Goal: Task Accomplishment & Management: Manage account settings

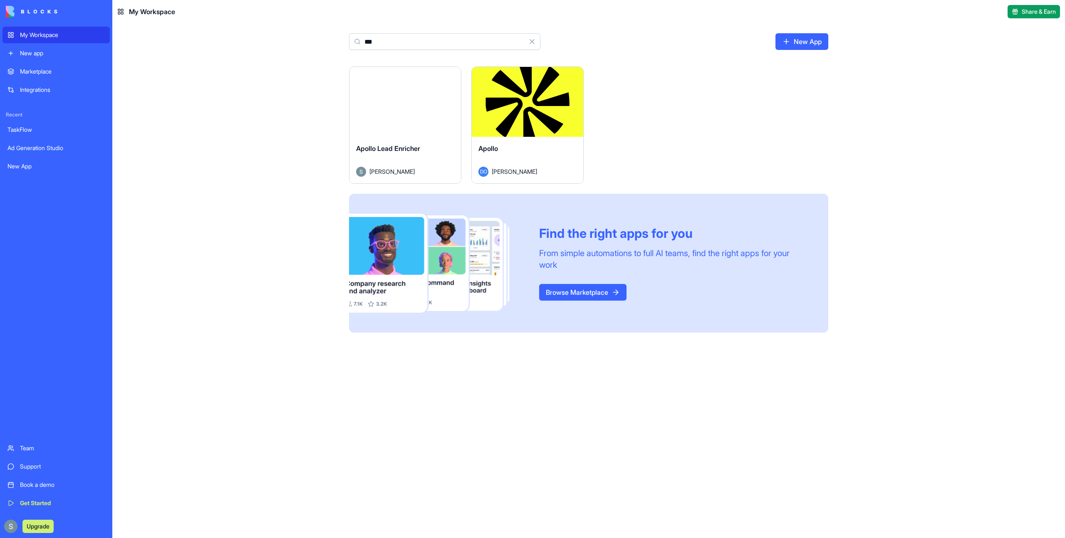
click at [367, 40] on input "***" at bounding box center [444, 41] width 191 height 17
type input "***"
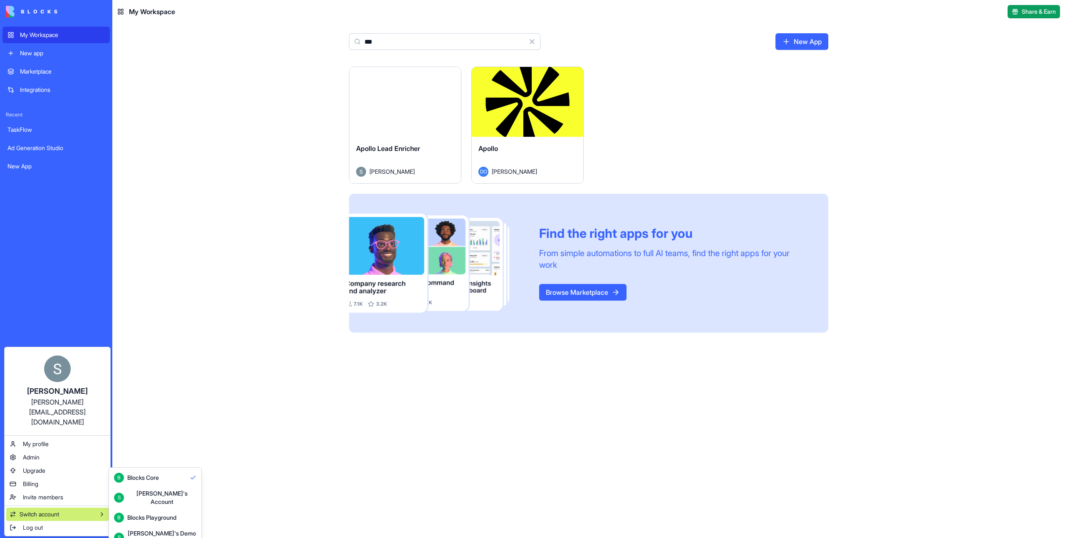
click at [181, 300] on div "Shelly's Demo Account" at bounding box center [161, 538] width 69 height 17
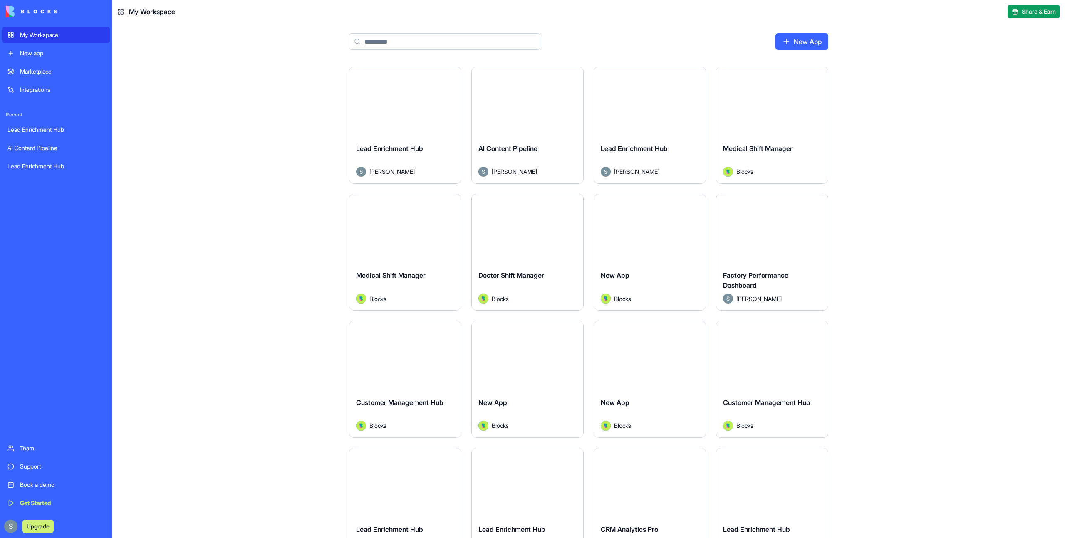
click at [391, 101] on button "Launch" at bounding box center [405, 102] width 62 height 17
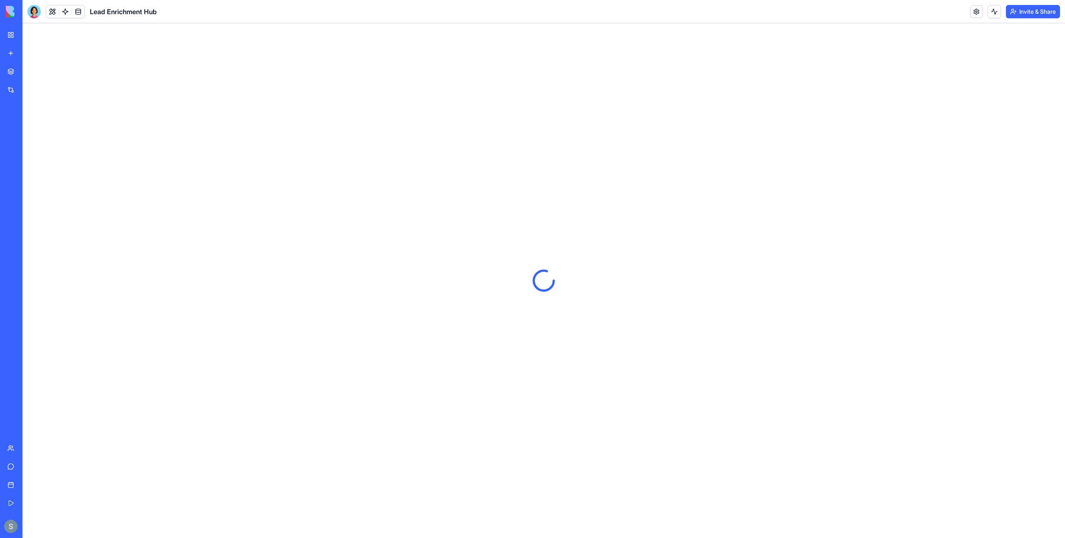
click at [1045, 12] on button "Invite & Share" at bounding box center [1033, 11] width 54 height 13
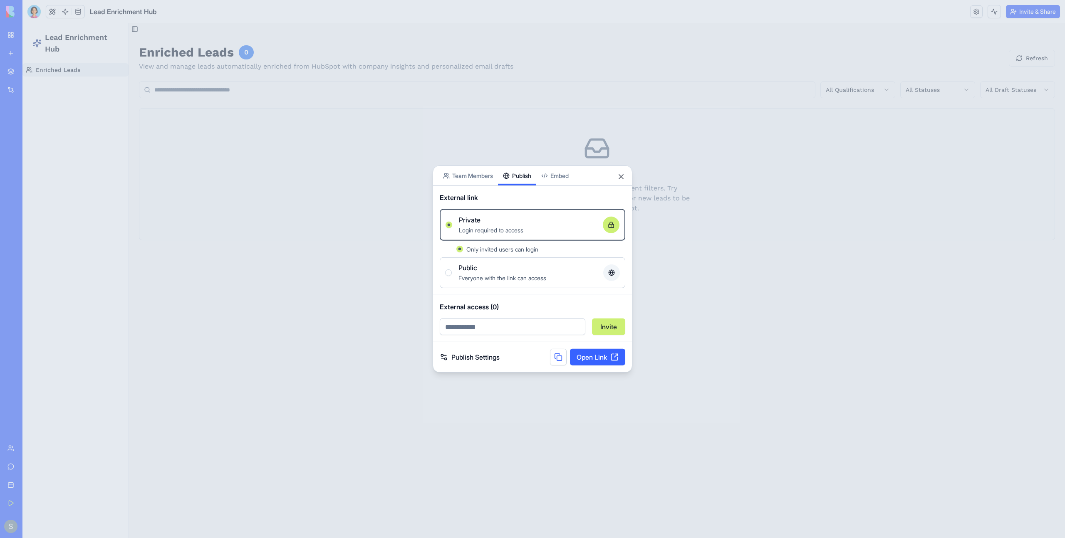
click at [521, 196] on div "Share App Team Members Publish Embed External link Private Login required to ac…" at bounding box center [533, 269] width 200 height 207
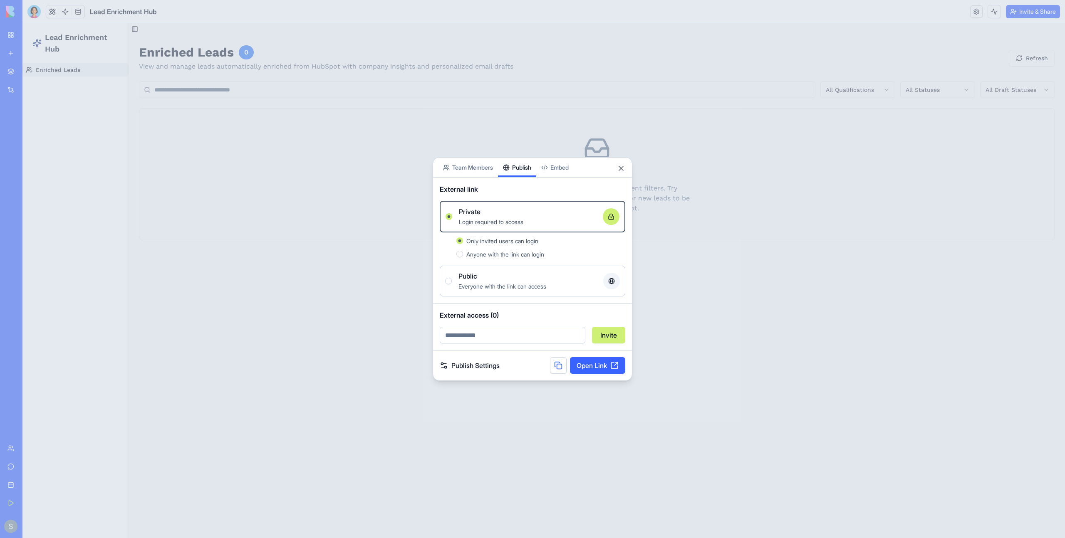
click at [508, 272] on div "Public" at bounding box center [527, 276] width 138 height 10
click at [452, 278] on button "Public Everyone with the link can access" at bounding box center [448, 281] width 7 height 7
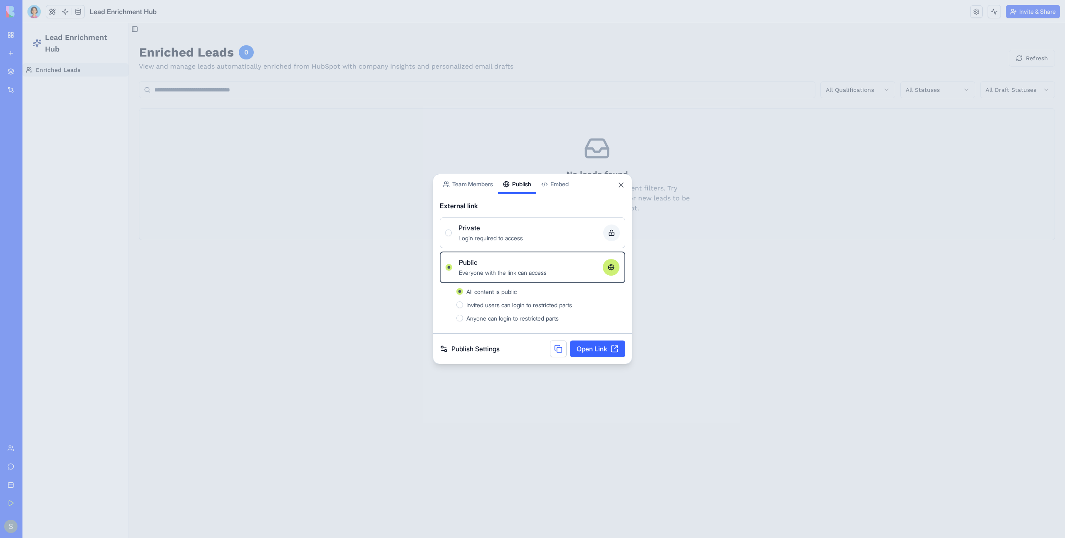
click at [311, 187] on div at bounding box center [532, 269] width 1065 height 538
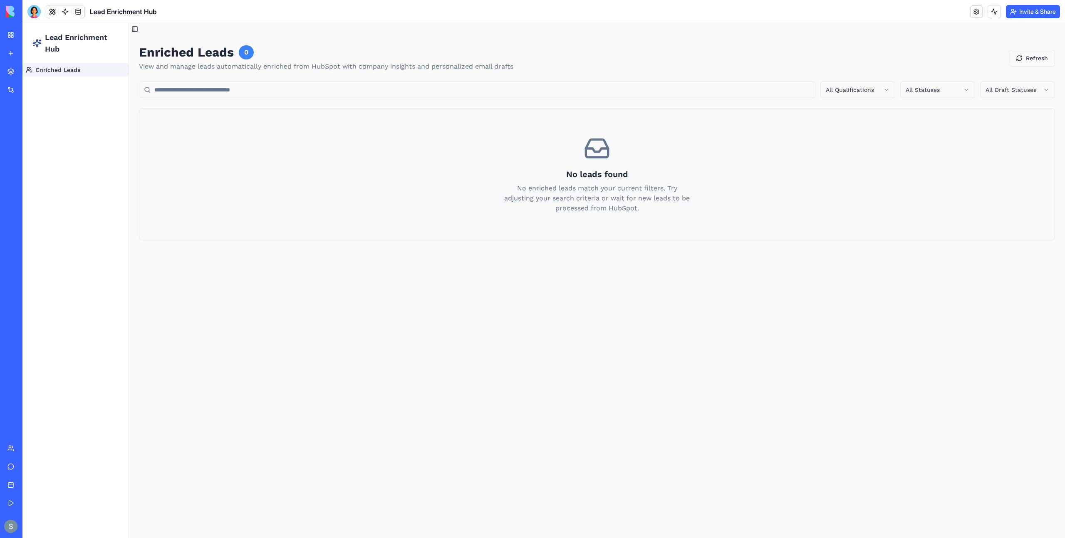
click at [143, 304] on main "Toggle Sidebar Enriched Leads 0 View and manage leads automatically enriched fr…" at bounding box center [597, 280] width 936 height 515
click at [134, 344] on main "Toggle Sidebar Enriched Leads 0 View and manage leads automatically enriched fr…" at bounding box center [597, 280] width 936 height 515
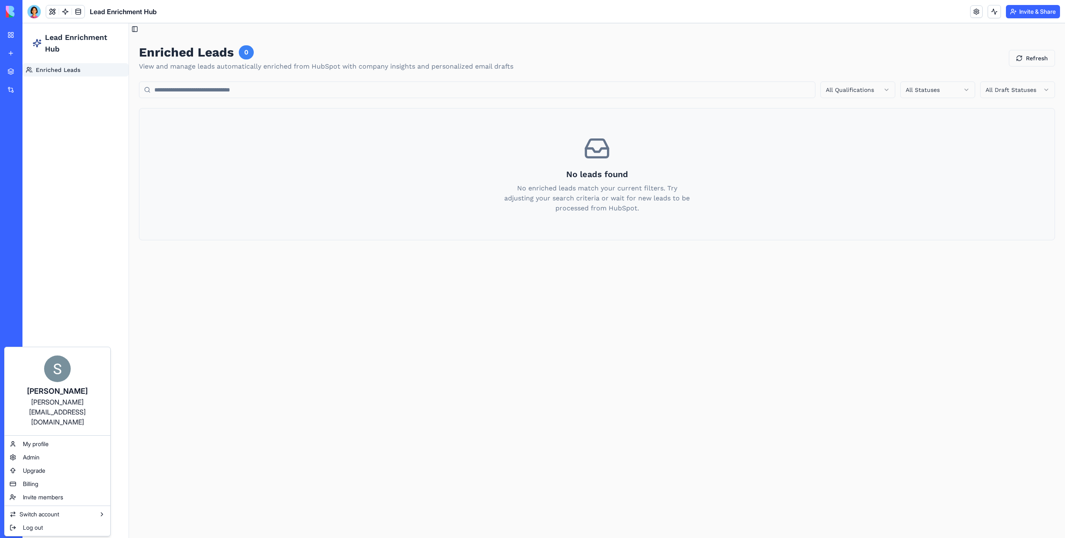
click at [10, 524] on html "My Workspace New app Marketplace Integrations Recent Lead Enrichment Hub AI Con…" at bounding box center [532, 269] width 1065 height 538
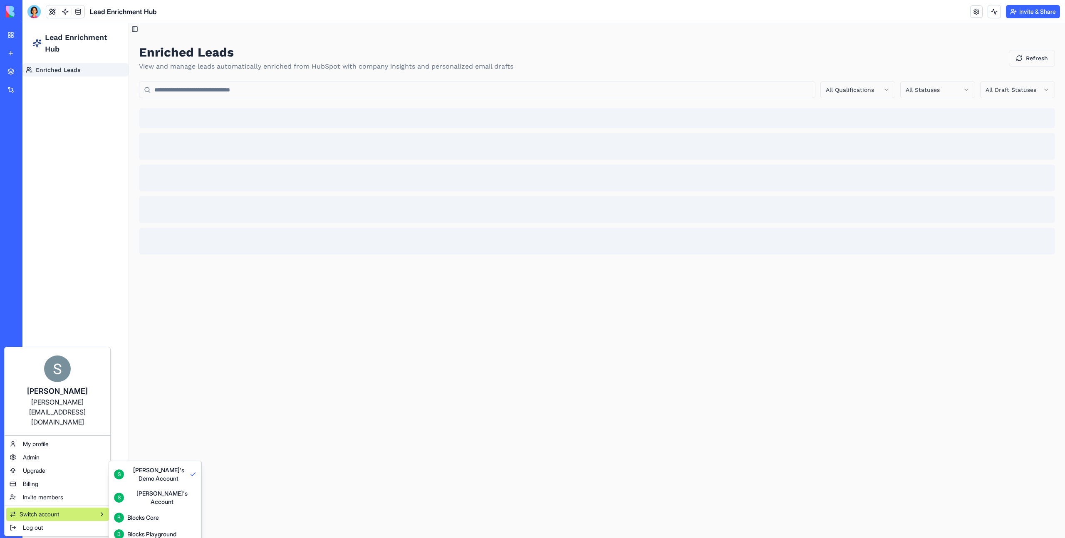
click at [148, 495] on div "Sharon's Account" at bounding box center [161, 498] width 69 height 17
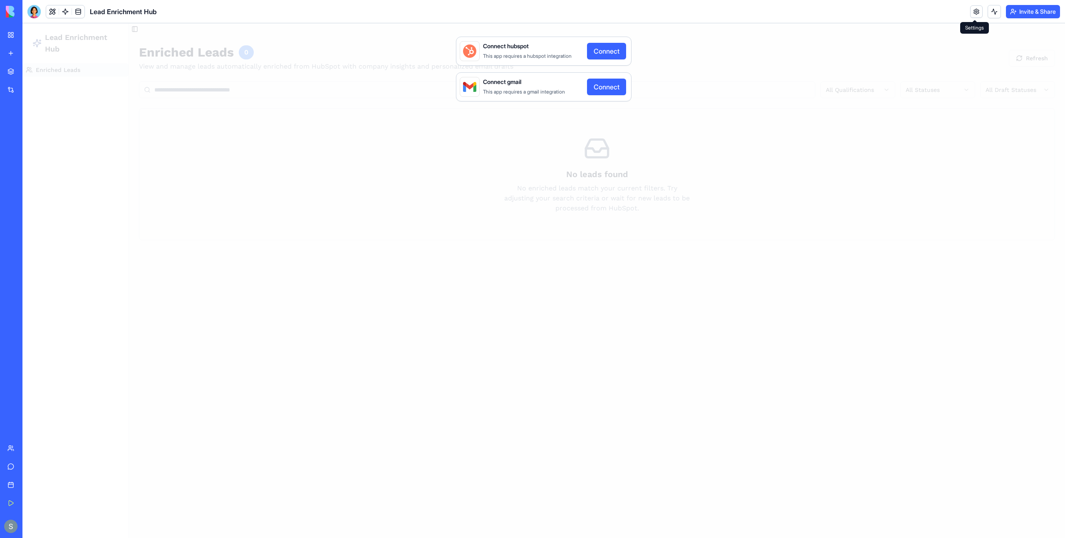
click at [978, 14] on link at bounding box center [976, 11] width 12 height 12
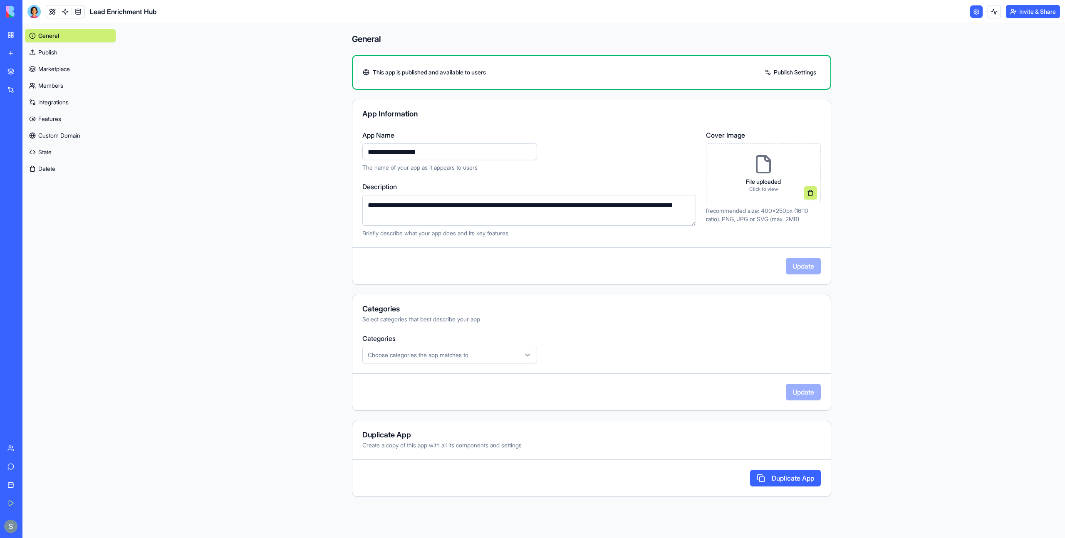
click at [773, 470] on button "Duplicate App" at bounding box center [785, 478] width 71 height 17
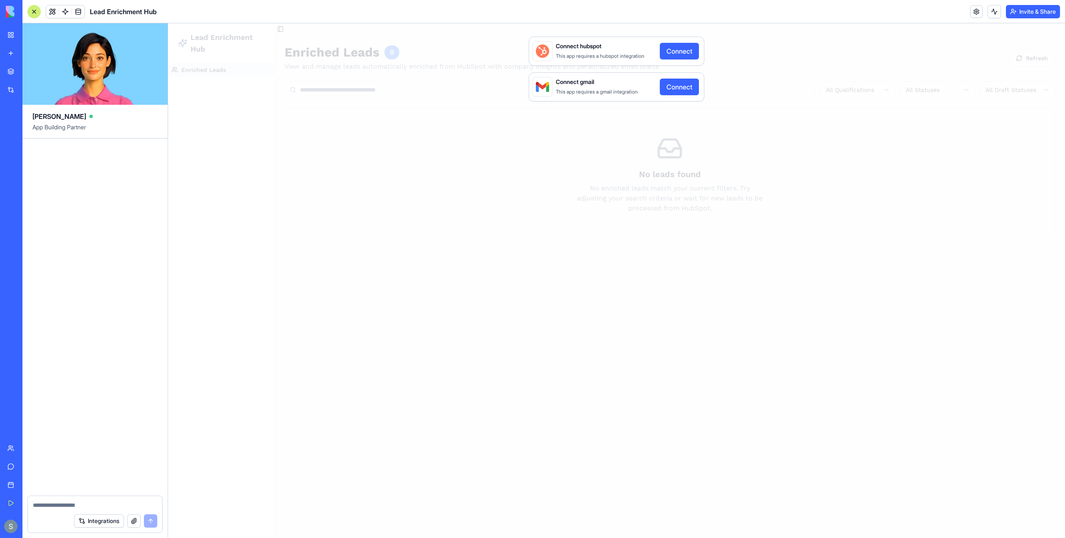
click at [1017, 14] on button "Invite & Share" at bounding box center [1033, 11] width 54 height 13
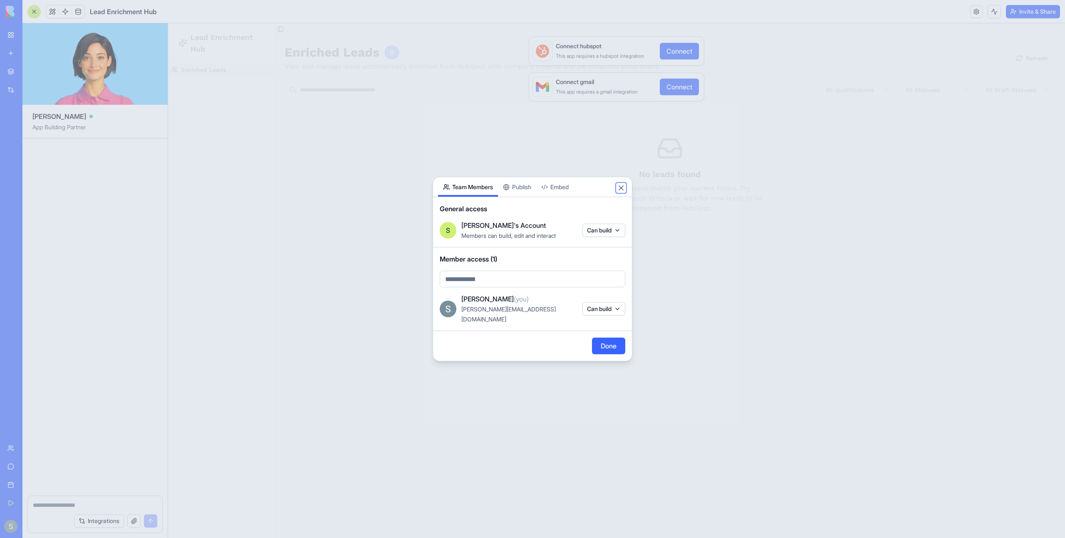
click at [622, 192] on button "Close" at bounding box center [621, 188] width 8 height 8
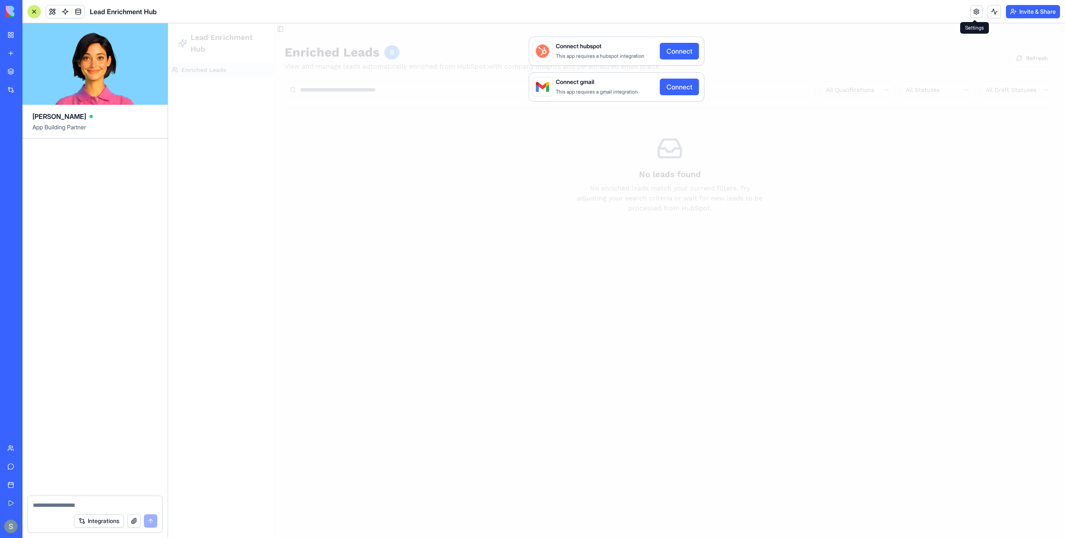
click at [970, 12] on link at bounding box center [976, 11] width 12 height 12
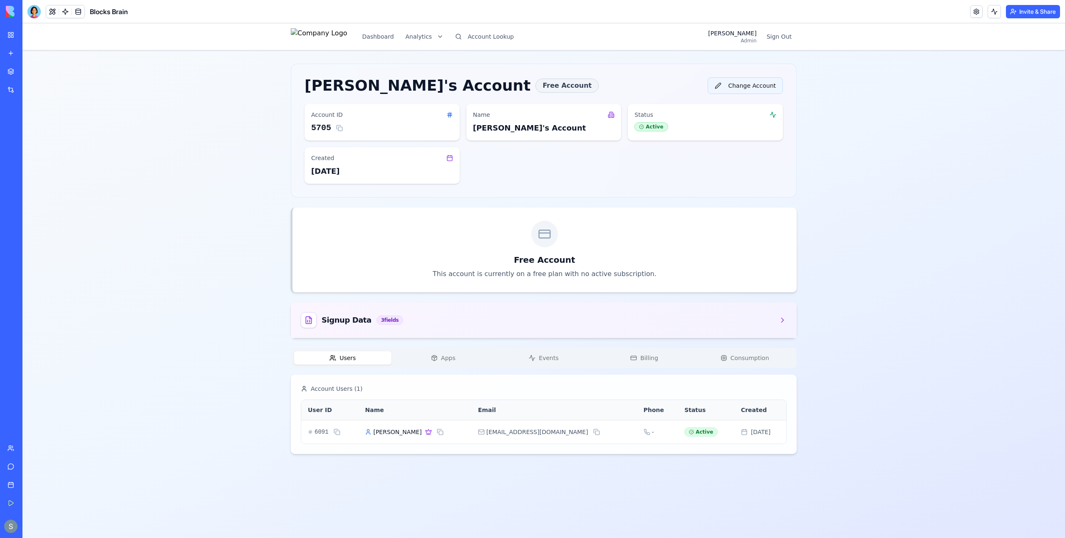
click at [754, 88] on button "Change Account" at bounding box center [745, 85] width 75 height 17
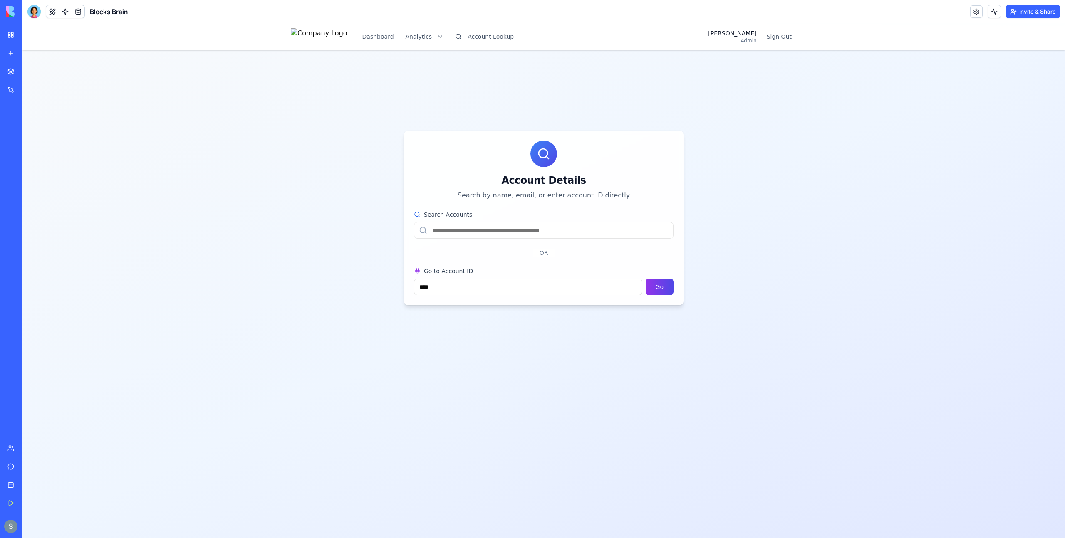
click at [483, 230] on input "Search Accounts" at bounding box center [544, 230] width 260 height 17
paste input "**********"
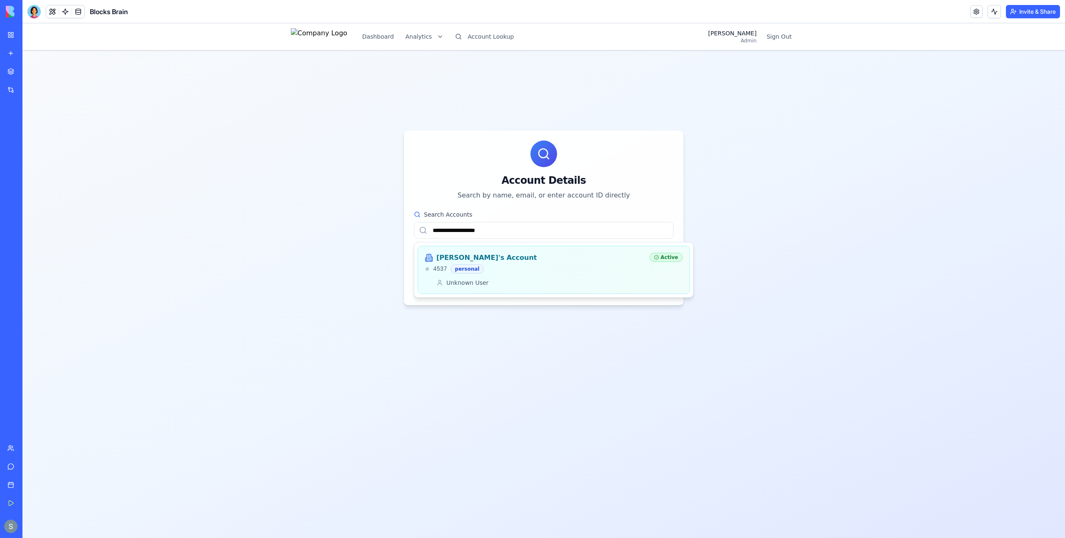
type input "**********"
click at [532, 263] on div "Jake's Account 4537 personal" at bounding box center [534, 263] width 218 height 21
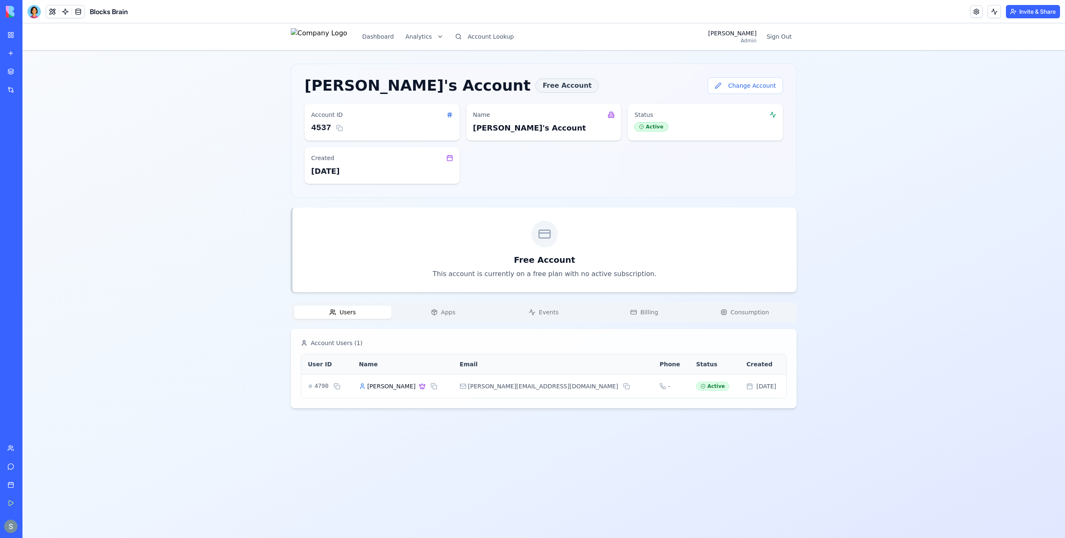
click at [446, 314] on span "Apps" at bounding box center [448, 312] width 15 height 8
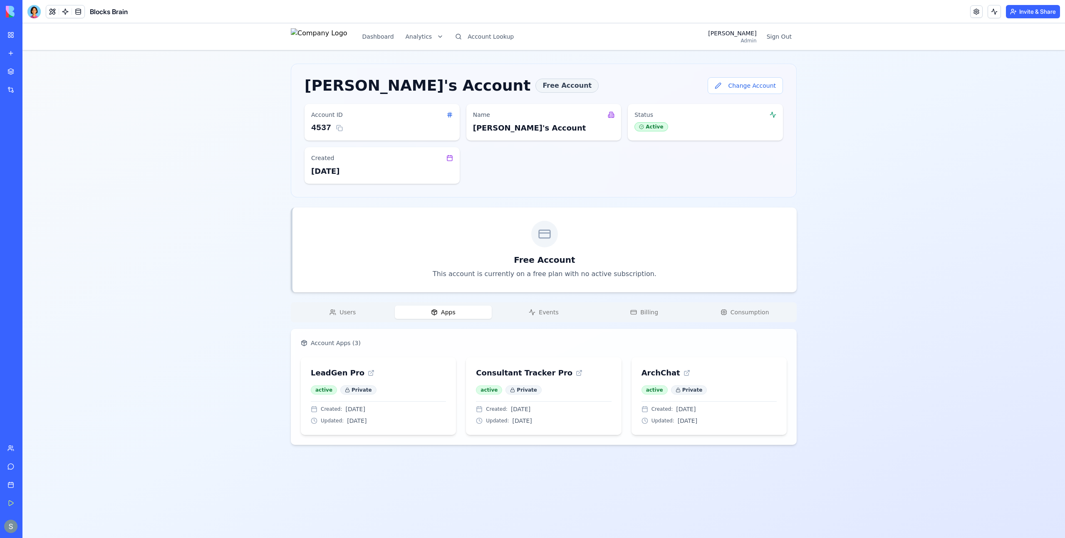
click at [367, 309] on button "Users" at bounding box center [342, 312] width 97 height 13
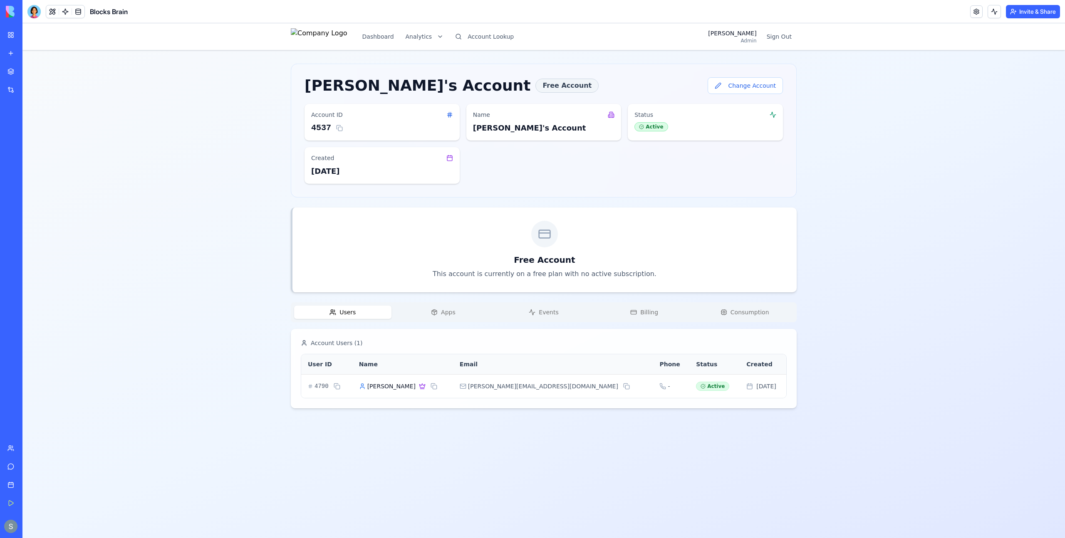
click at [557, 308] on span "Events" at bounding box center [549, 312] width 20 height 8
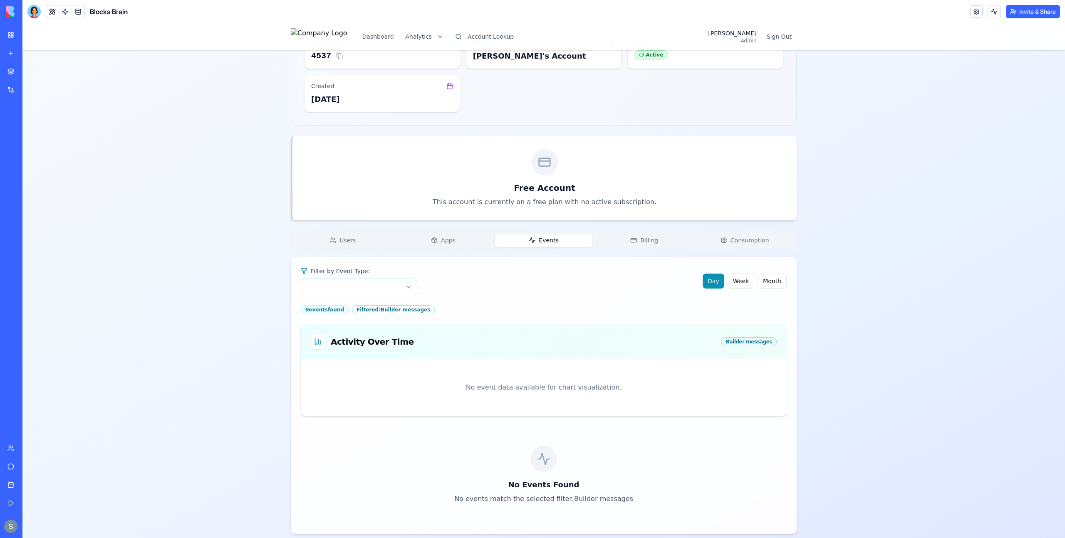
scroll to position [81, 0]
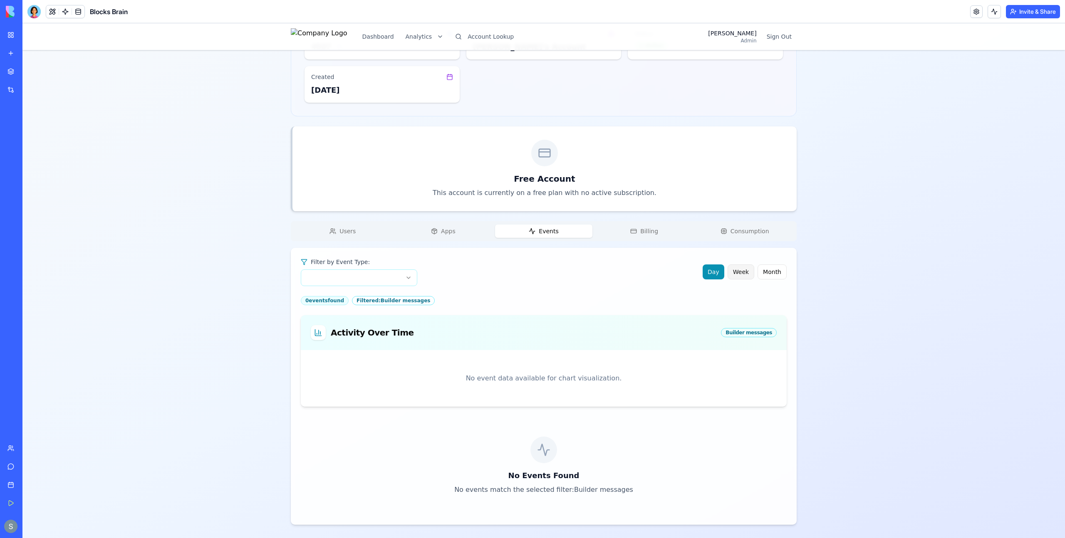
click at [746, 273] on button "Week" at bounding box center [741, 272] width 27 height 15
click at [768, 273] on button "Month" at bounding box center [772, 272] width 29 height 15
click at [711, 270] on button "Day" at bounding box center [714, 272] width 22 height 15
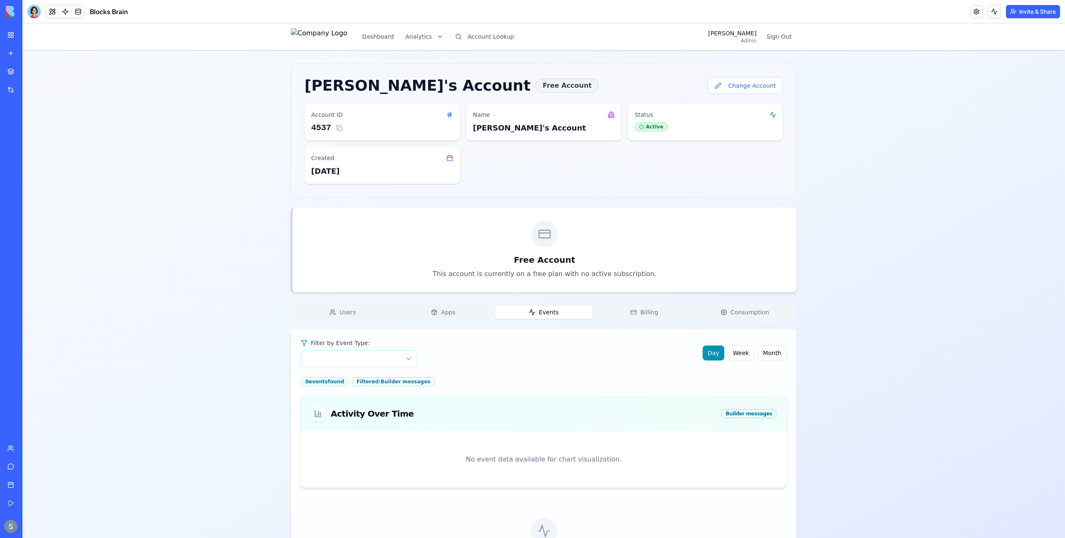
click at [346, 231] on div "Jake's Account Free Account Change Account Account ID 4537 Name Jake's Account …" at bounding box center [544, 335] width 506 height 542
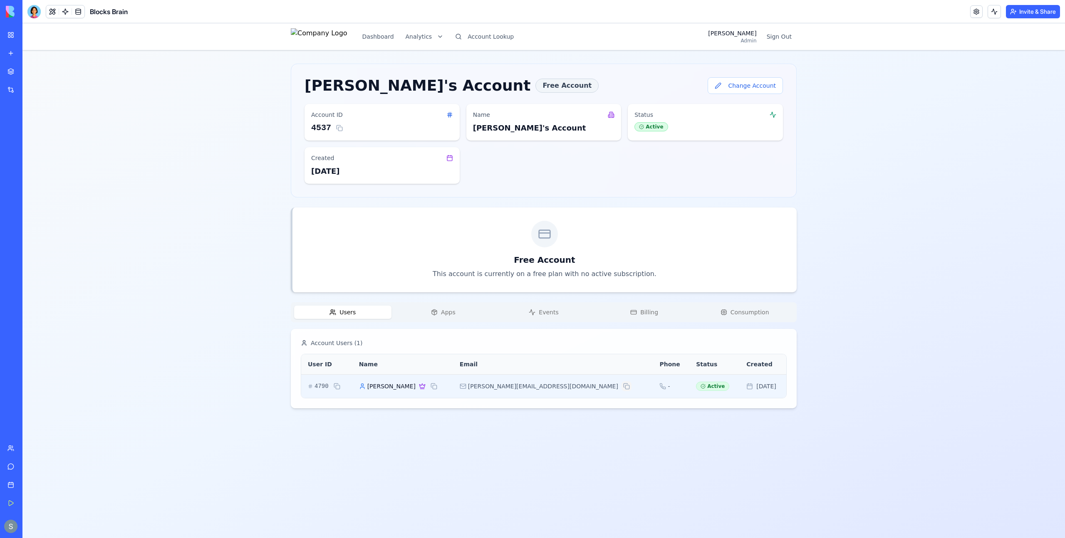
click at [622, 384] on button at bounding box center [627, 386] width 10 height 10
click at [408, 388] on span "Jake Rosenthal" at bounding box center [391, 386] width 48 height 8
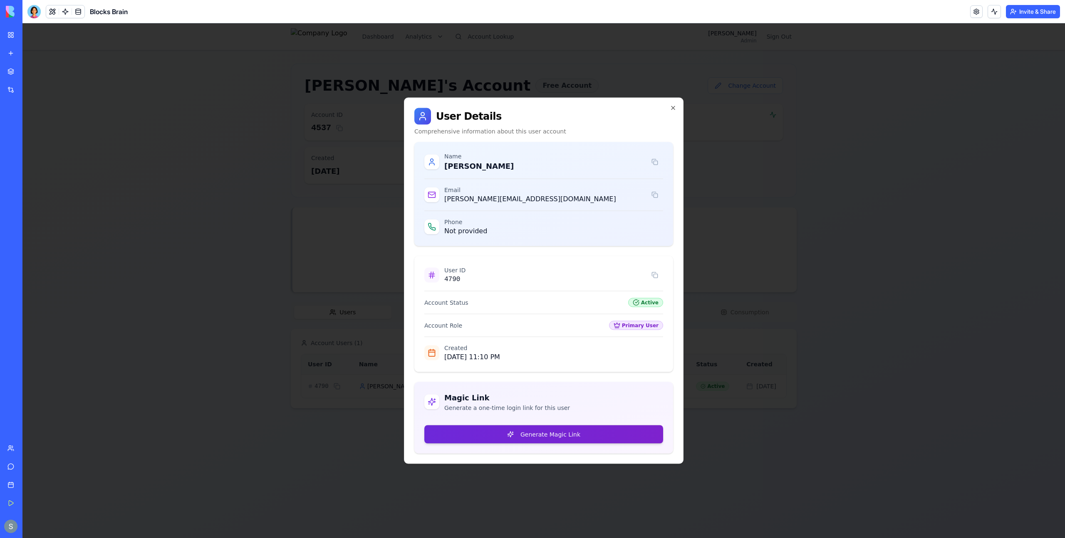
click at [552, 436] on button "Generate Magic Link" at bounding box center [543, 435] width 239 height 18
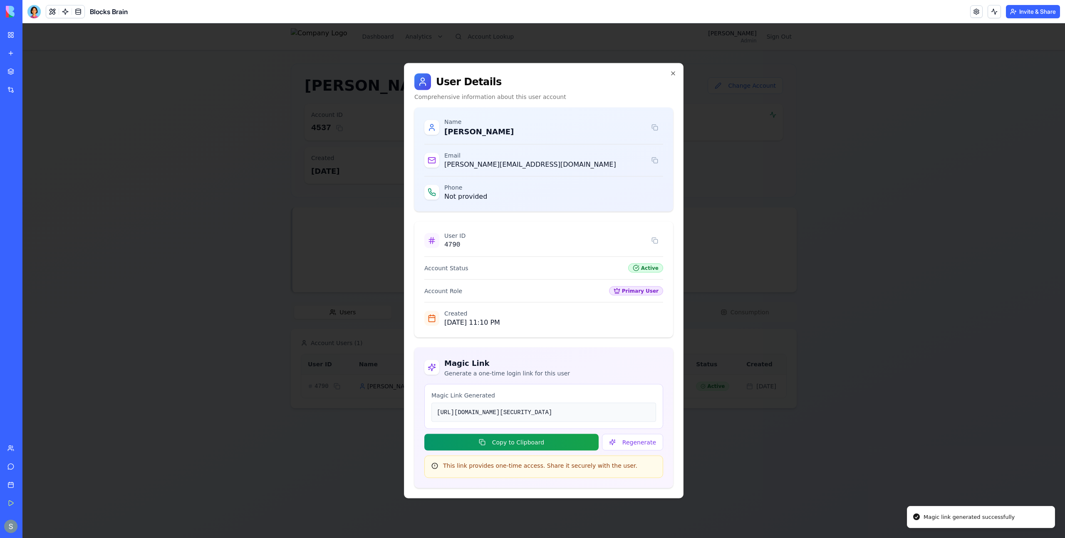
scroll to position [22, 0]
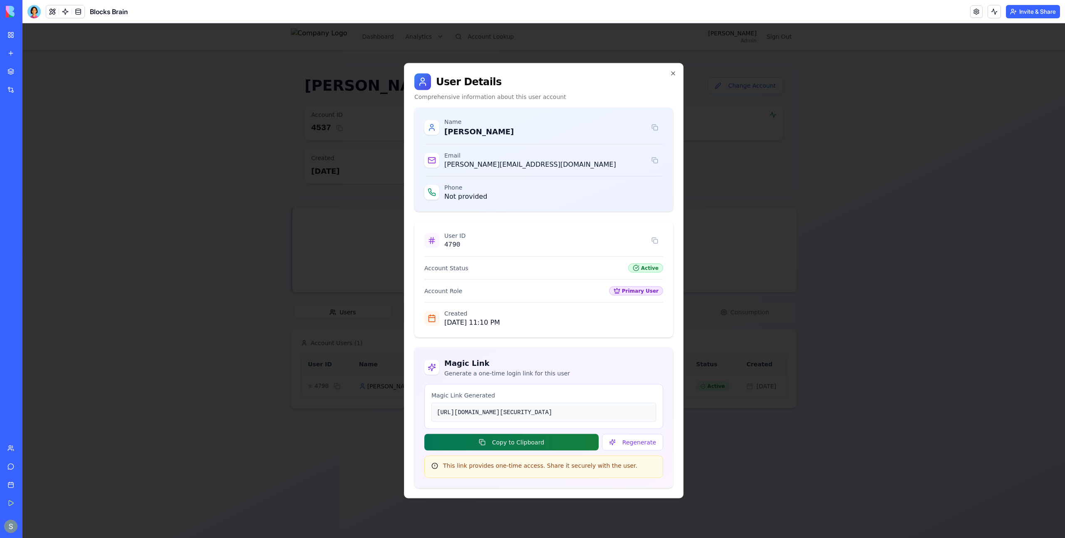
click at [505, 451] on button "Copy to Clipboard" at bounding box center [511, 442] width 174 height 17
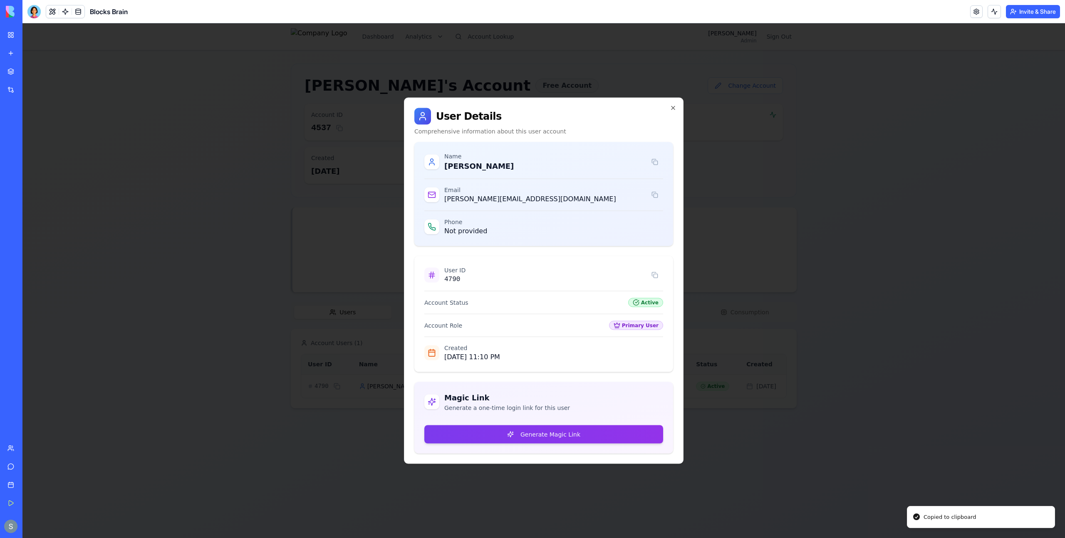
scroll to position [0, 0]
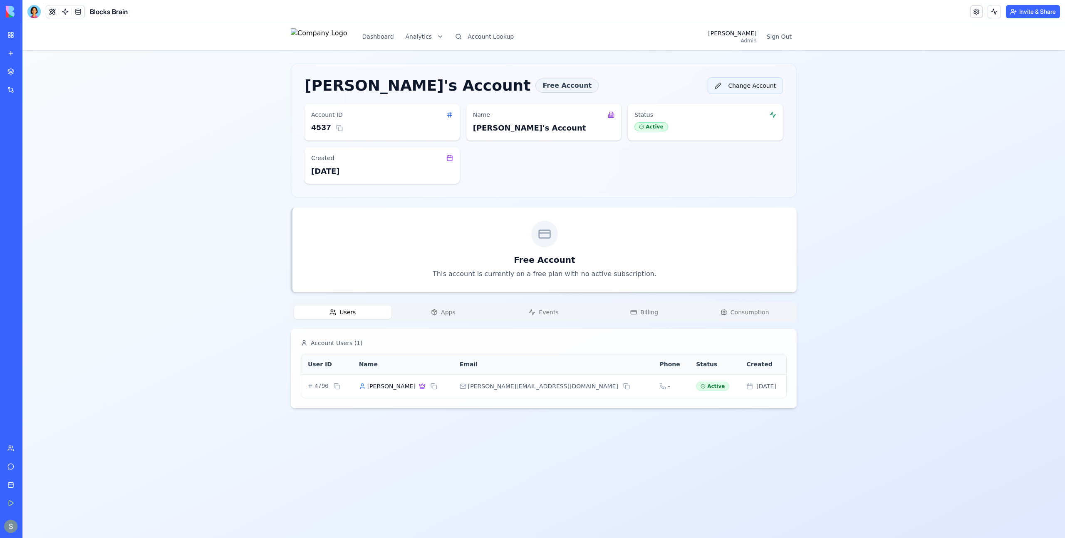
click at [753, 84] on button "Change Account" at bounding box center [745, 85] width 75 height 17
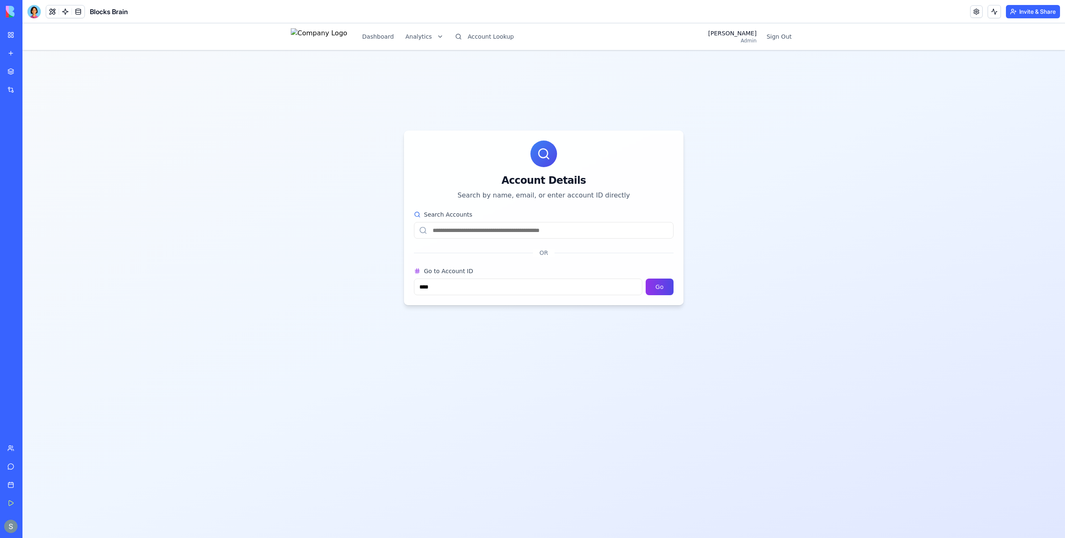
click at [497, 226] on input "Search Accounts" at bounding box center [544, 230] width 260 height 17
paste input "*********"
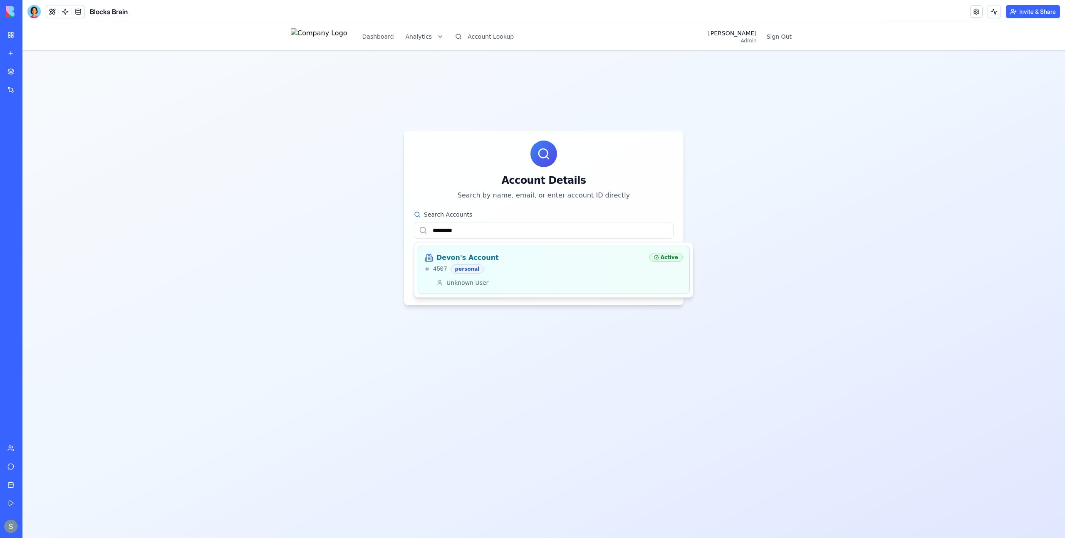
type input "*********"
click at [524, 271] on div "4507 personal" at bounding box center [534, 269] width 218 height 9
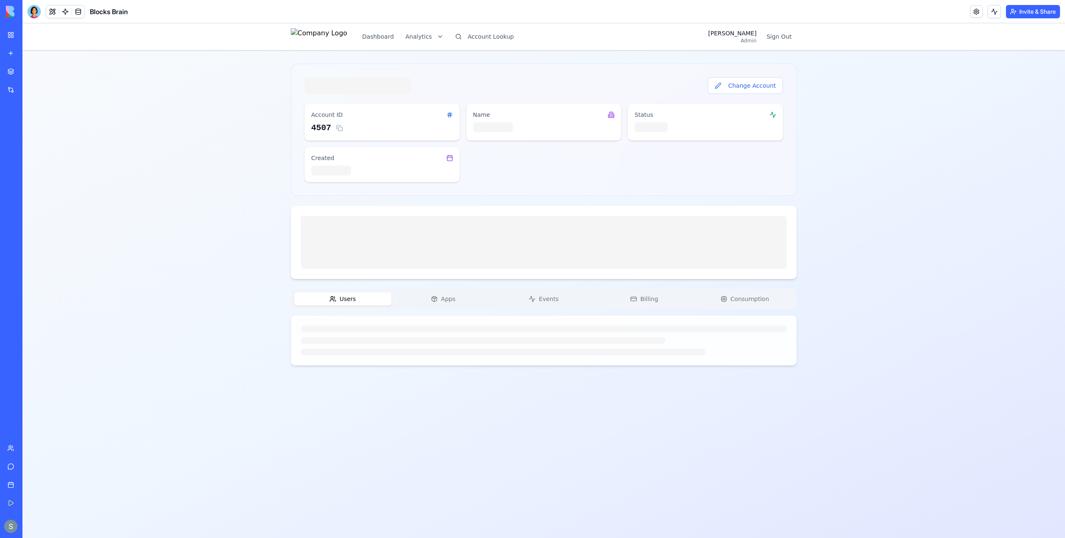
click at [444, 298] on span "Apps" at bounding box center [448, 299] width 15 height 8
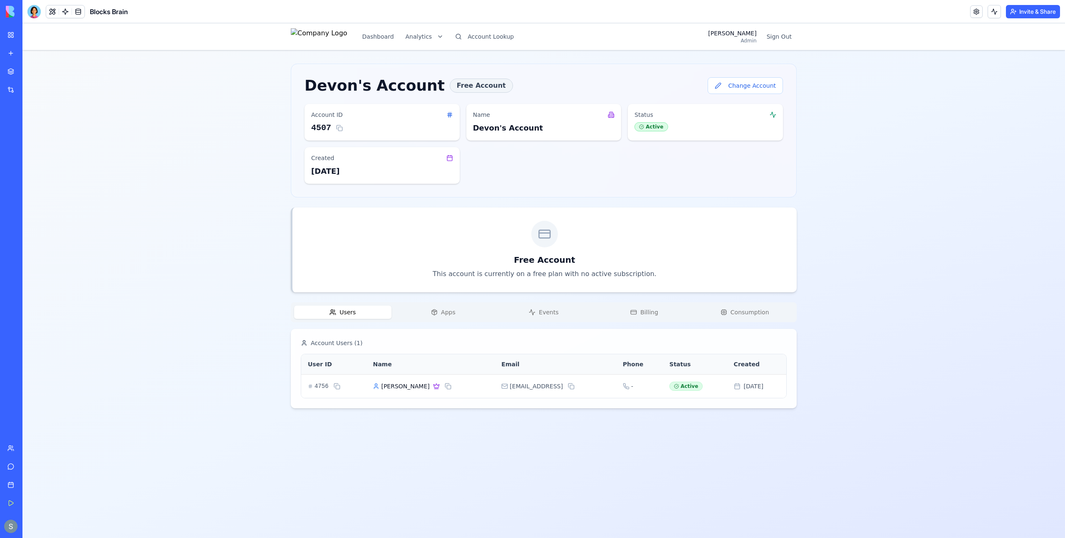
click at [348, 313] on span "Users" at bounding box center [347, 312] width 16 height 8
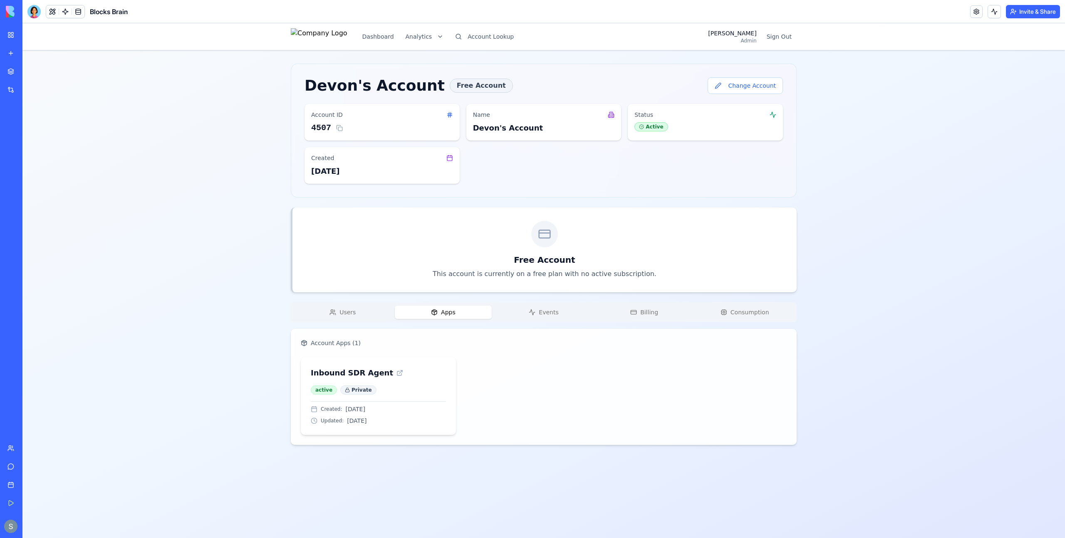
click at [451, 310] on span "Apps" at bounding box center [448, 312] width 15 height 8
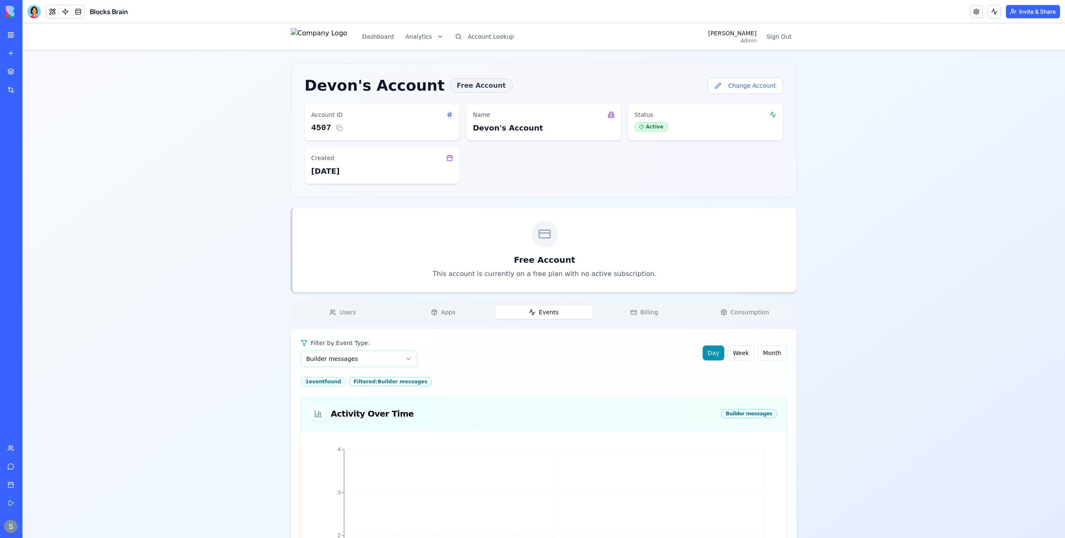
click at [537, 312] on button "Events" at bounding box center [543, 312] width 97 height 13
click at [745, 86] on button "Change Account" at bounding box center [745, 85] width 75 height 17
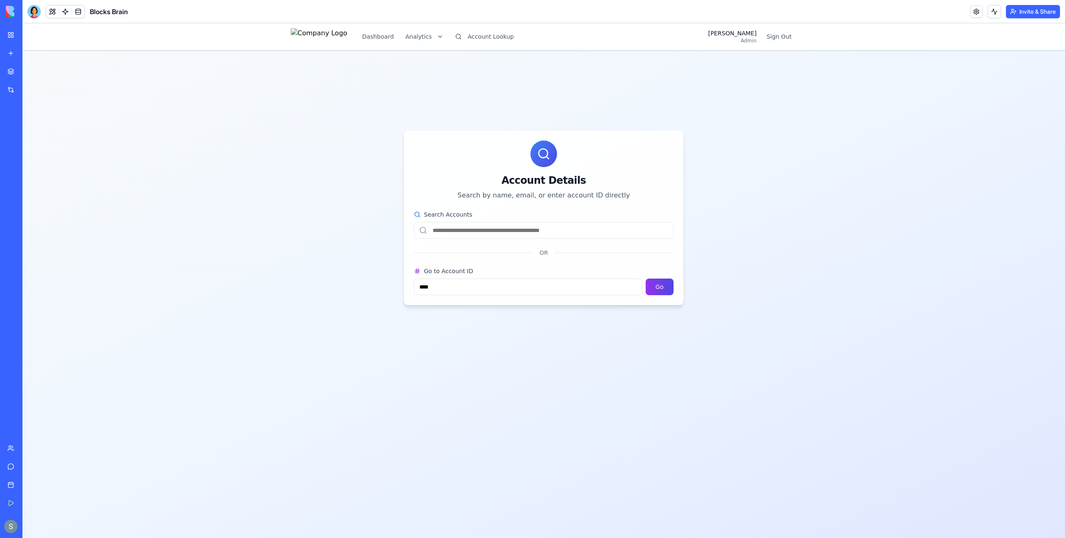
click at [481, 232] on input "Search Accounts" at bounding box center [544, 230] width 260 height 17
paste input "**********"
type input "**********"
click at [540, 265] on div "1911 personal" at bounding box center [534, 269] width 218 height 9
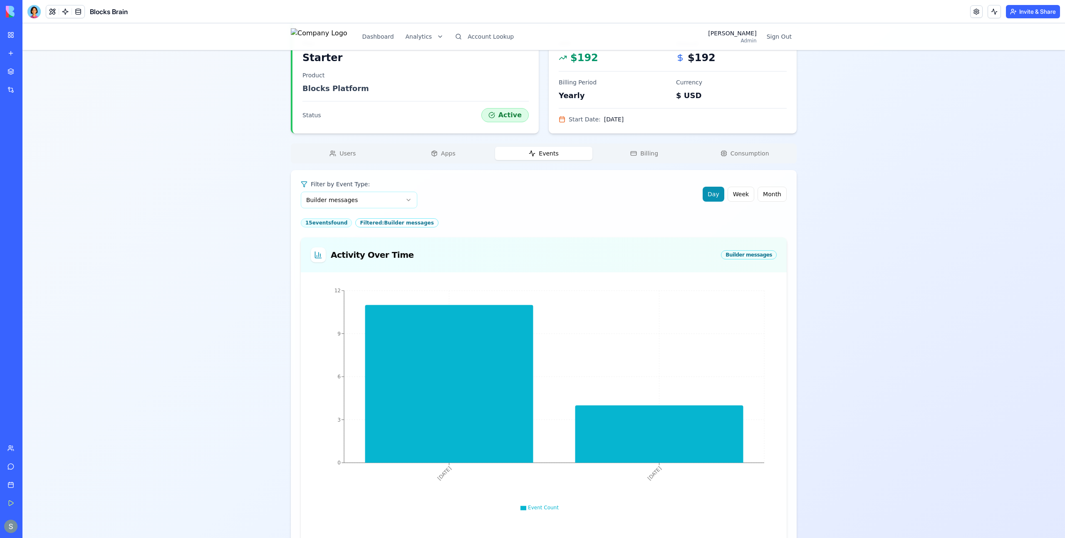
click at [445, 155] on div "steimberg172's Account Starter Change Account Account ID 1911 Name steimberg172…" at bounding box center [544, 253] width 506 height 805
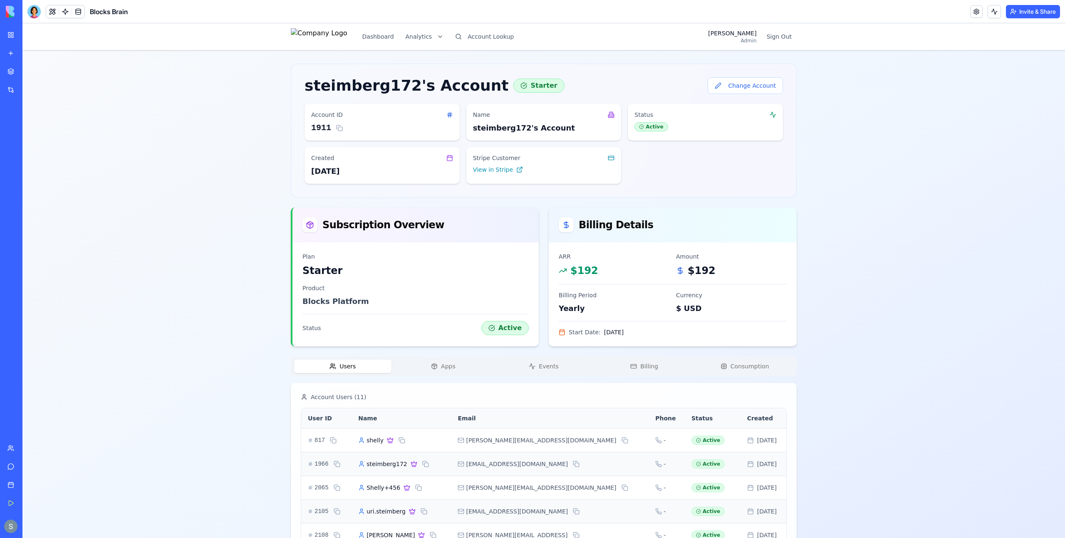
click at [346, 368] on span "Users" at bounding box center [347, 366] width 16 height 8
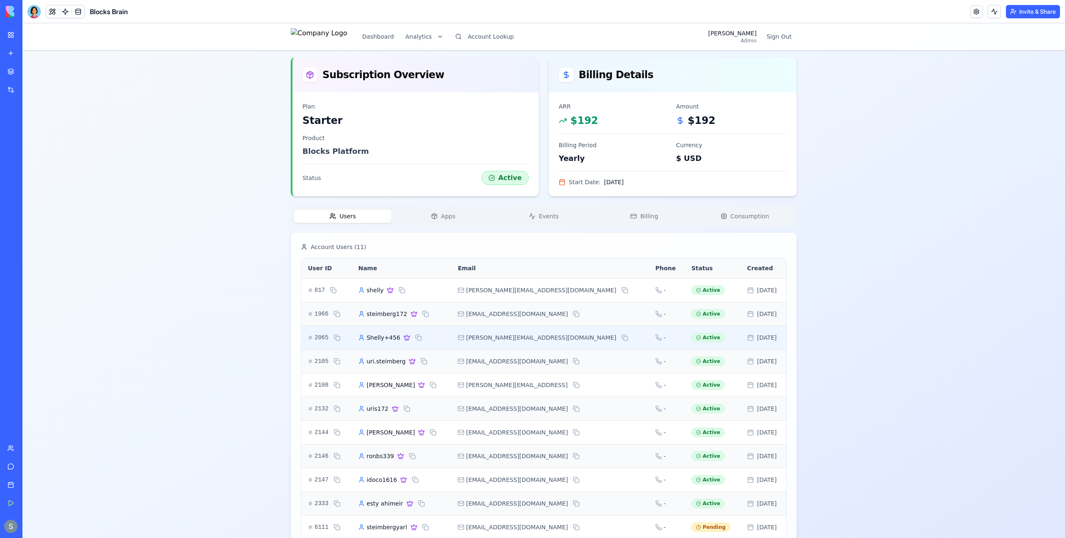
scroll to position [175, 0]
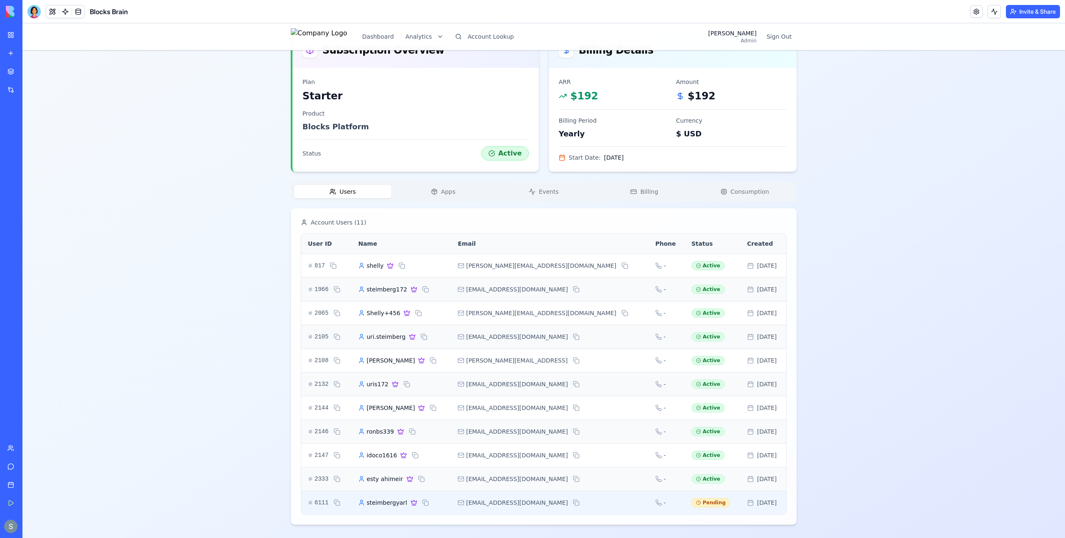
click at [407, 505] on span "steimbergyarl" at bounding box center [387, 503] width 40 height 8
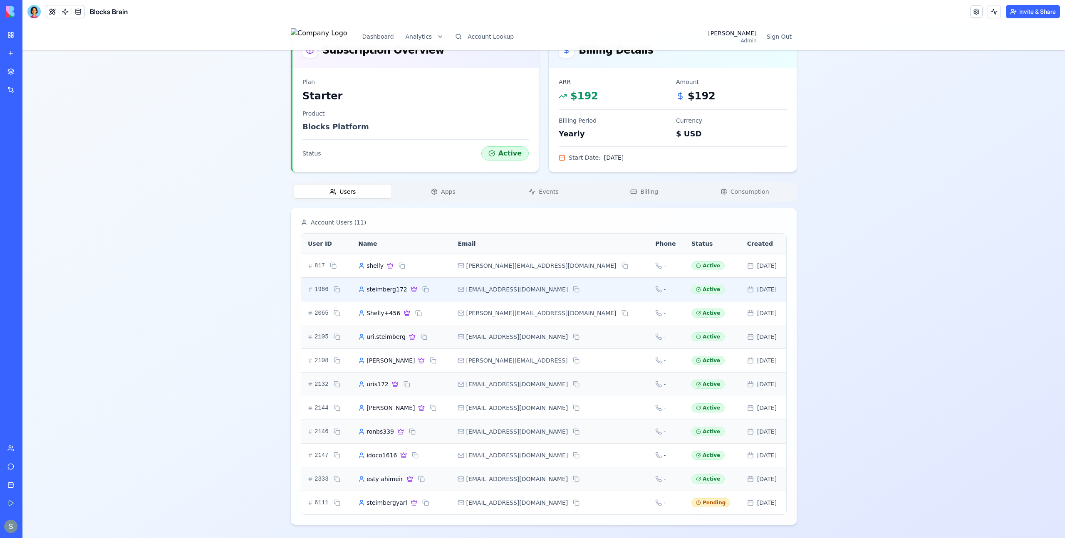
click at [398, 291] on span "steimberg172" at bounding box center [387, 289] width 41 height 8
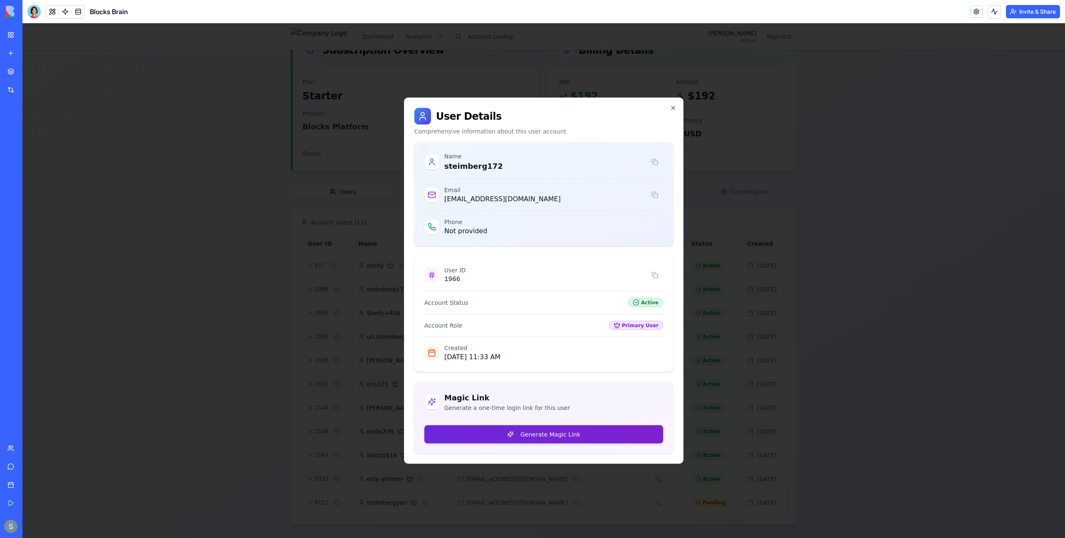
click at [530, 436] on button "Generate Magic Link" at bounding box center [543, 435] width 239 height 18
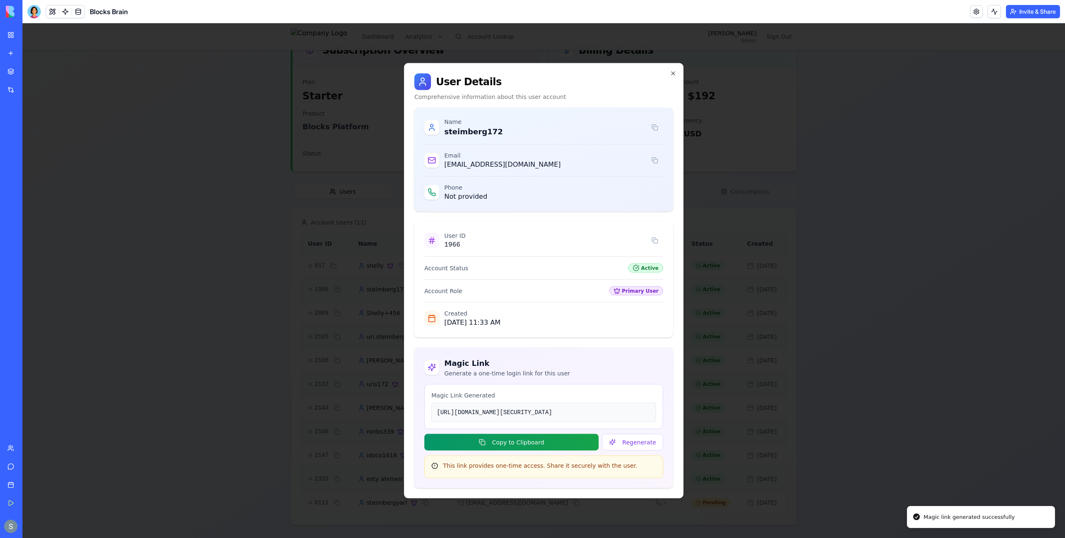
scroll to position [22, 0]
click at [539, 451] on button "Copy to Clipboard" at bounding box center [511, 442] width 174 height 17
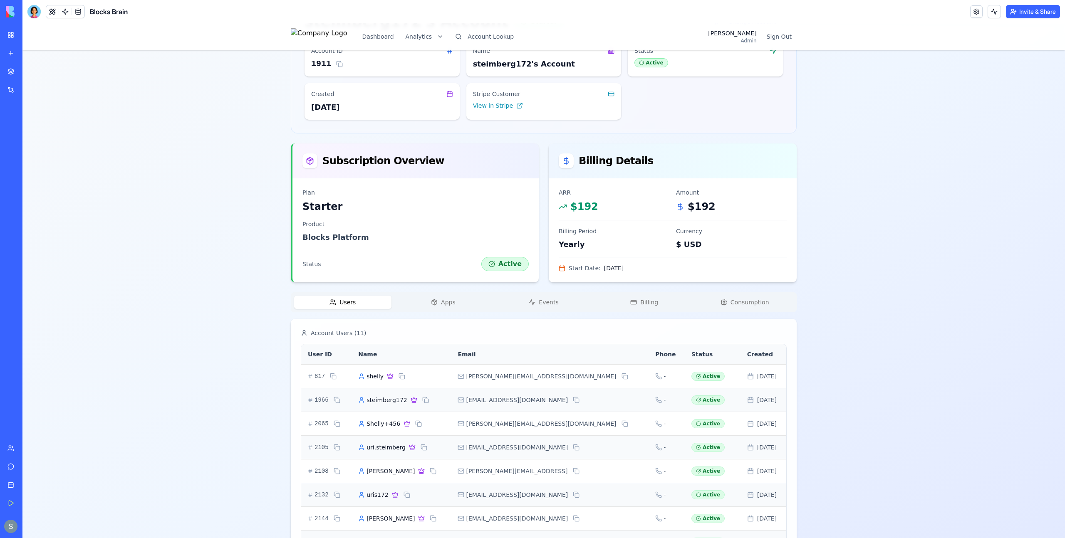
scroll to position [0, 0]
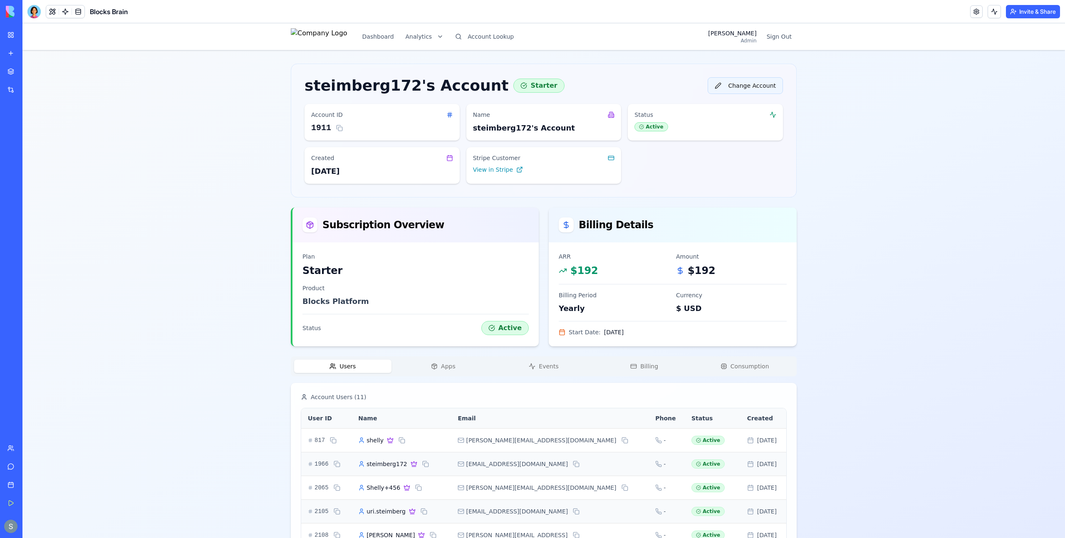
click at [759, 78] on button "Change Account" at bounding box center [745, 85] width 75 height 17
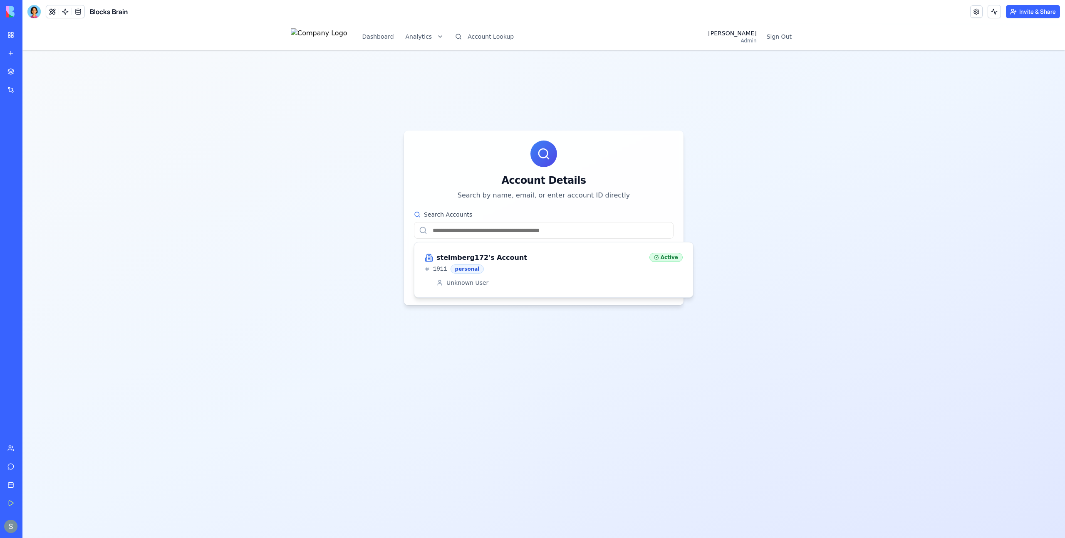
click at [515, 228] on input "Search Accounts" at bounding box center [544, 230] width 260 height 17
paste input "**********"
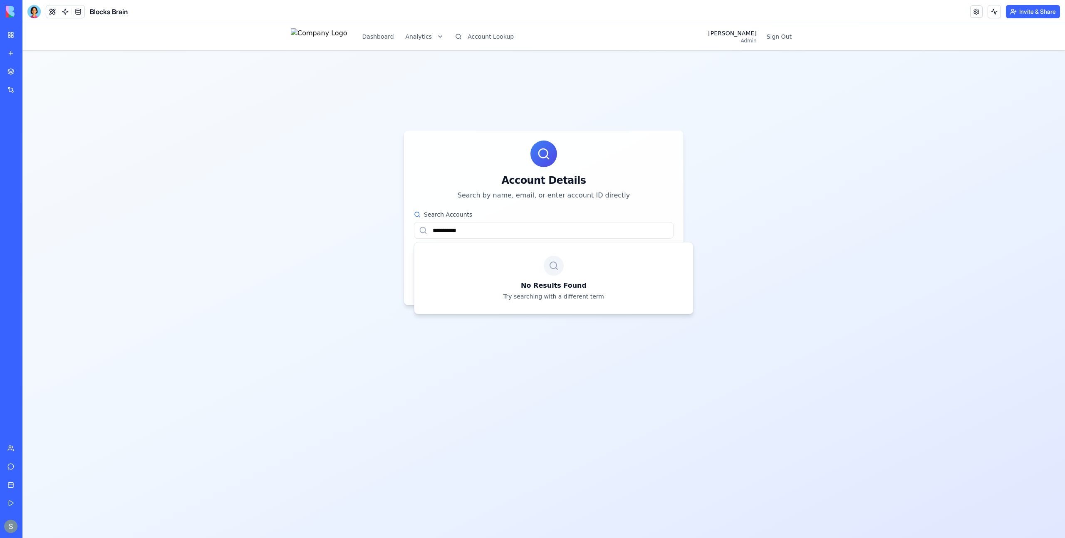
click at [490, 231] on input "**********" at bounding box center [544, 230] width 260 height 17
click at [355, 197] on div "Account Details Search by name, email, or enter account ID directly Search Acco…" at bounding box center [544, 218] width 506 height 309
click at [491, 233] on input "*******" at bounding box center [544, 230] width 260 height 17
click at [491, 234] on input "*******" at bounding box center [544, 230] width 260 height 17
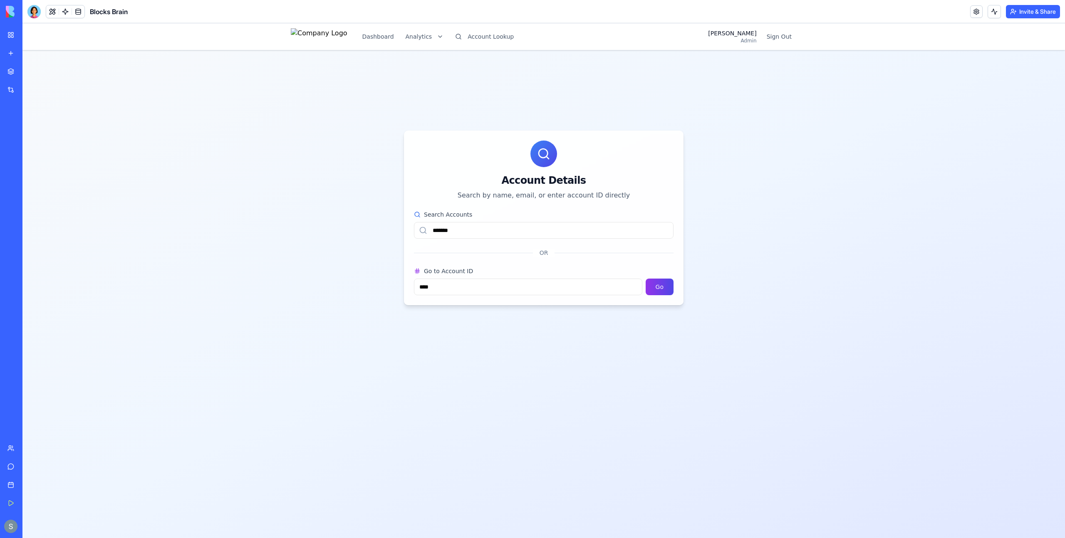
paste input "**********"
type input "**********"
click at [483, 261] on h3 "steimberg172's Account" at bounding box center [481, 258] width 91 height 10
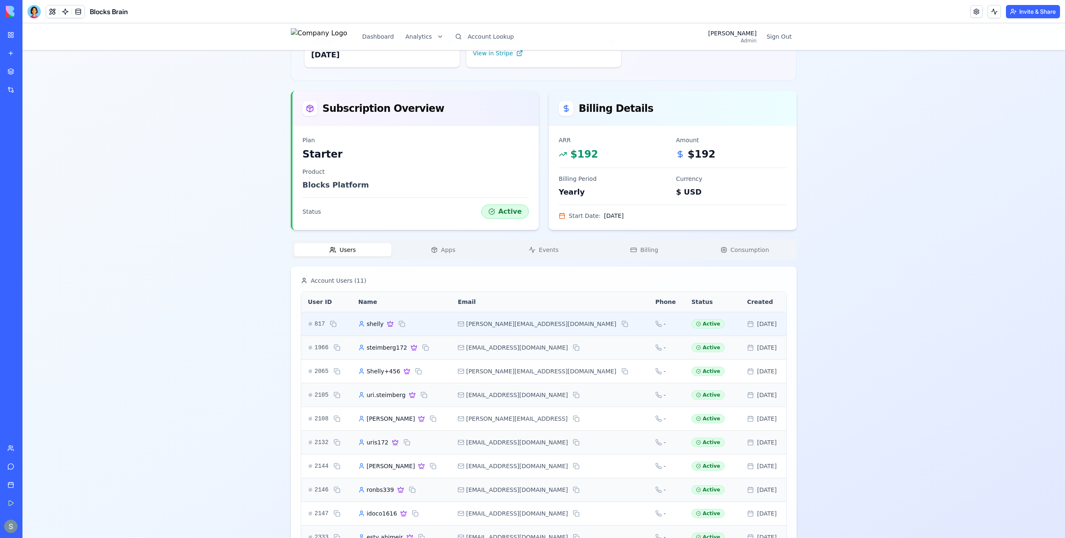
scroll to position [175, 0]
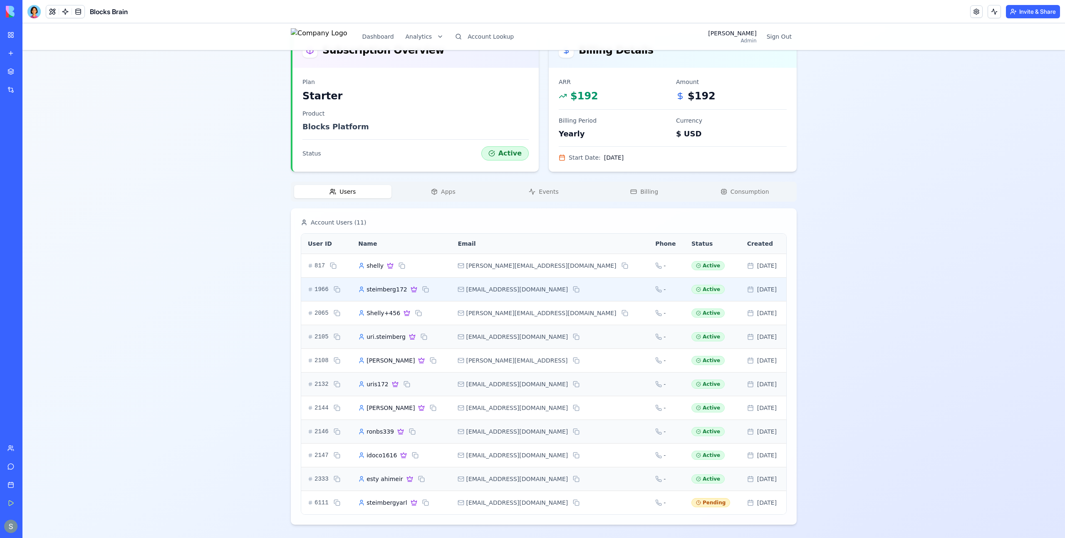
click at [402, 289] on span "steimberg172" at bounding box center [387, 289] width 41 height 8
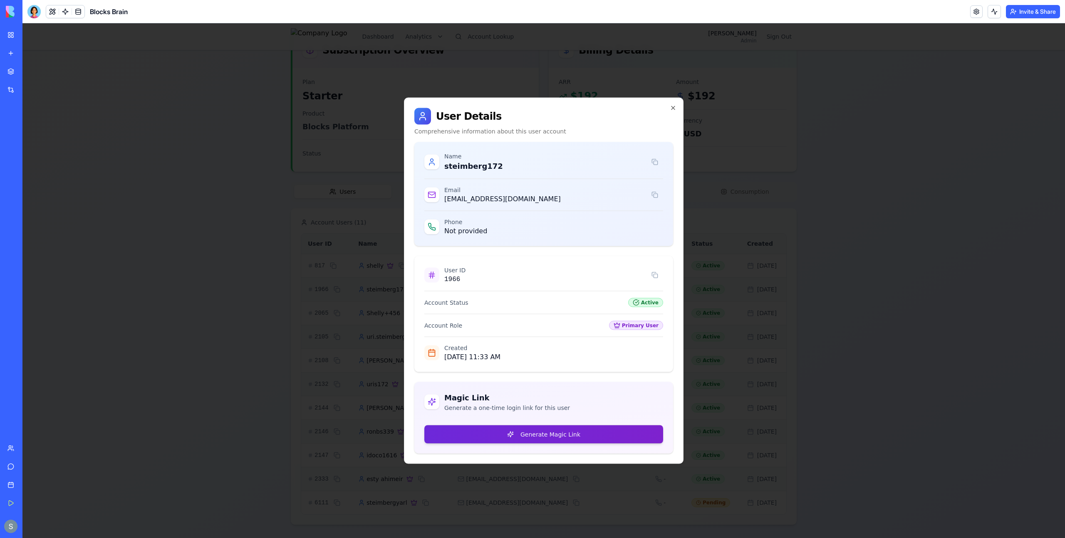
click at [524, 435] on button "Generate Magic Link" at bounding box center [543, 435] width 239 height 18
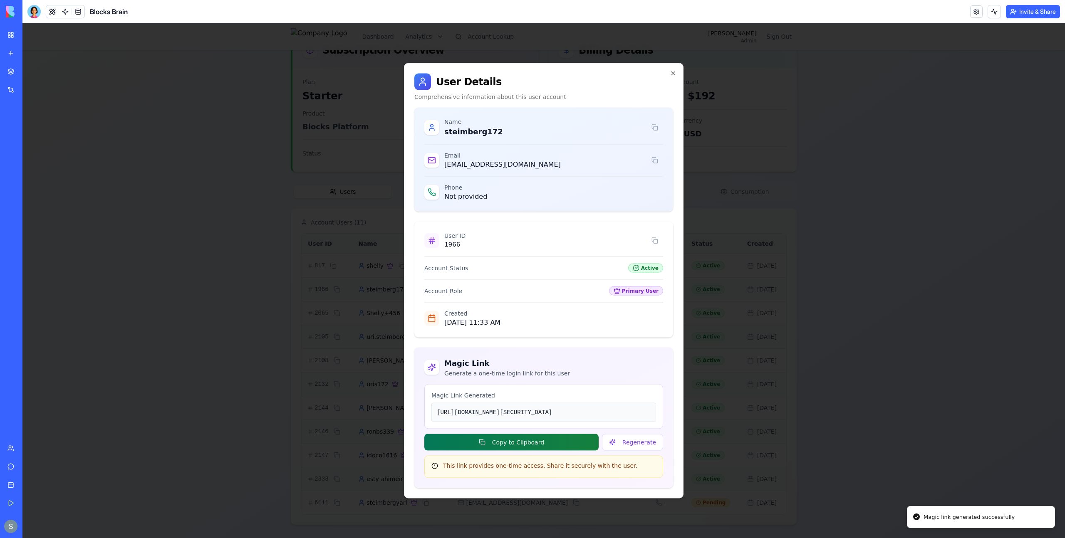
click at [562, 451] on button "Copy to Clipboard" at bounding box center [511, 442] width 174 height 17
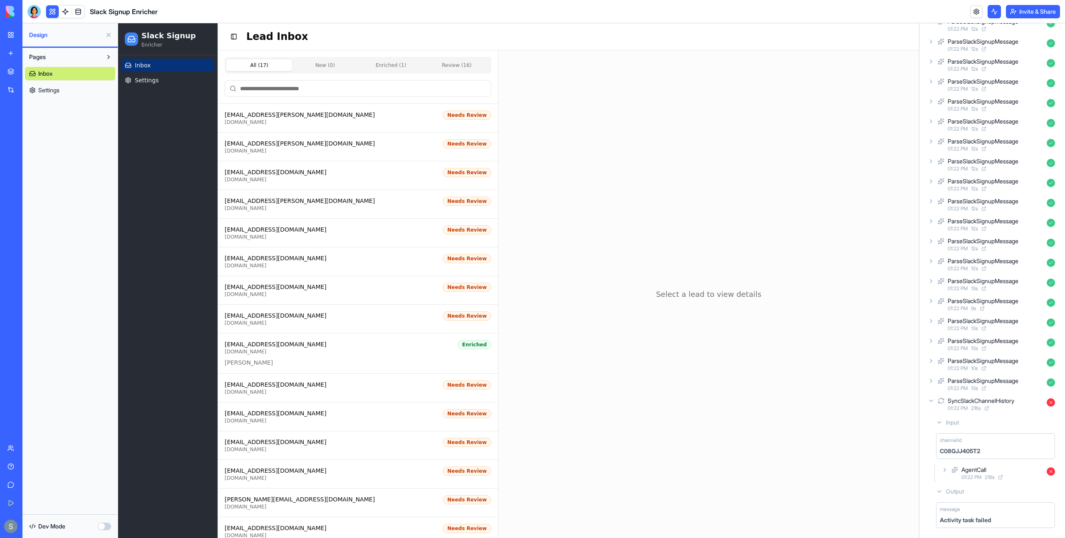
scroll to position [2314, 0]
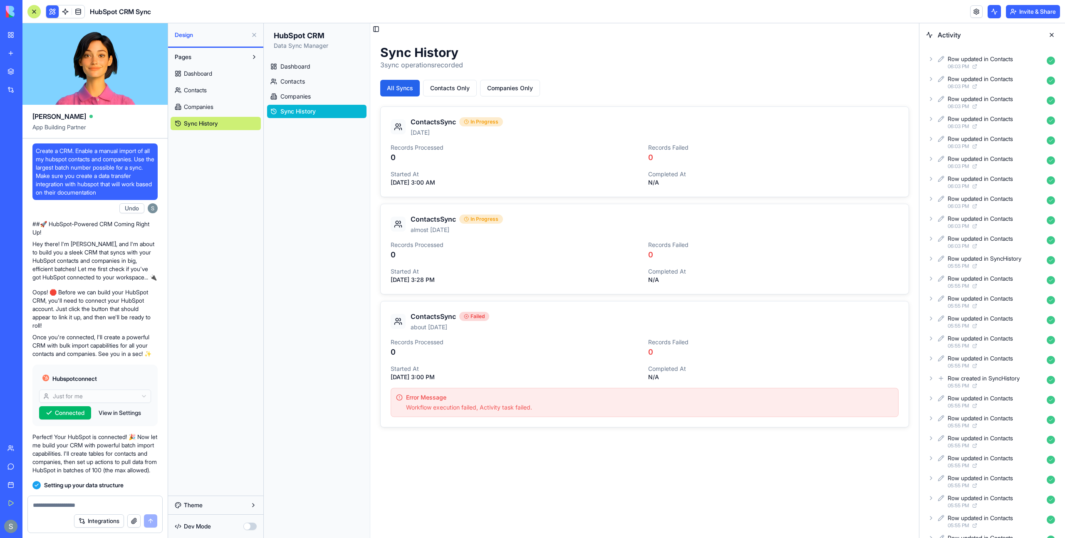
scroll to position [424, 0]
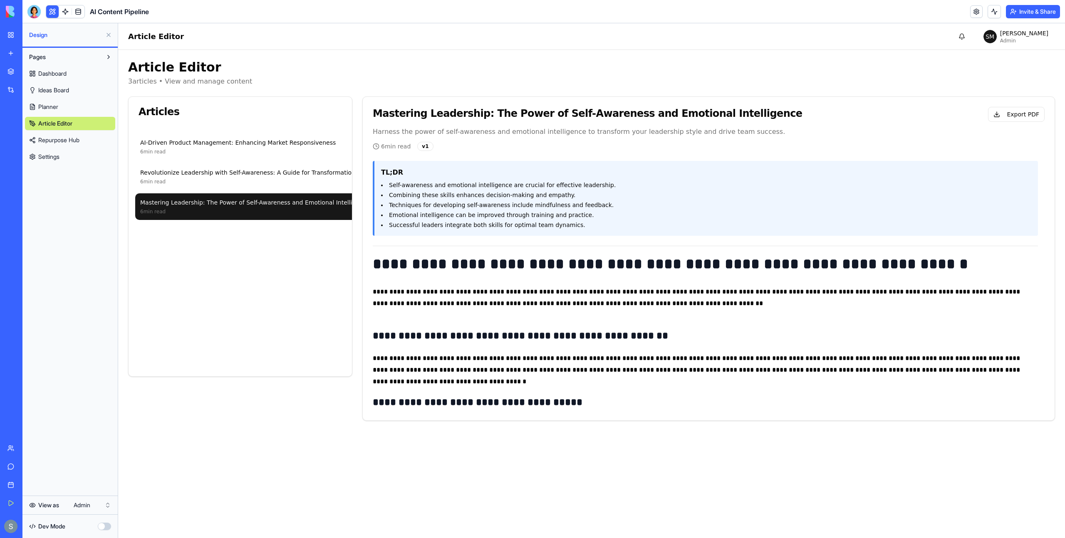
click at [8, 489] on link "Book a demo" at bounding box center [18, 485] width 33 height 17
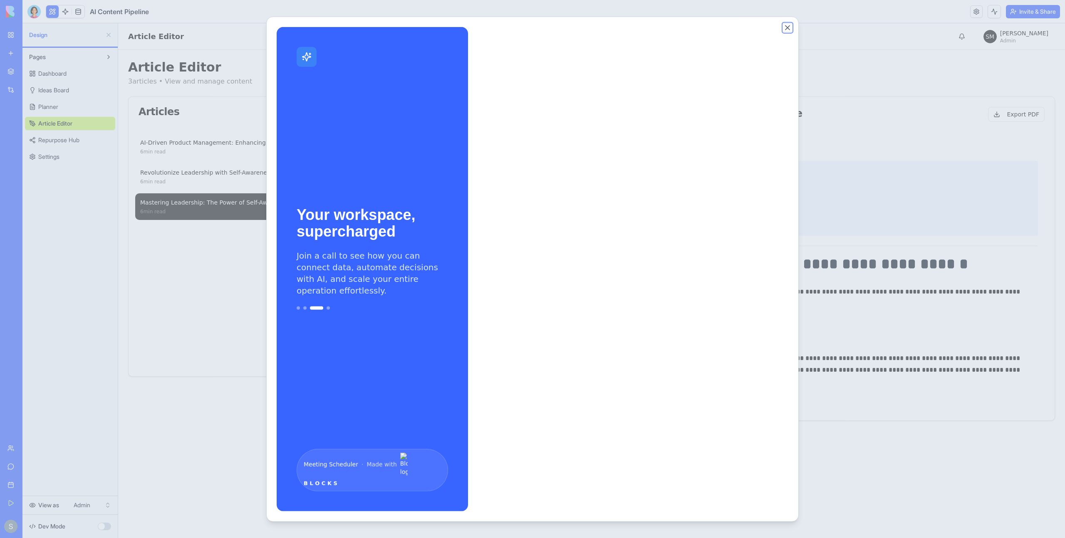
click at [787, 29] on button "Close" at bounding box center [787, 28] width 8 height 8
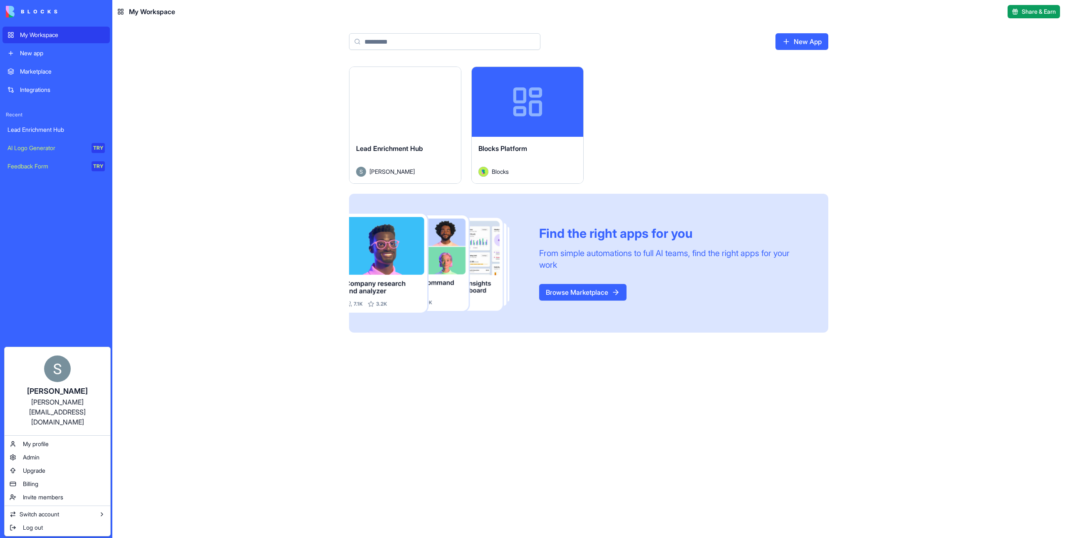
click at [225, 337] on html "My Workspace New app Marketplace Integrations Recent Lead Enrichment Hub AI Log…" at bounding box center [532, 269] width 1065 height 538
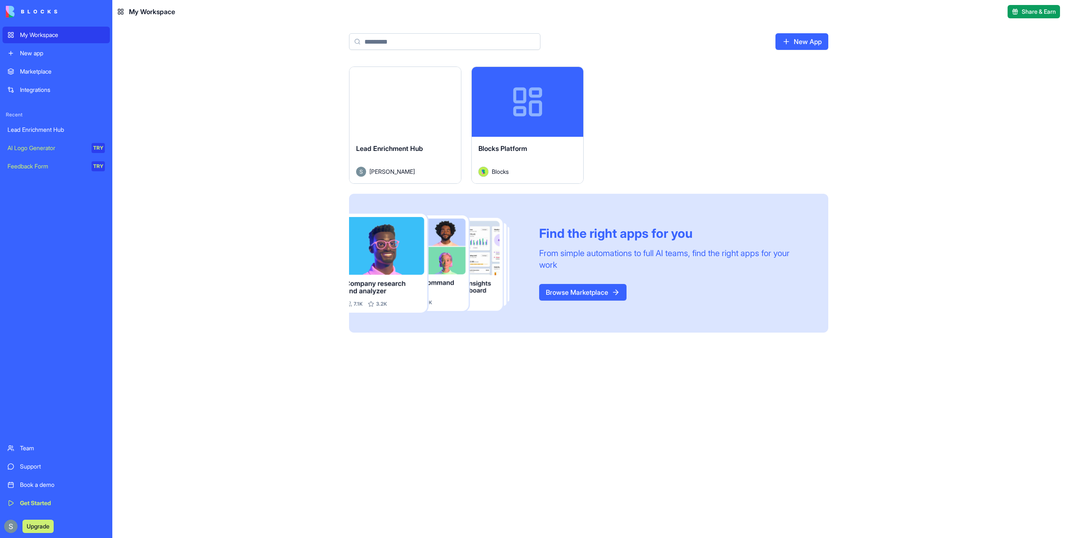
click at [39, 529] on button "Upgrade" at bounding box center [37, 526] width 31 height 13
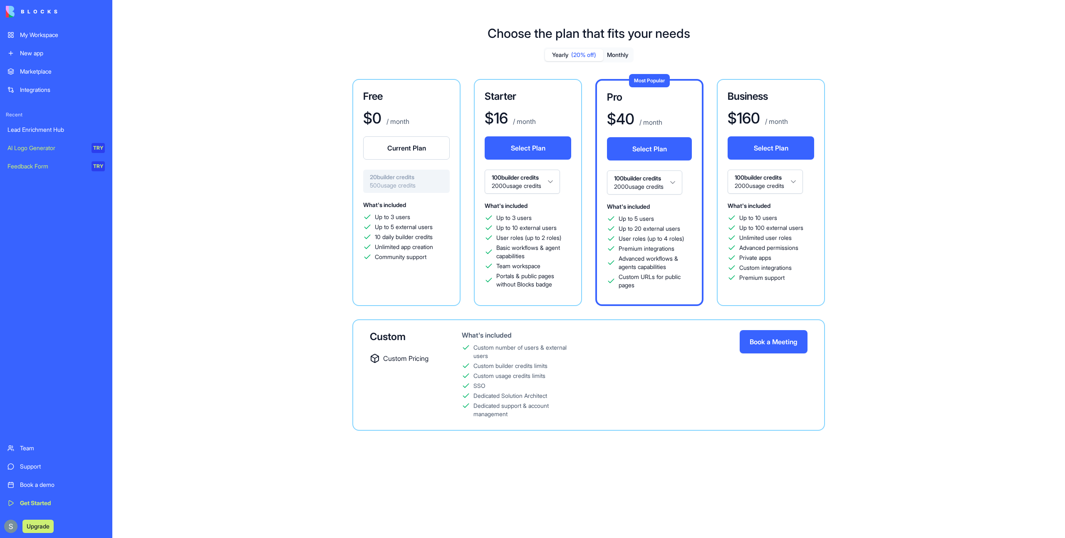
click at [793, 347] on button "Book a Meeting" at bounding box center [774, 341] width 68 height 23
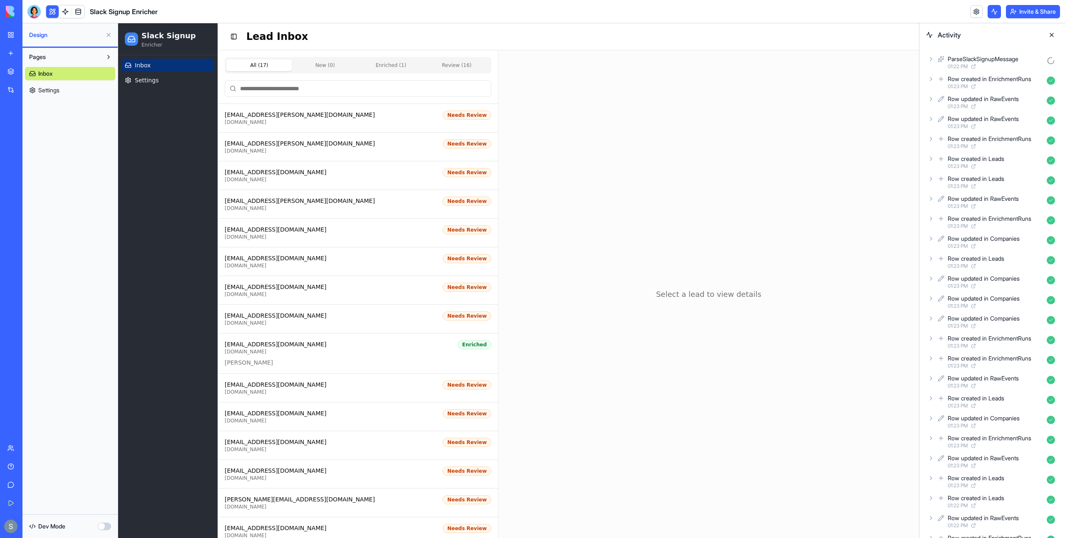
scroll to position [2314, 0]
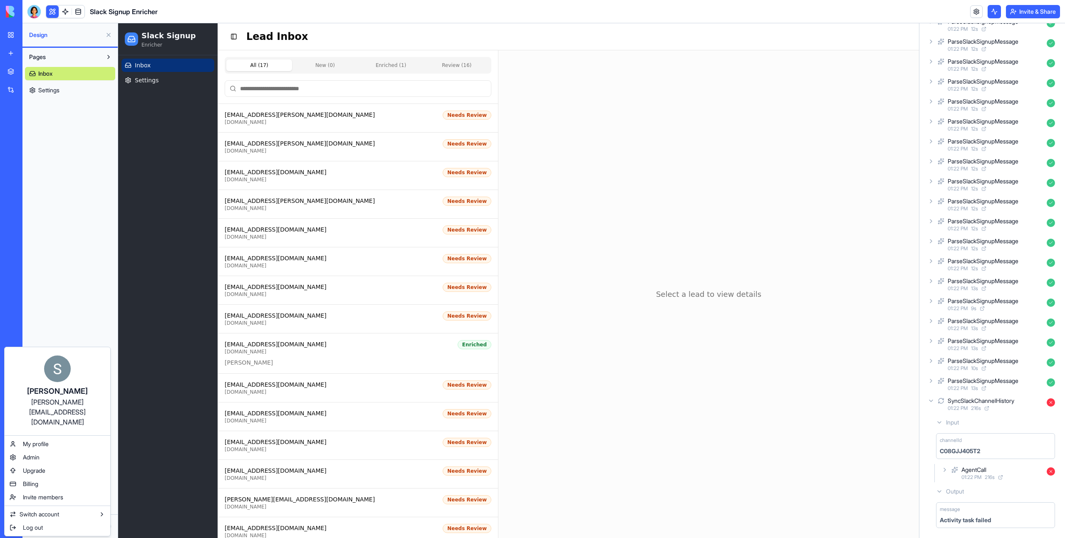
click at [86, 321] on html "My Workspace New app Marketplace Integrations Recent WellnessOS Financial Data …" at bounding box center [532, 269] width 1065 height 538
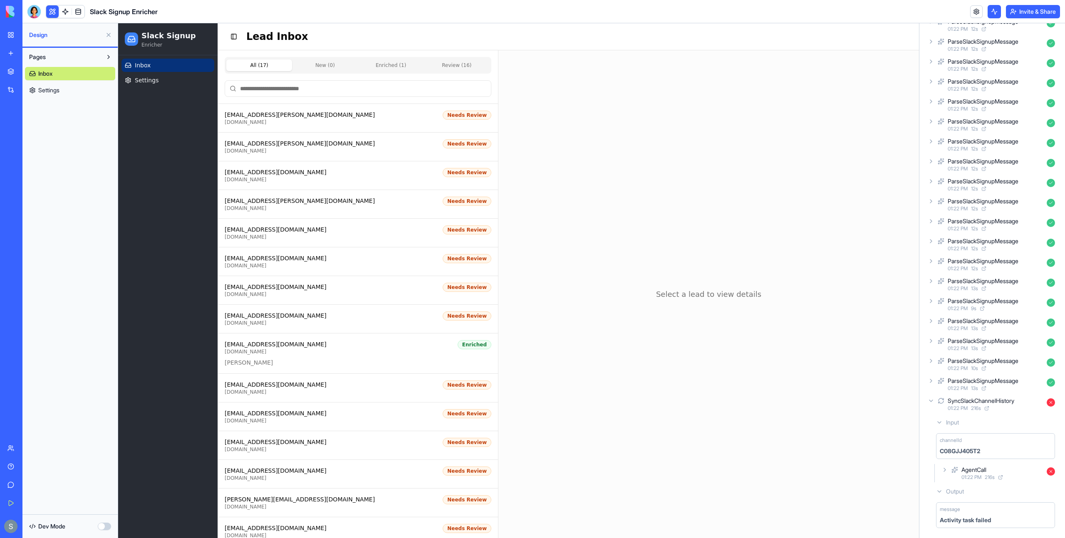
click at [31, 487] on div "Give feedback" at bounding box center [25, 485] width 11 height 8
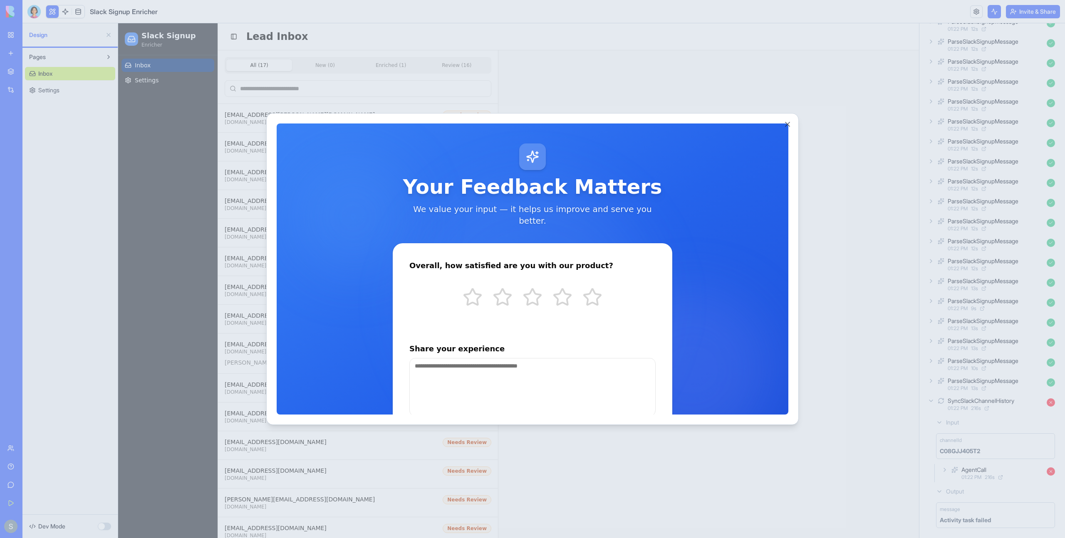
scroll to position [57, 0]
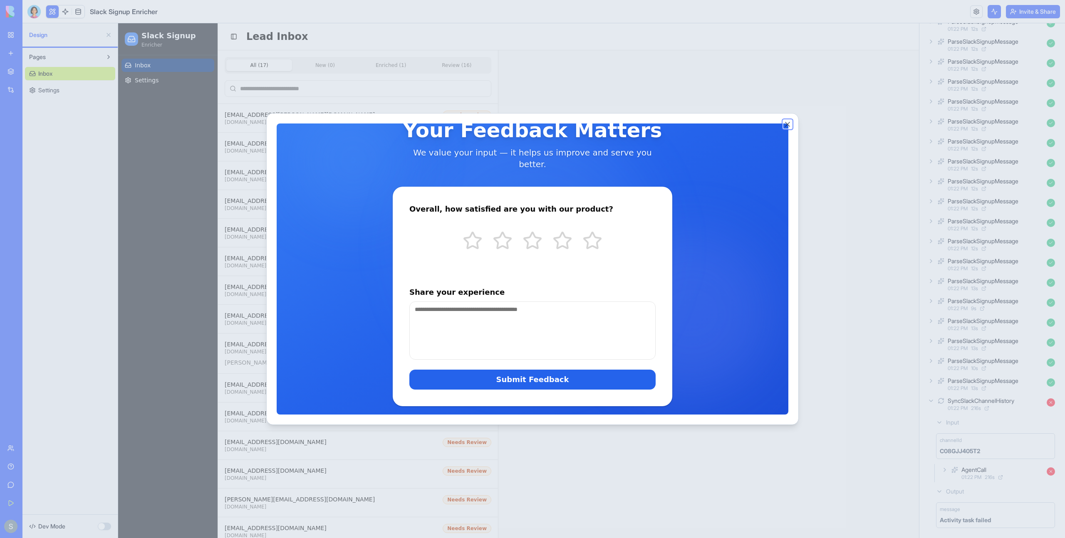
click at [788, 121] on button "Close" at bounding box center [787, 124] width 8 height 8
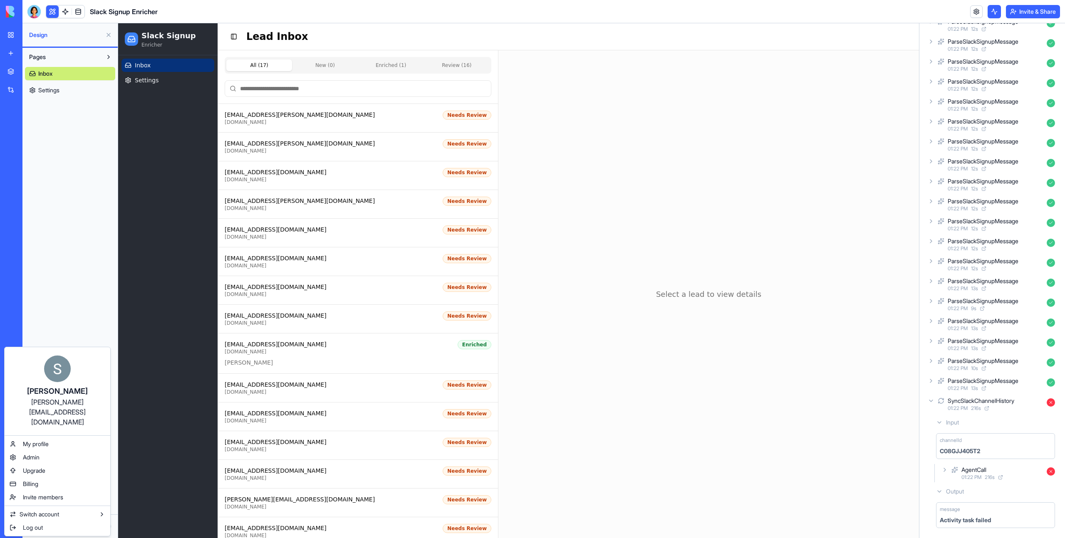
click at [62, 291] on html "My Workspace New app Marketplace Integrations Recent WellnessOS Financial Data …" at bounding box center [532, 269] width 1065 height 538
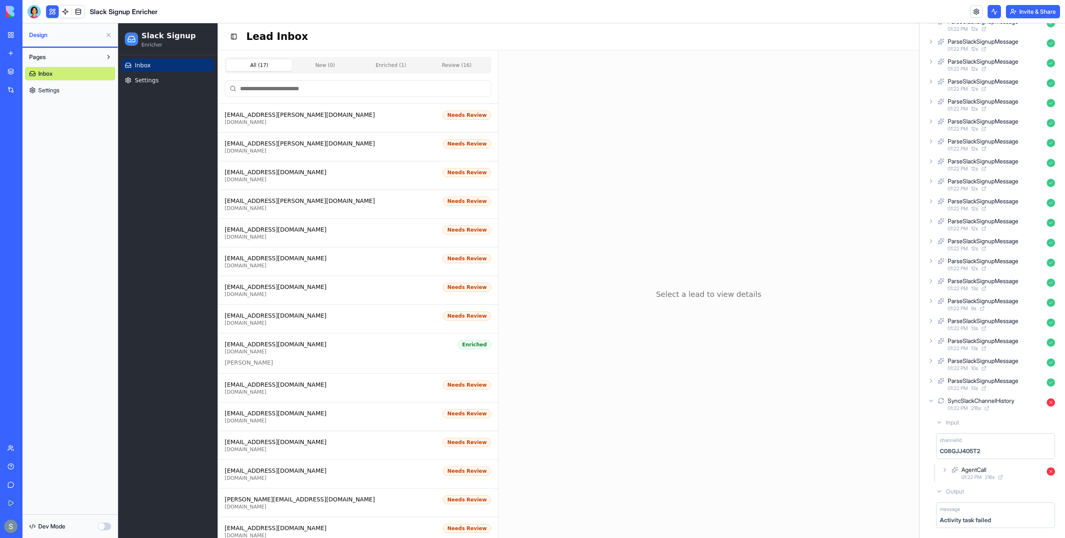
click at [27, 469] on div "Help" at bounding box center [25, 467] width 11 height 8
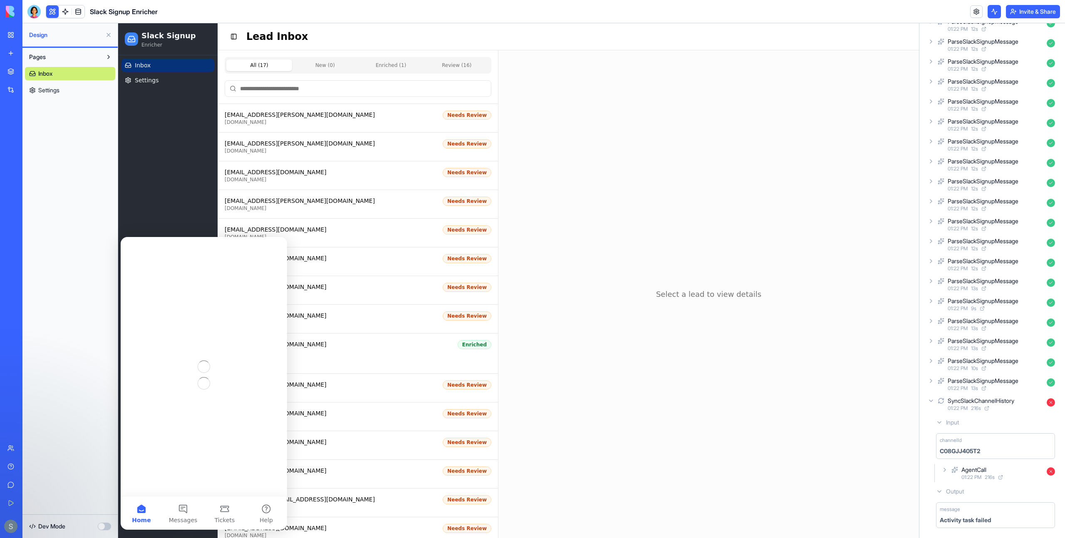
scroll to position [0, 0]
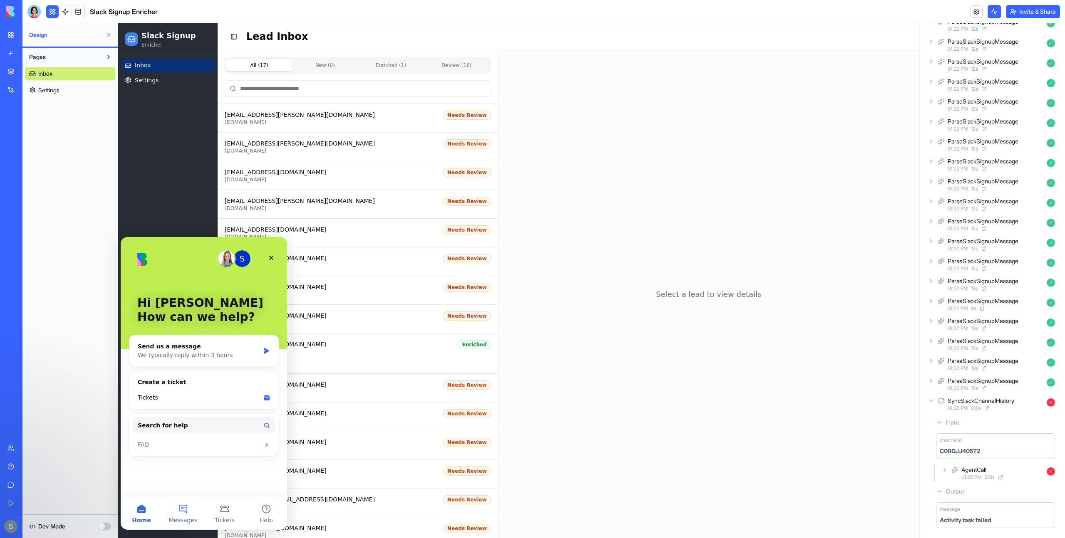
click at [181, 513] on button "Messages" at bounding box center [183, 513] width 42 height 33
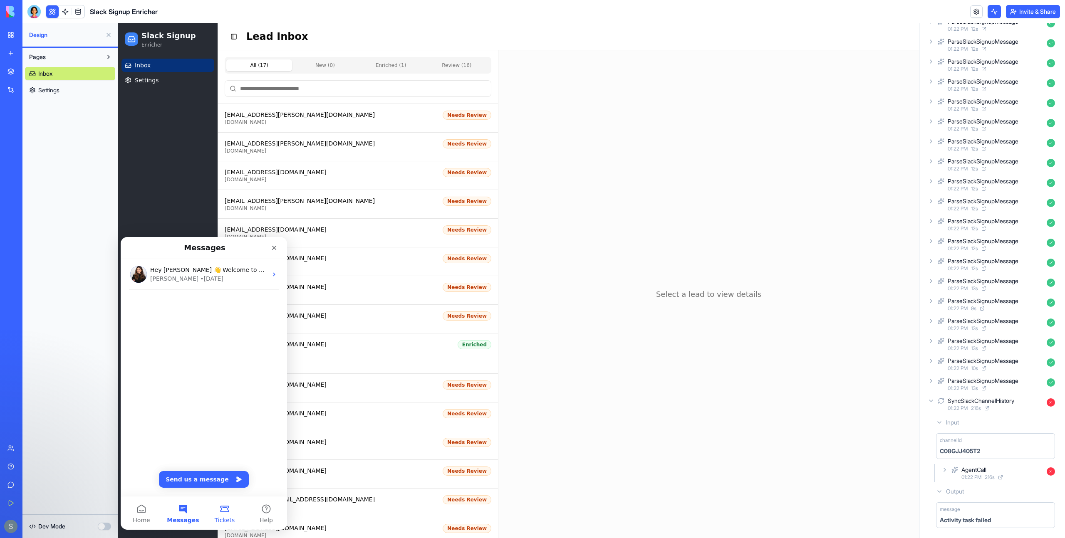
click at [226, 510] on button "Tickets" at bounding box center [225, 513] width 42 height 33
click at [258, 508] on button "Help" at bounding box center [266, 513] width 42 height 33
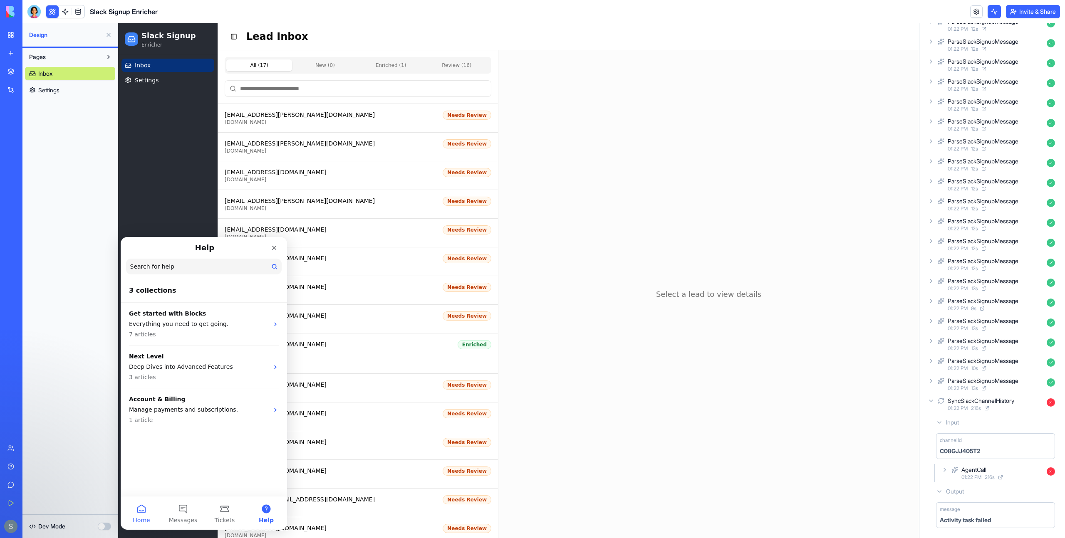
click at [141, 509] on button "Home" at bounding box center [142, 513] width 42 height 33
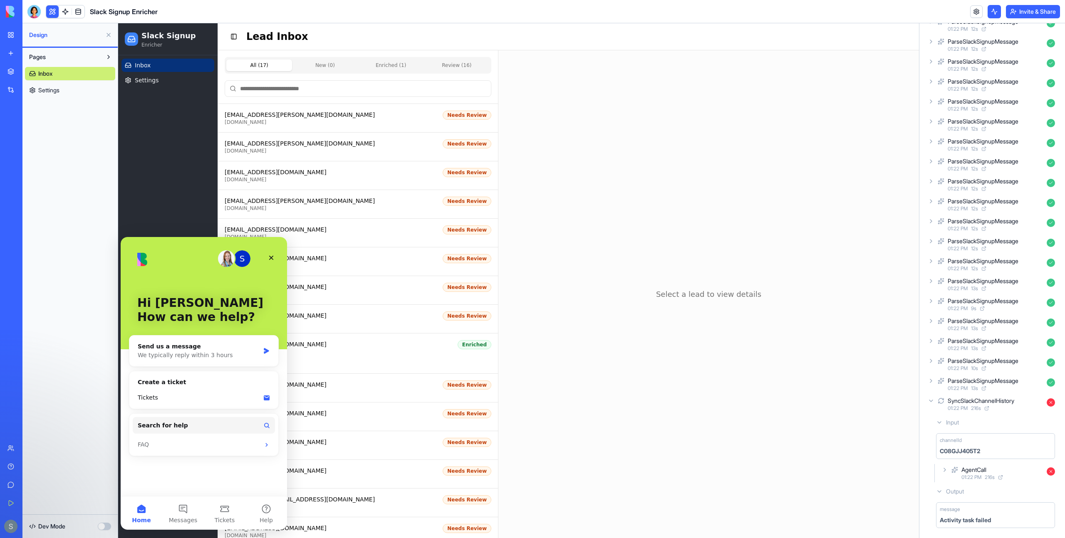
click at [245, 258] on div "S" at bounding box center [242, 258] width 17 height 17
click at [229, 352] on div "We typically reply within 3 hours" at bounding box center [199, 355] width 122 height 9
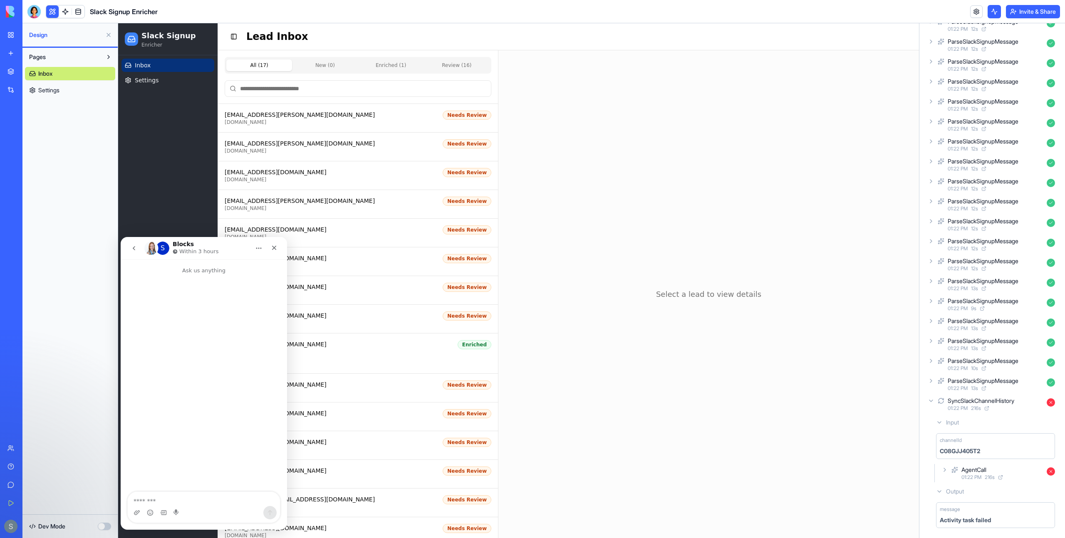
click at [133, 247] on icon "go back" at bounding box center [134, 248] width 7 height 7
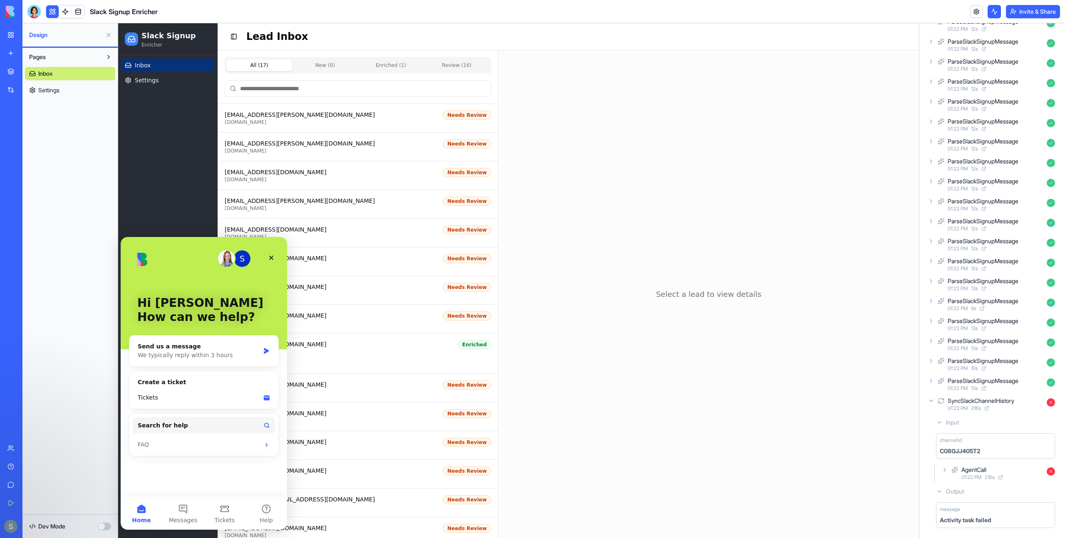
click at [51, 464] on div "Pages Inbox Settings" at bounding box center [69, 281] width 95 height 467
click at [7, 482] on link "Give feedback" at bounding box center [18, 485] width 33 height 17
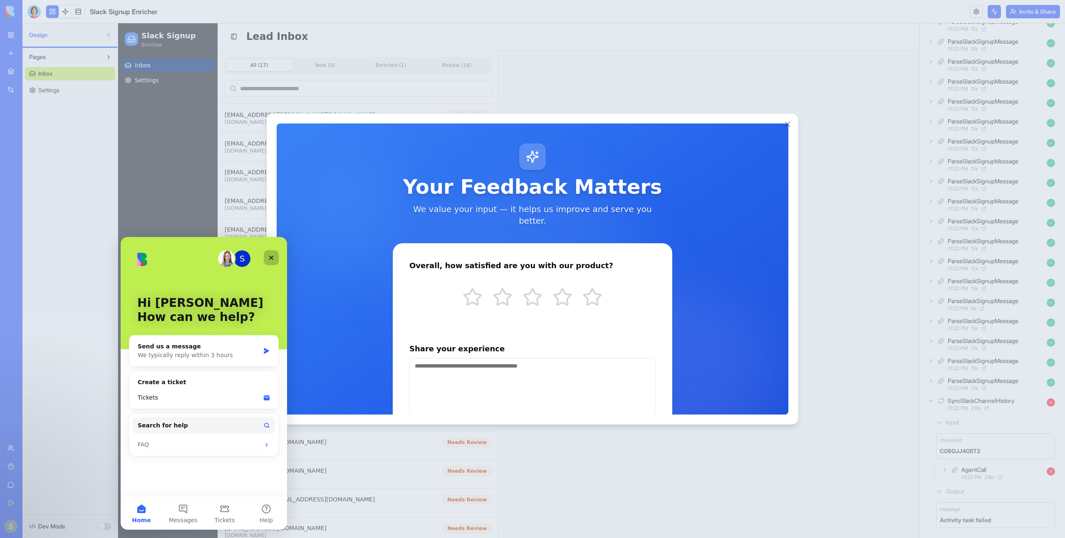
click at [274, 259] on icon "Close" at bounding box center [271, 258] width 7 height 7
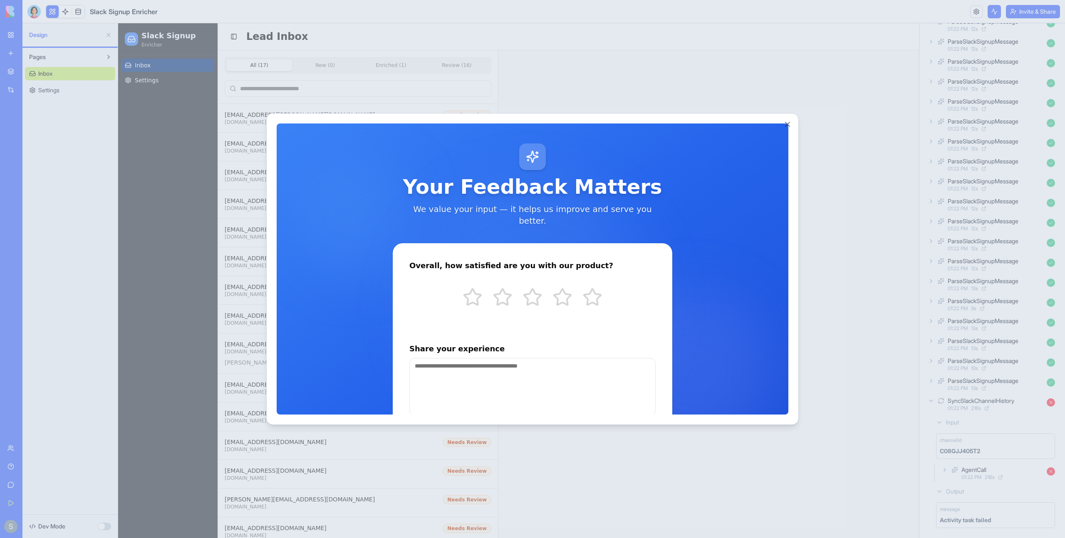
click at [9, 525] on div at bounding box center [532, 269] width 1065 height 538
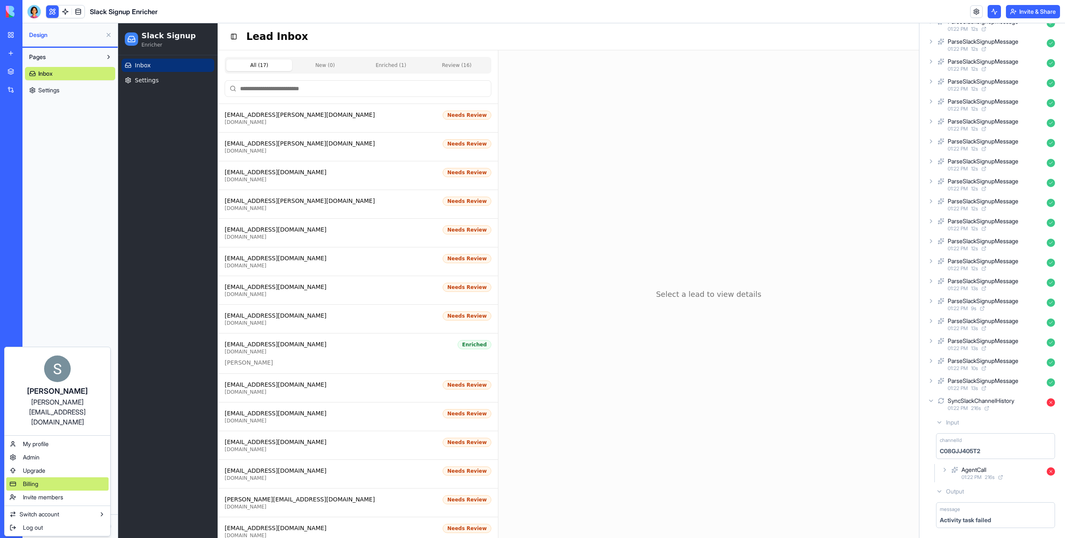
click at [50, 478] on div "Billing" at bounding box center [57, 484] width 102 height 13
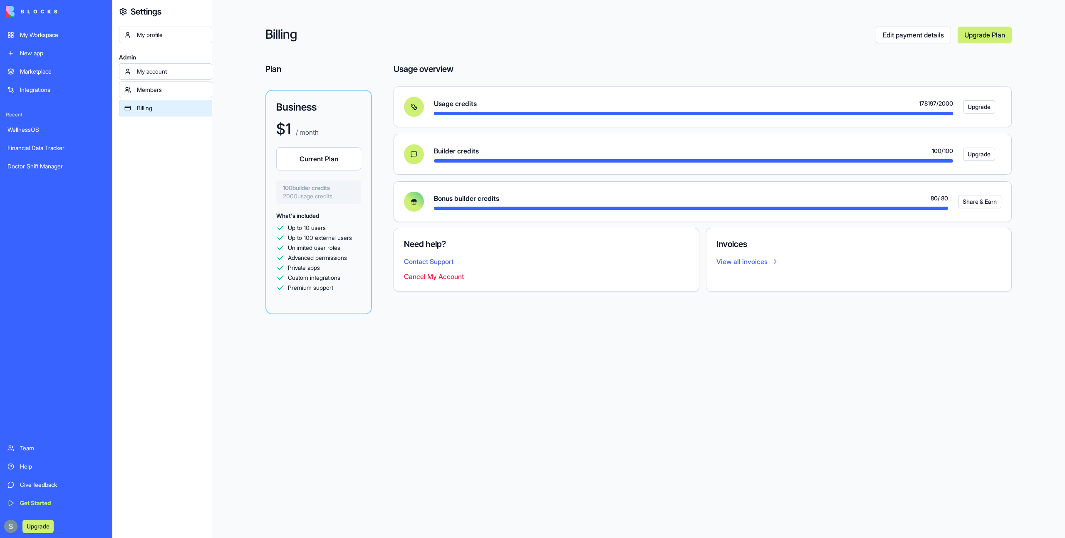
click at [51, 444] on div "Team" at bounding box center [62, 448] width 85 height 8
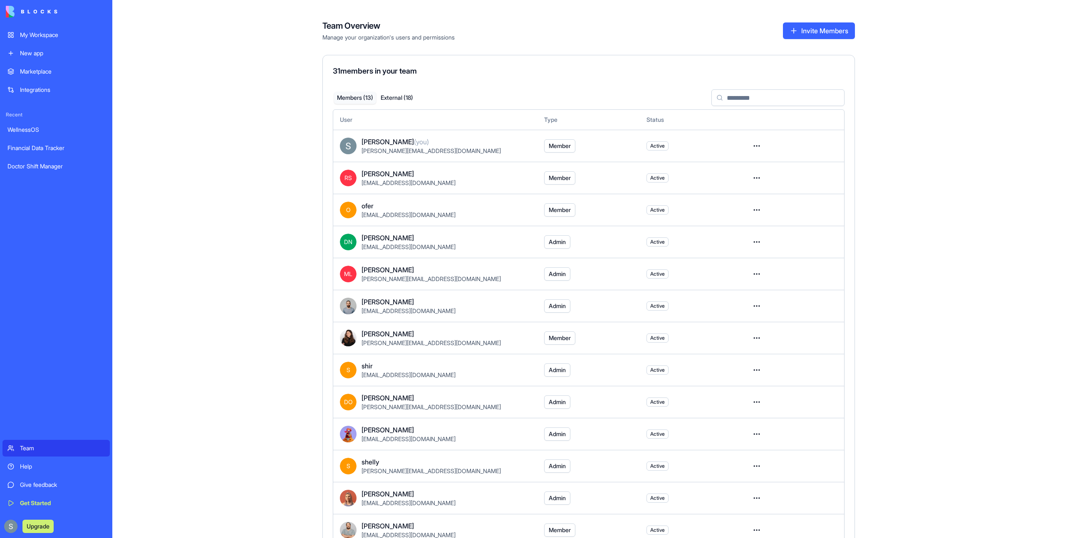
click at [52, 466] on div "Help" at bounding box center [62, 467] width 85 height 8
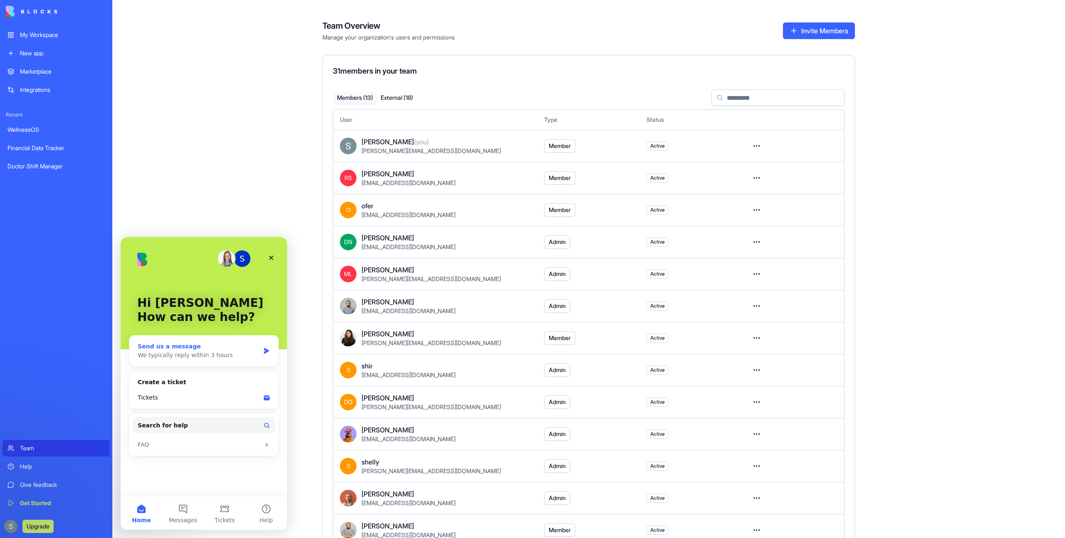
click at [234, 347] on div "Send us a message" at bounding box center [199, 346] width 122 height 9
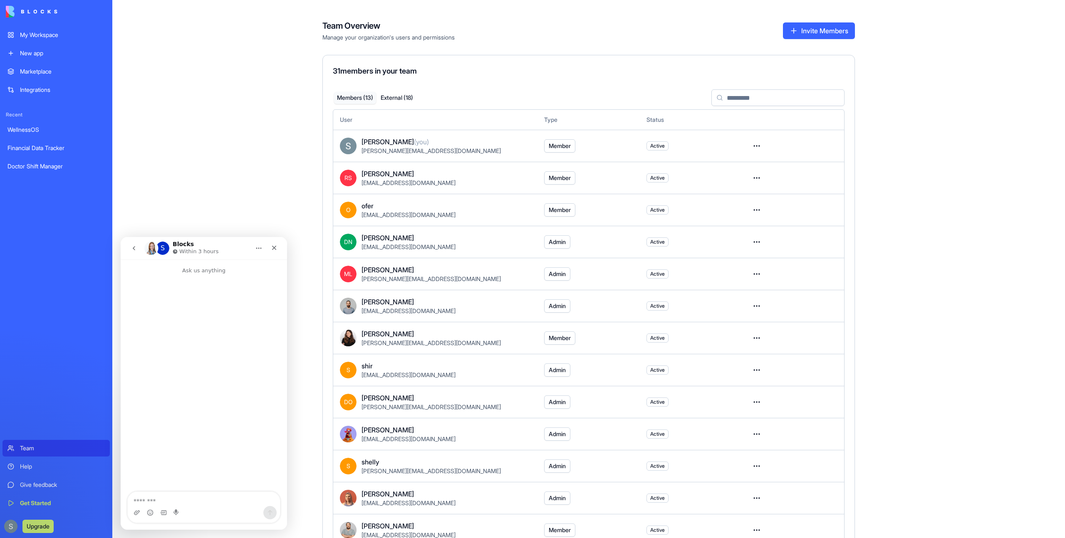
click at [136, 250] on icon "go back" at bounding box center [134, 248] width 7 height 7
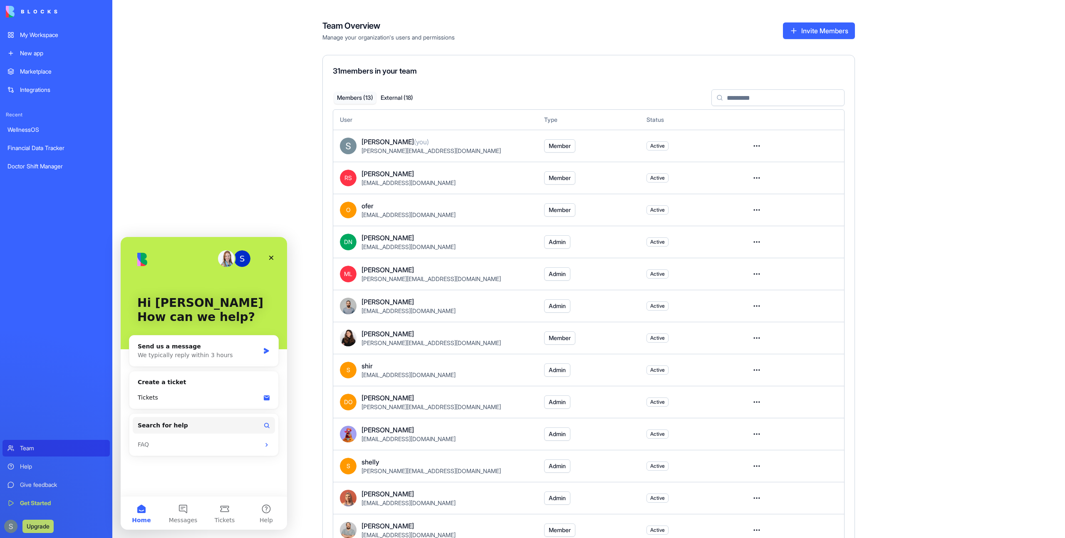
click at [36, 482] on div "Give feedback" at bounding box center [62, 485] width 85 height 8
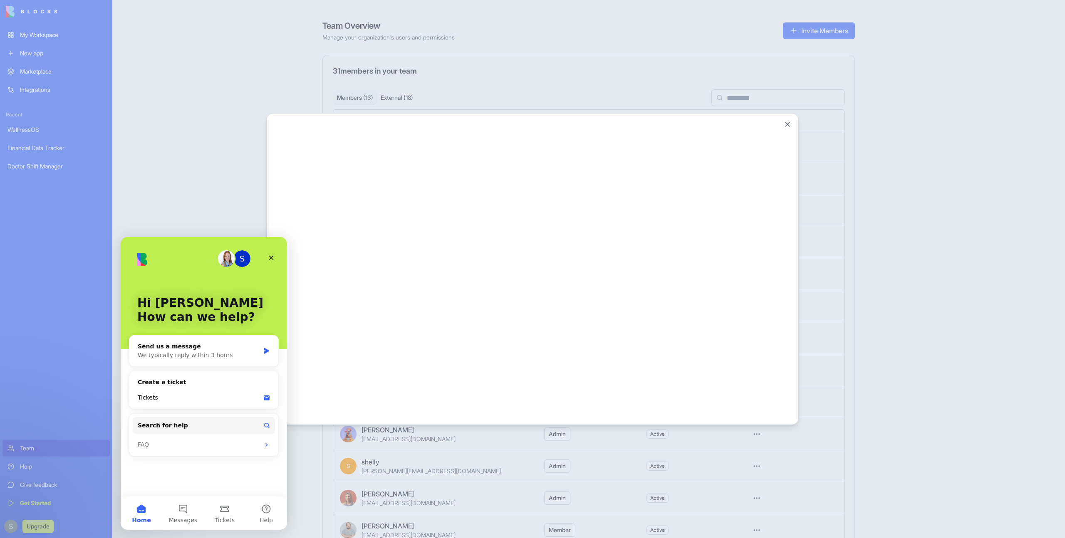
click at [35, 505] on div at bounding box center [532, 269] width 1065 height 538
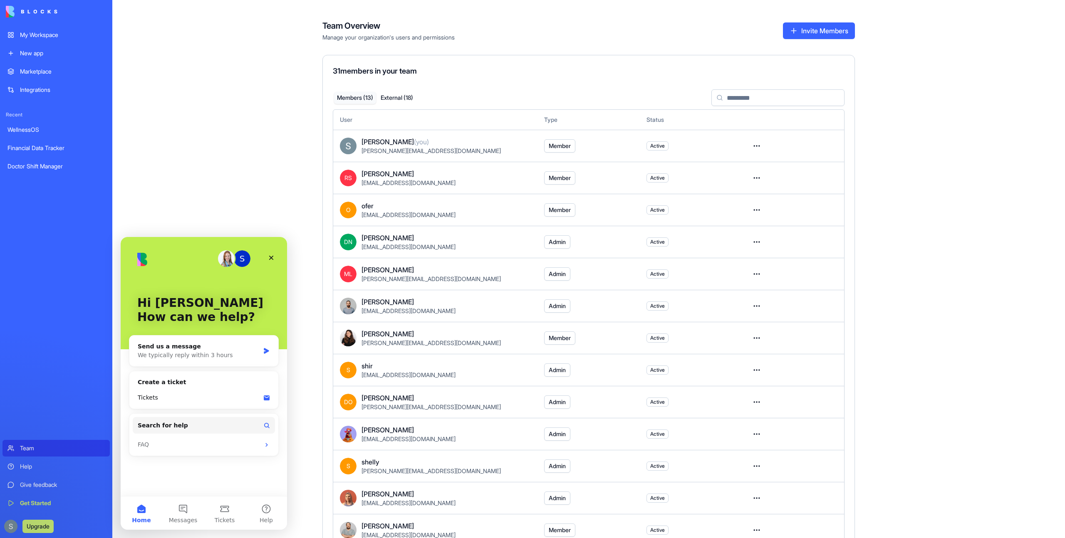
click at [35, 505] on div "Get Started" at bounding box center [62, 503] width 85 height 8
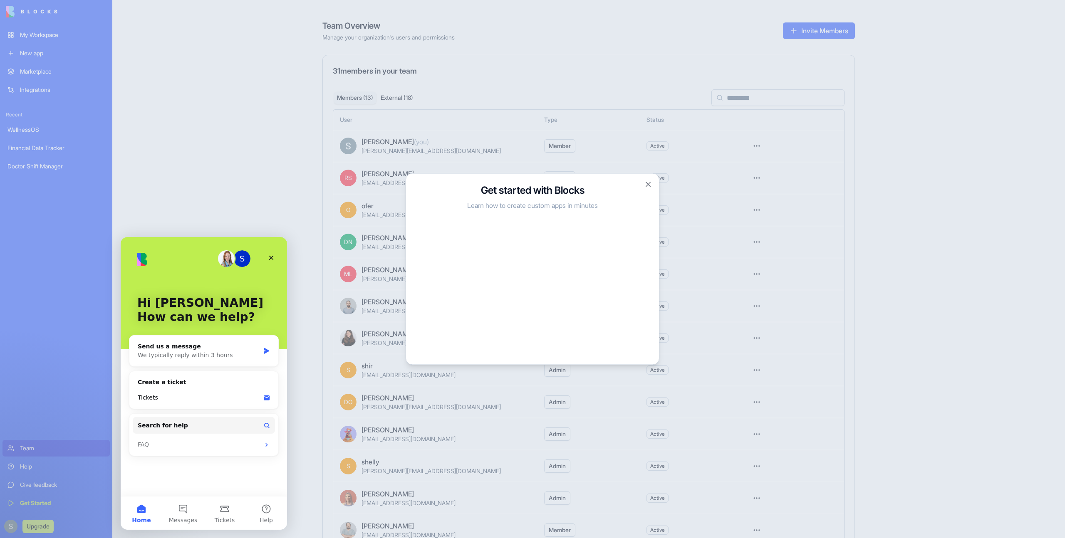
click at [653, 182] on div "Get started with Blocks Learn how to create custom apps in minutes Close" at bounding box center [533, 269] width 254 height 192
click at [651, 188] on div "Get started with Blocks Learn how to create custom apps in minutes Close" at bounding box center [533, 269] width 254 height 192
click at [646, 183] on button "Close" at bounding box center [648, 185] width 8 height 8
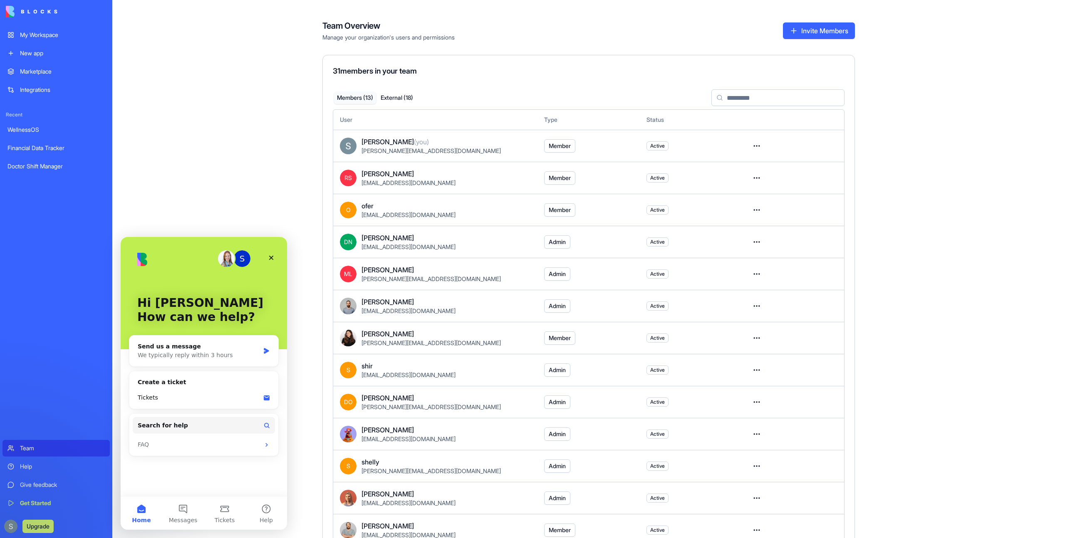
click at [34, 525] on button "Upgrade" at bounding box center [37, 526] width 31 height 13
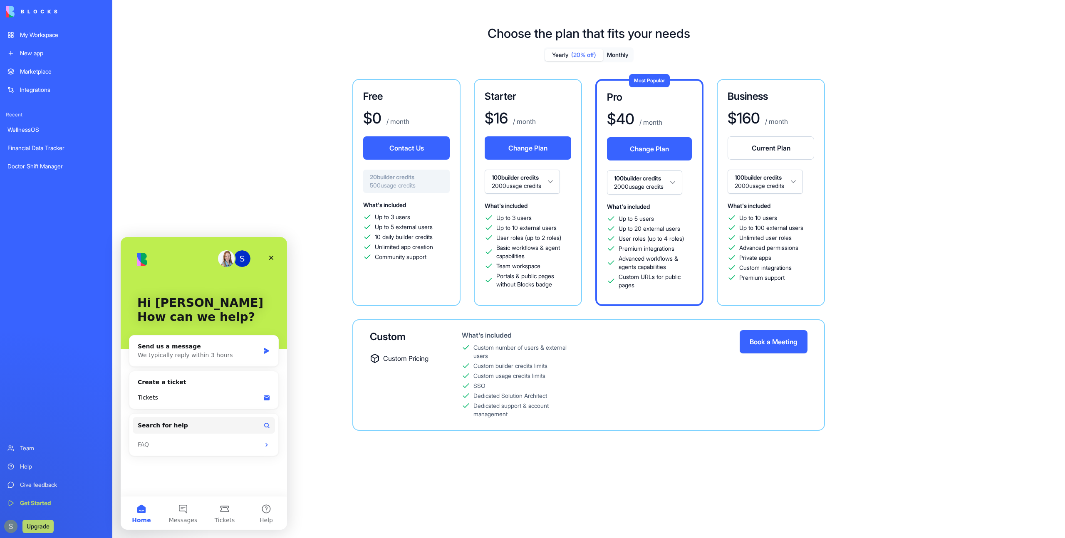
click at [764, 349] on button "Book a Meeting" at bounding box center [774, 341] width 68 height 23
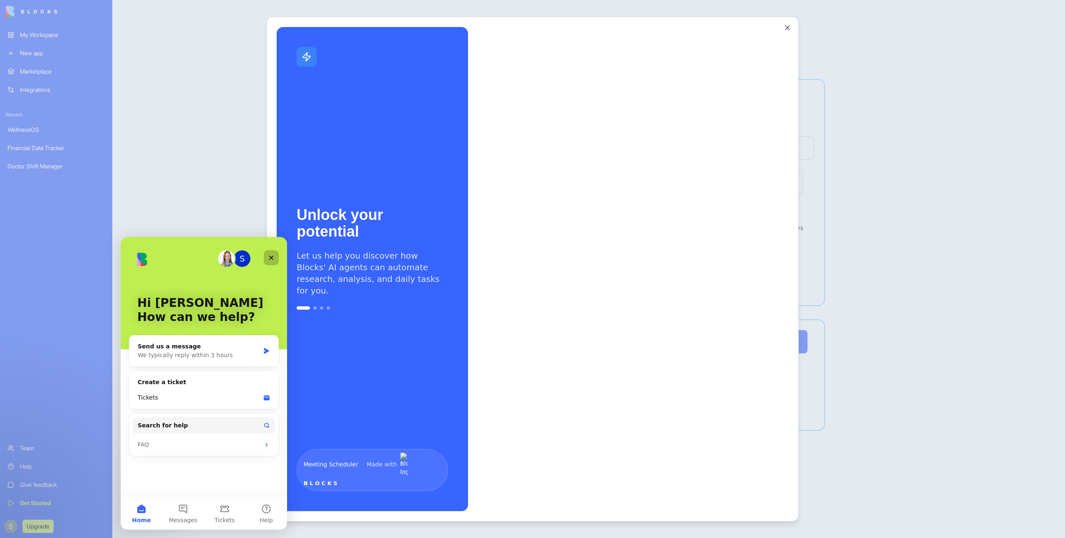
click at [273, 261] on icon "Close" at bounding box center [271, 258] width 7 height 7
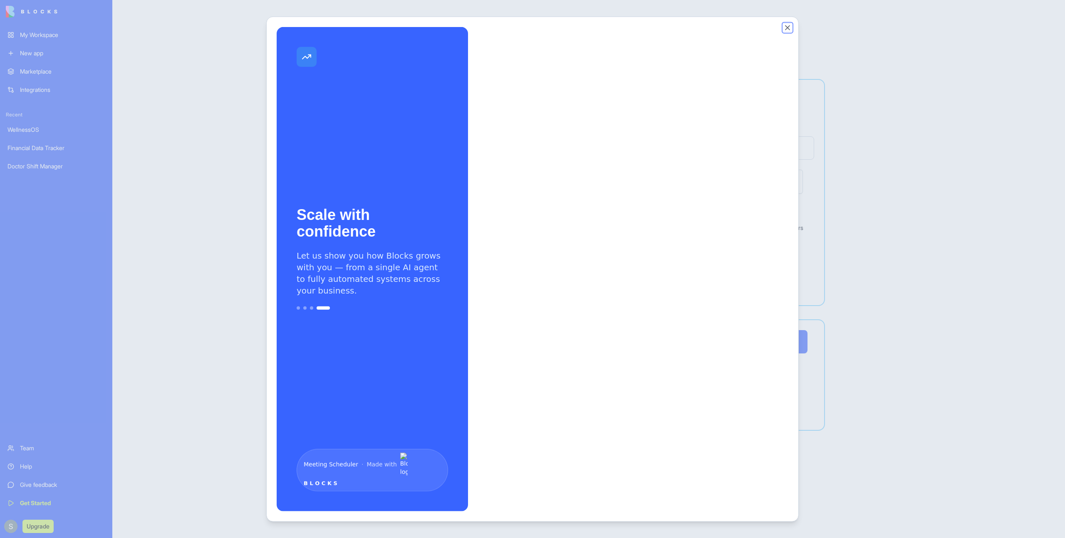
click at [787, 30] on button "Close" at bounding box center [787, 28] width 8 height 8
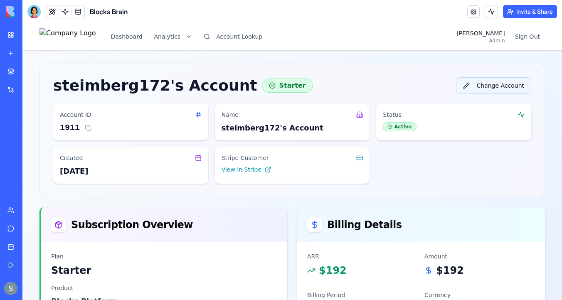
click at [481, 86] on button "Change Account" at bounding box center [493, 85] width 75 height 17
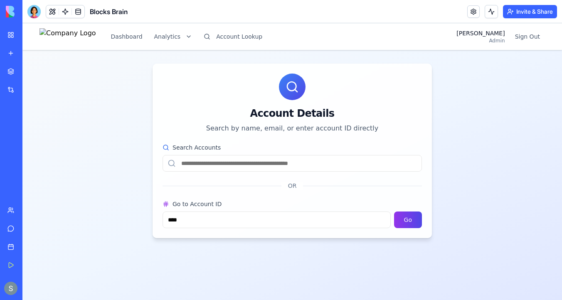
click at [320, 163] on input "Search Accounts" at bounding box center [293, 163] width 260 height 17
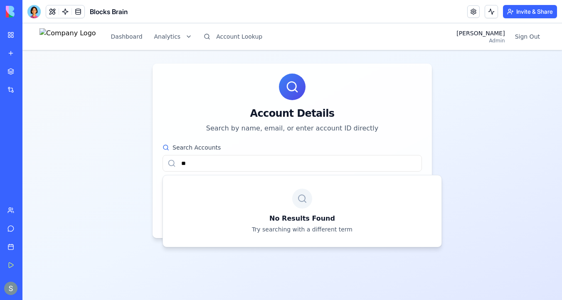
type input "*"
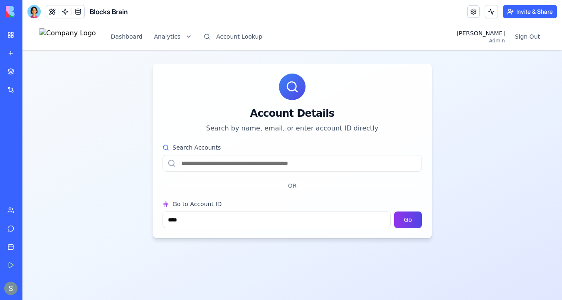
click at [261, 167] on input "Search Accounts" at bounding box center [293, 163] width 260 height 17
paste input "**********"
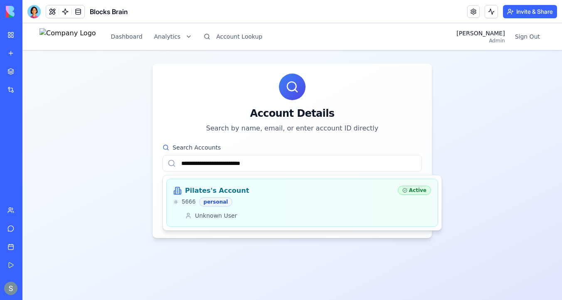
type input "**********"
click at [289, 193] on div "Pilates's Account" at bounding box center [282, 191] width 218 height 10
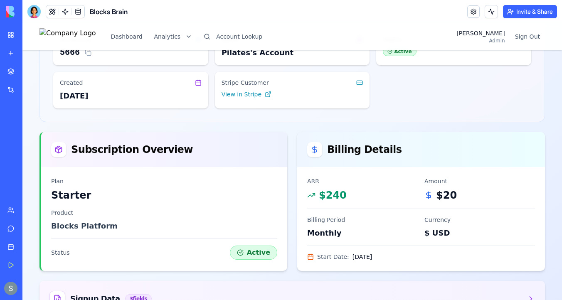
scroll to position [221, 0]
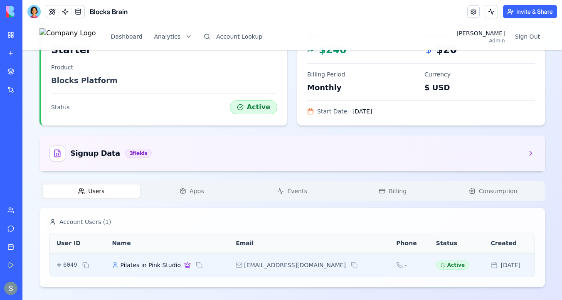
click at [177, 263] on span "Pilates in Pink Studio" at bounding box center [150, 265] width 61 height 8
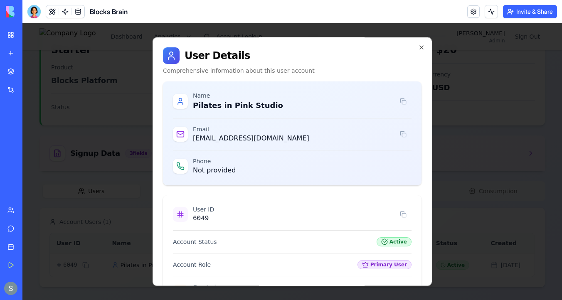
scroll to position [117, 0]
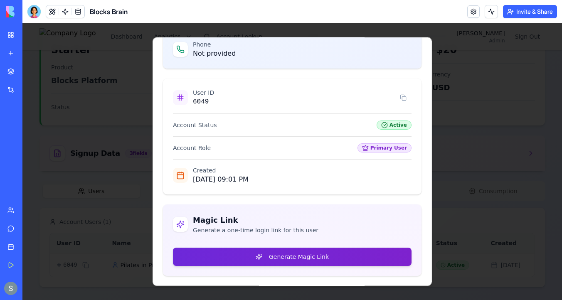
click at [296, 262] on button "Generate Magic Link" at bounding box center [292, 257] width 239 height 18
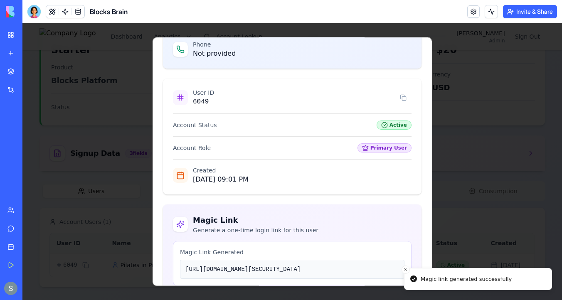
scroll to position [236, 0]
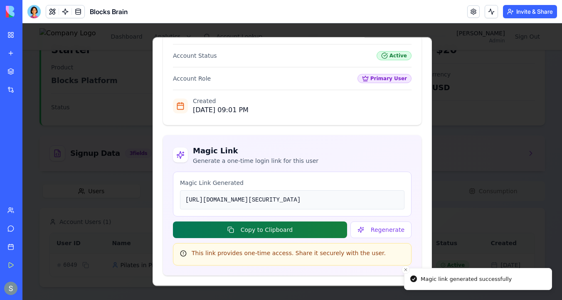
click at [311, 229] on button "Copy to Clipboard" at bounding box center [260, 230] width 174 height 17
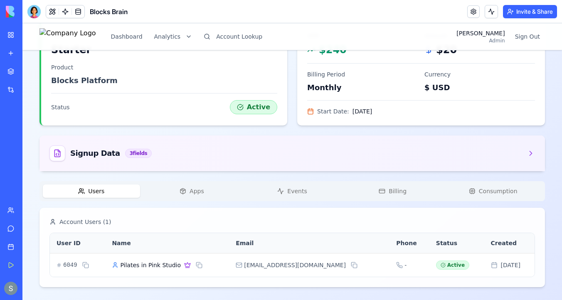
scroll to position [0, 0]
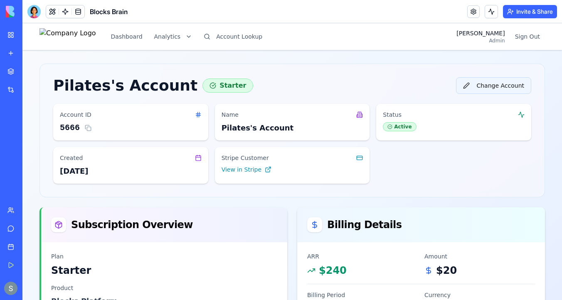
click at [489, 87] on button "Change Account" at bounding box center [493, 85] width 75 height 17
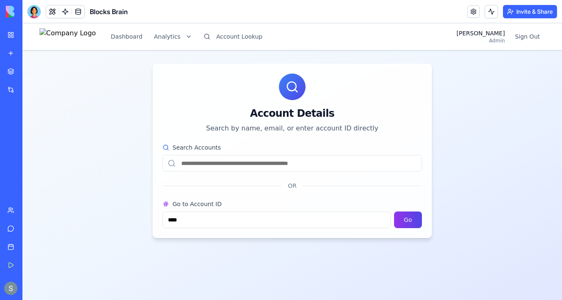
click at [228, 166] on input "Search Accounts" at bounding box center [293, 163] width 260 height 17
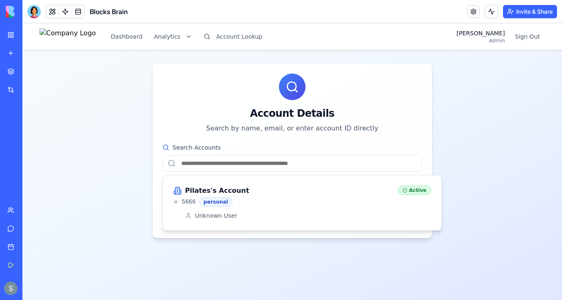
paste input "**********"
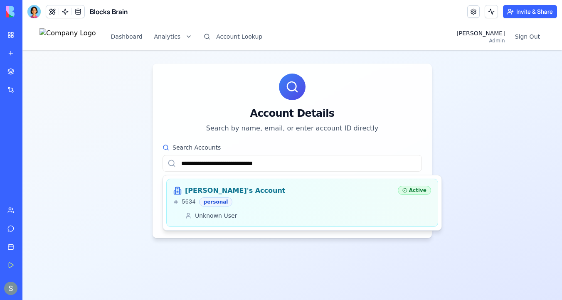
type input "**********"
click at [270, 202] on div "5634 personal" at bounding box center [282, 202] width 218 height 9
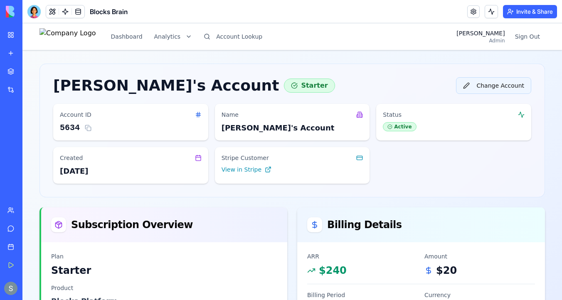
click at [512, 87] on button "Change Account" at bounding box center [493, 85] width 75 height 17
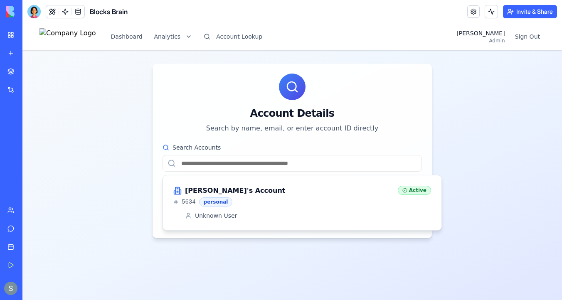
click at [256, 163] on input "Search Accounts" at bounding box center [293, 163] width 260 height 17
paste input "**********"
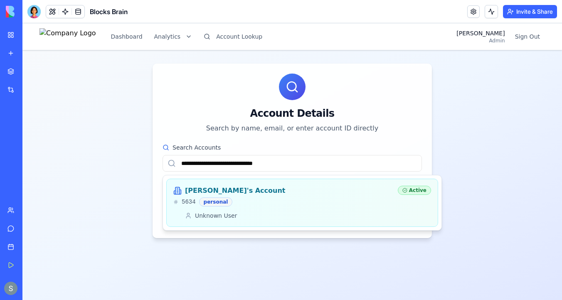
type input "**********"
click at [224, 203] on div "personal" at bounding box center [216, 202] width 34 height 9
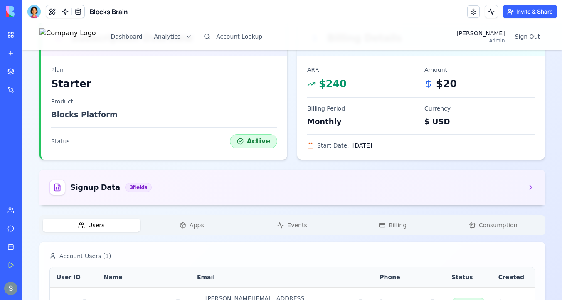
scroll to position [221, 0]
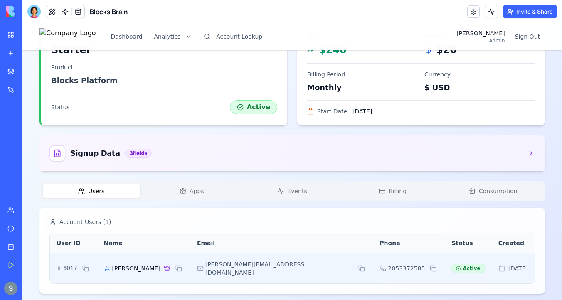
click at [145, 265] on span "[PERSON_NAME]" at bounding box center [136, 269] width 48 height 8
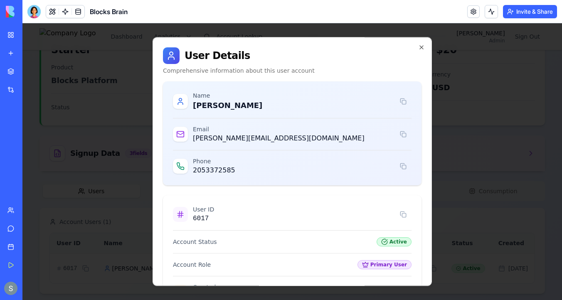
scroll to position [117, 0]
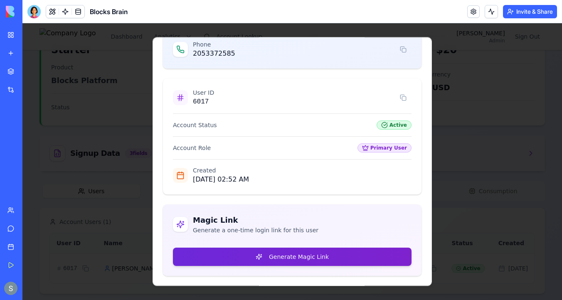
click at [350, 254] on button "Generate Magic Link" at bounding box center [292, 257] width 239 height 18
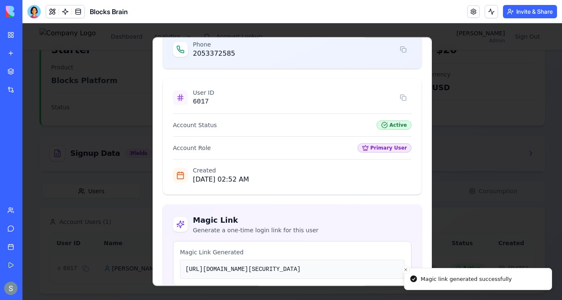
scroll to position [236, 0]
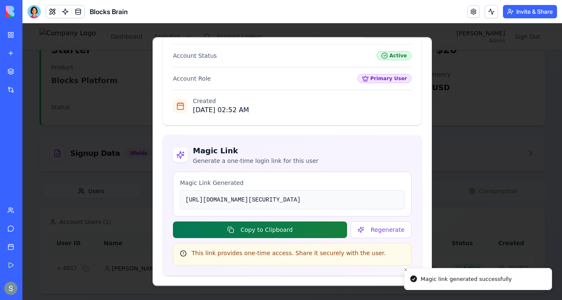
click at [309, 231] on button "Copy to Clipboard" at bounding box center [260, 230] width 174 height 17
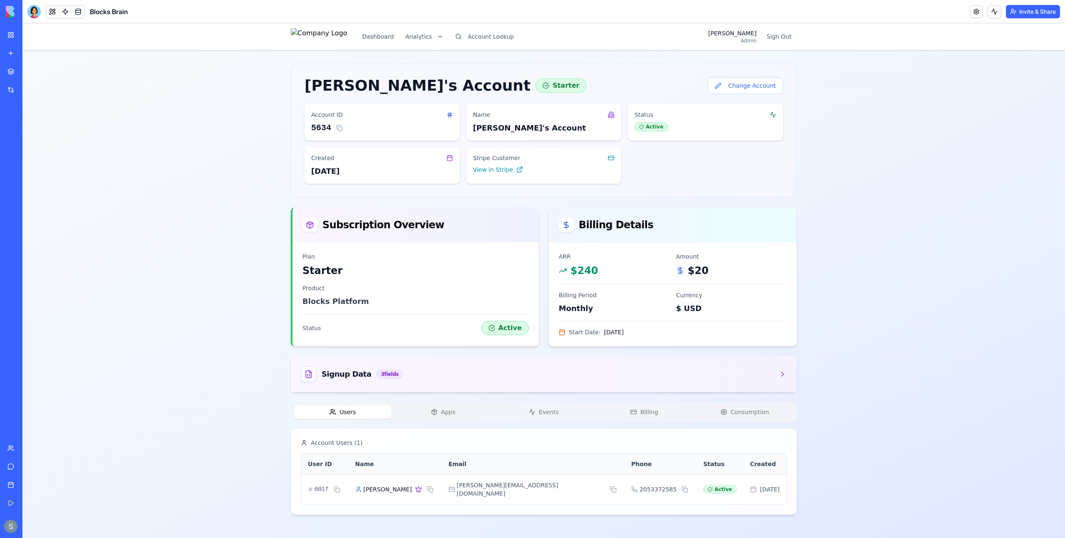
scroll to position [0, 0]
click at [142, 64] on div "Dashboard Analytics Account Lookup [PERSON_NAME] Admin Sign Out Nakesha's Accou…" at bounding box center [543, 280] width 1043 height 515
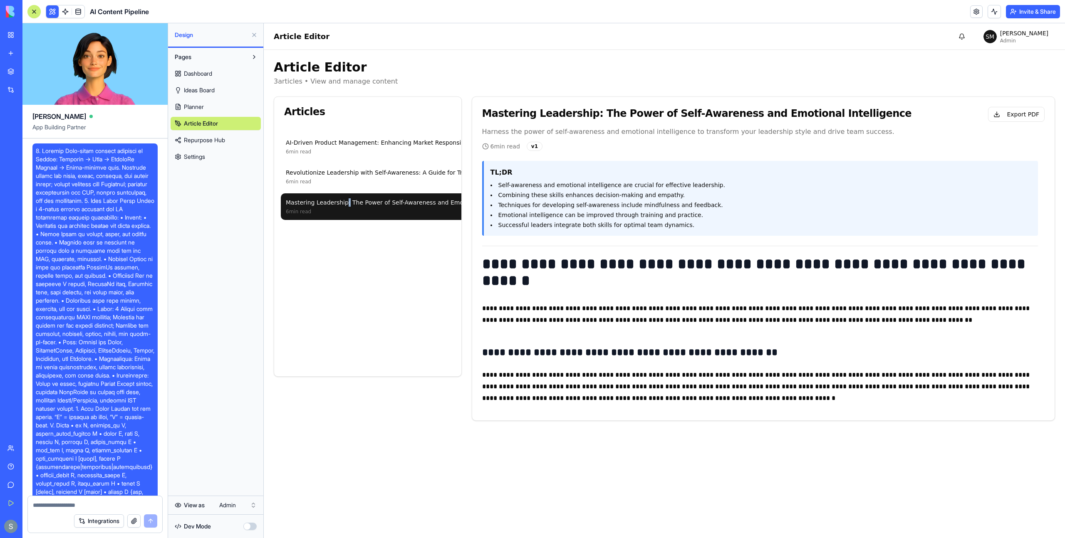
scroll to position [11581, 0]
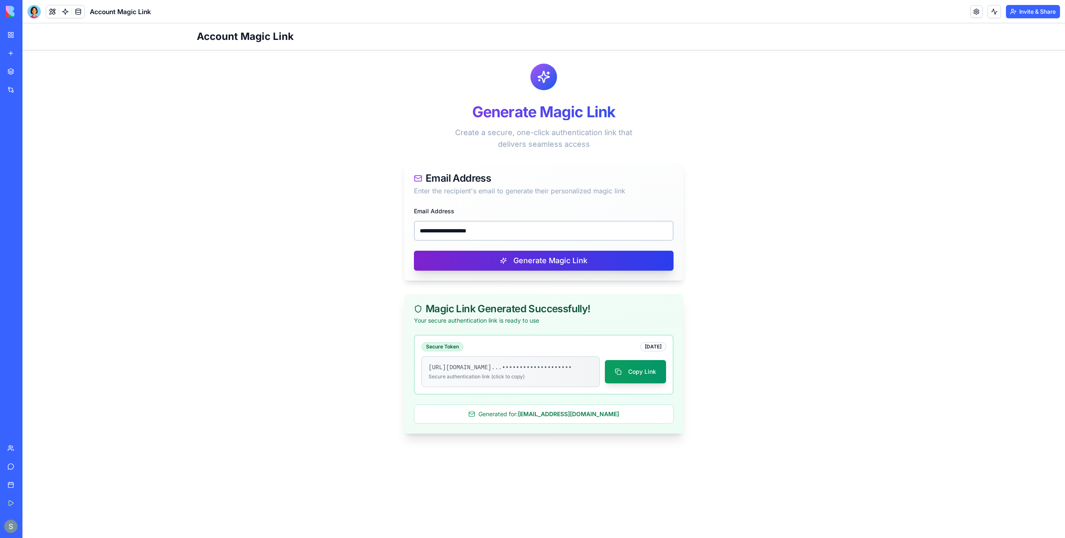
type input "**********"
click at [570, 259] on button "Generate Magic Link" at bounding box center [544, 261] width 260 height 20
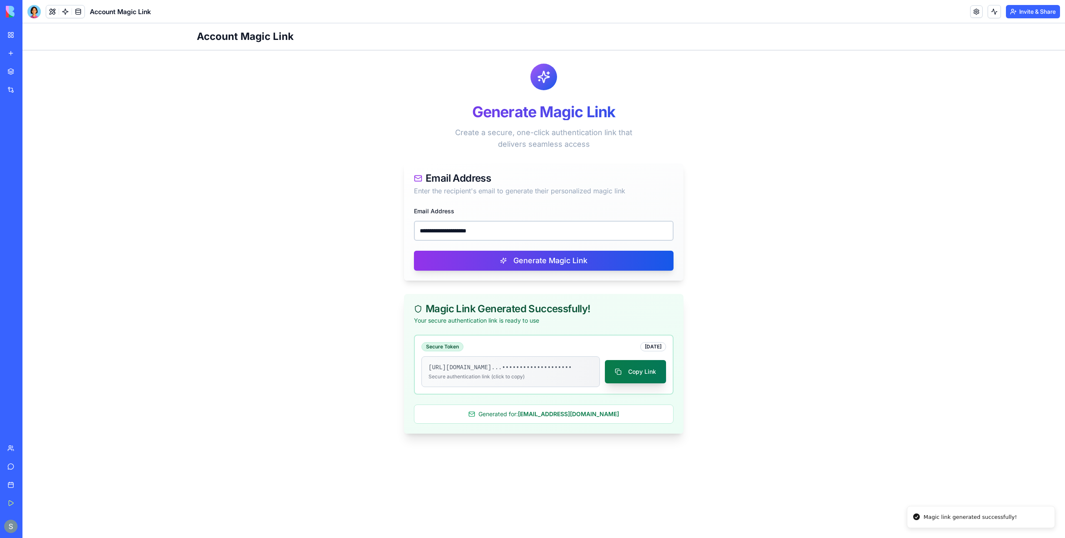
click at [651, 378] on button "Copy Link" at bounding box center [635, 371] width 61 height 23
click at [607, 372] on button "Copy Link" at bounding box center [635, 371] width 61 height 23
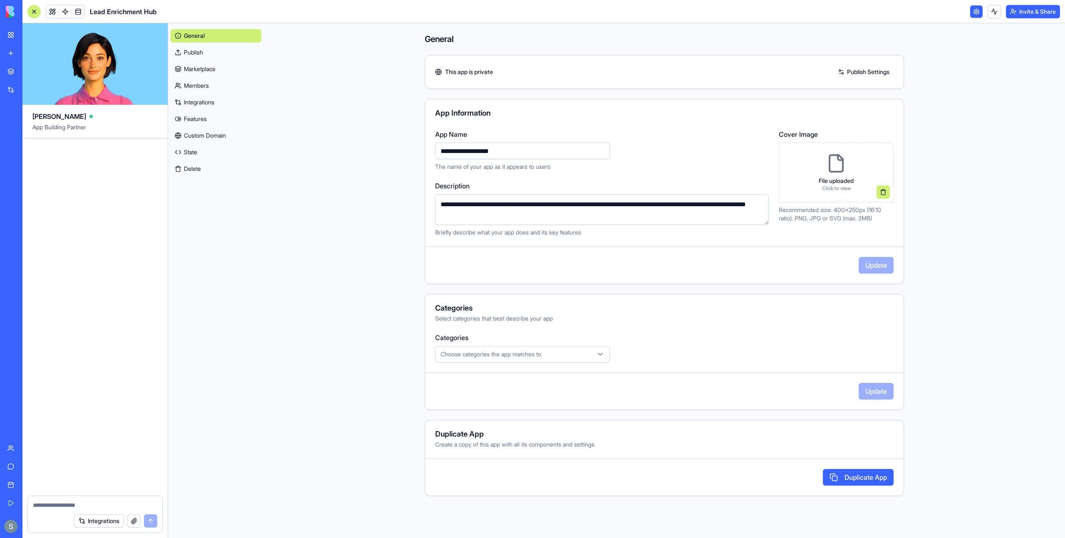
click at [9, 15] on img at bounding box center [32, 12] width 52 height 12
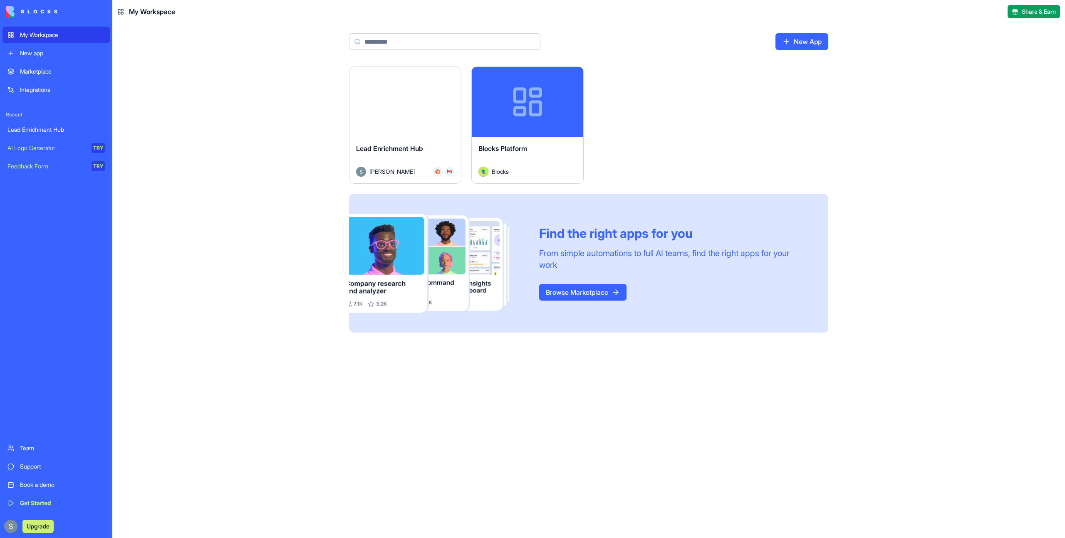
click at [43, 33] on div "My Workspace" at bounding box center [62, 35] width 85 height 8
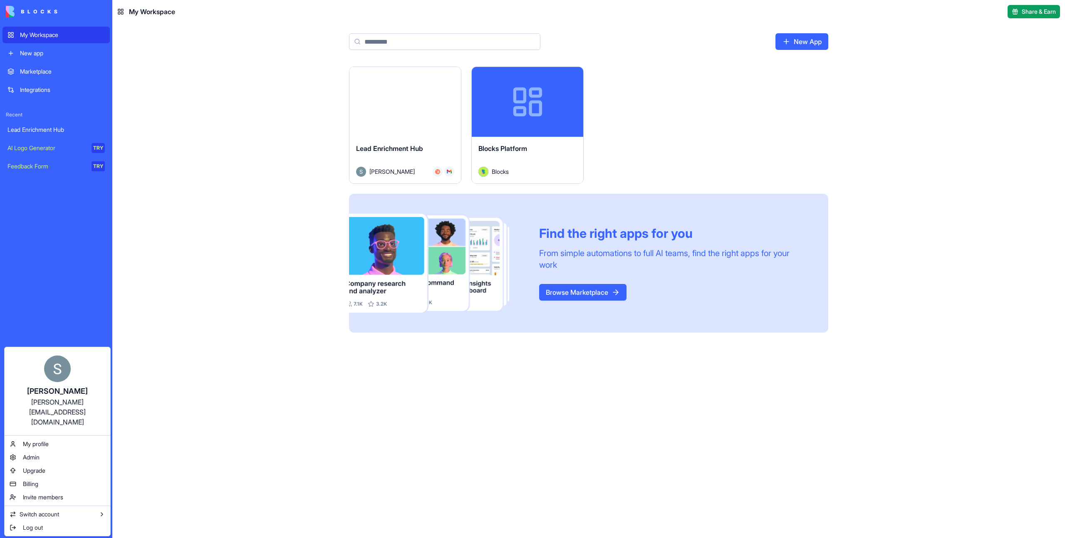
click at [275, 177] on html "My Workspace New app Marketplace Integrations Recent Lead Enrichment Hub AI Log…" at bounding box center [532, 269] width 1065 height 538
click at [179, 513] on div "B Blocks Playground" at bounding box center [155, 518] width 82 height 10
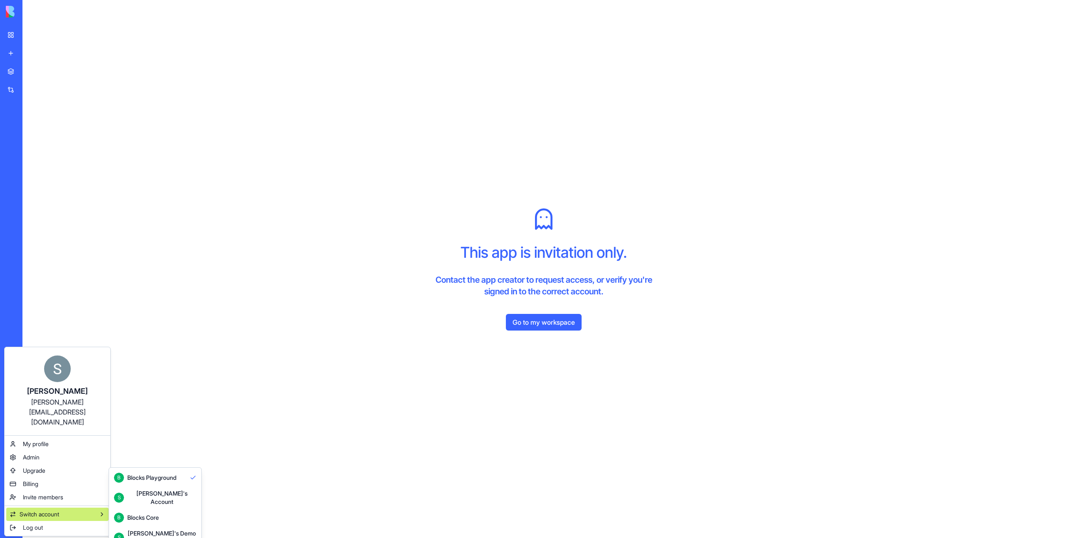
click at [10, 12] on html "My Workspace New app Marketplace Integrations Recent Business CRM Pro HubSpot C…" at bounding box center [532, 269] width 1065 height 538
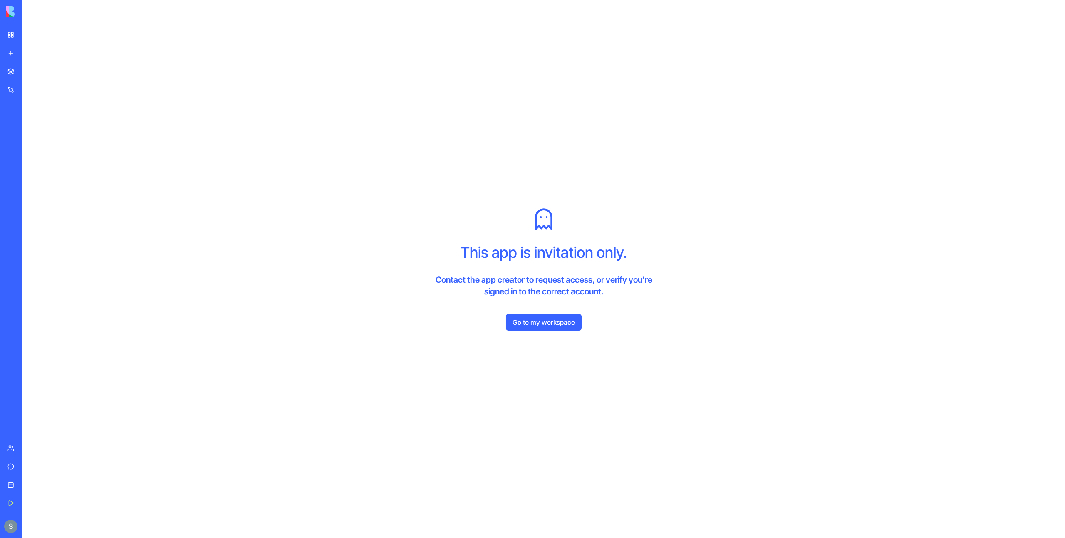
click at [10, 12] on img at bounding box center [32, 12] width 52 height 12
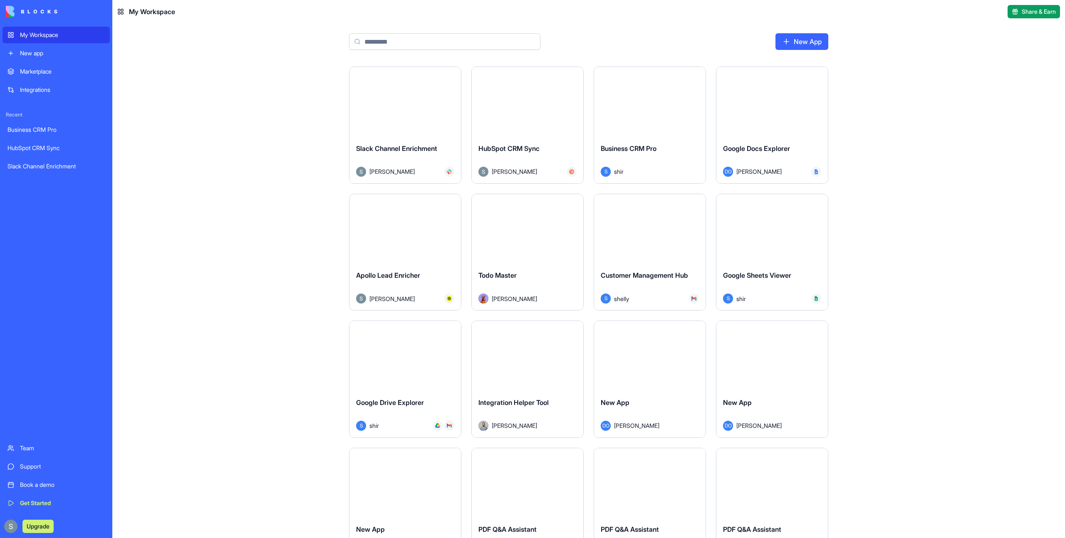
click at [511, 42] on input at bounding box center [444, 41] width 191 height 17
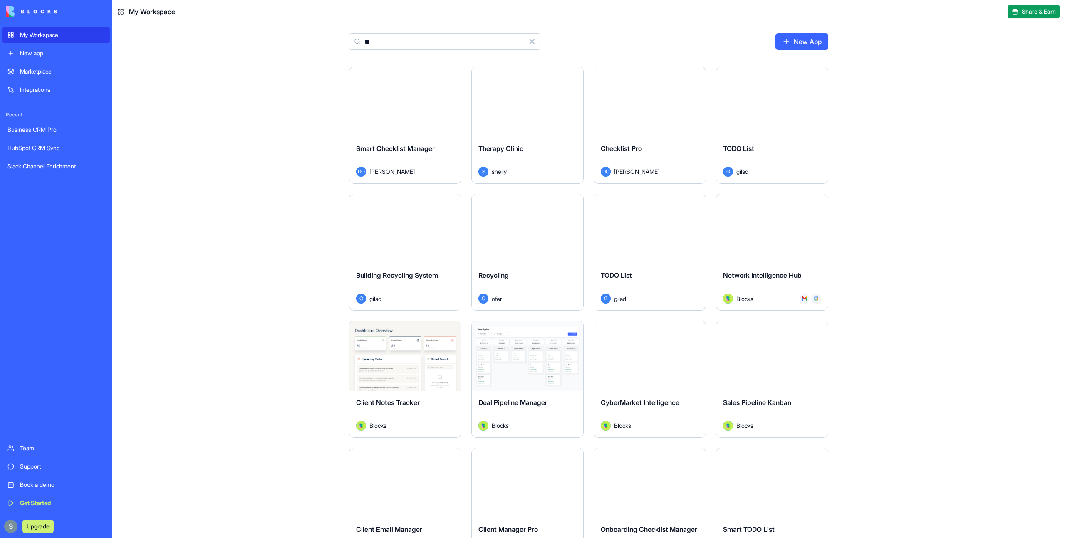
type input "*"
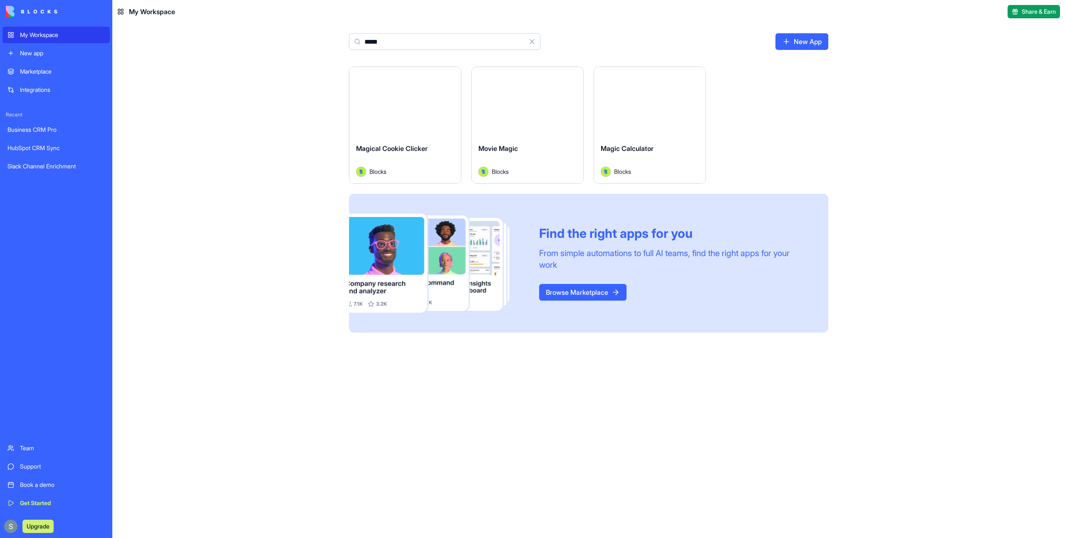
type input "*****"
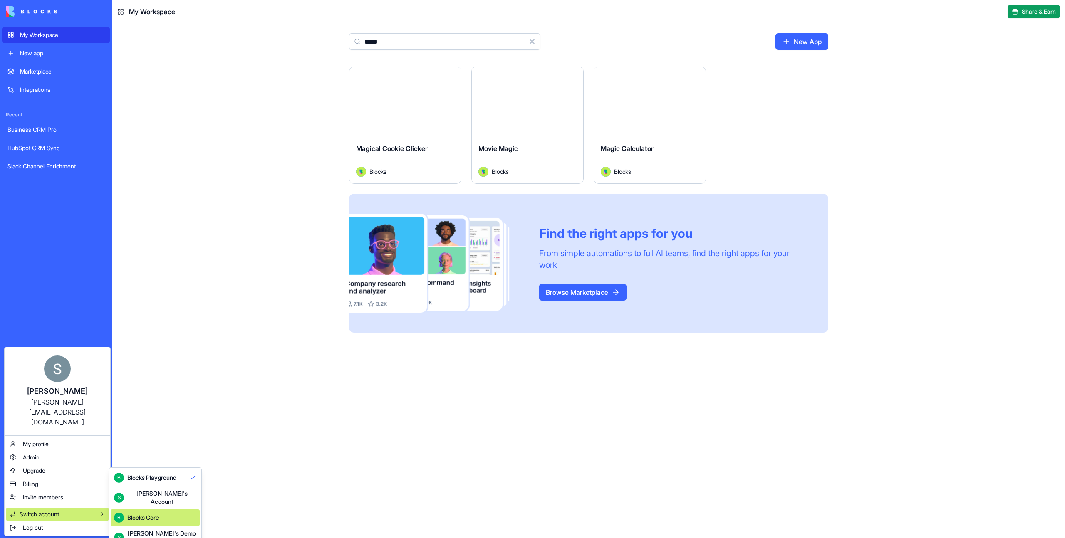
click at [170, 513] on div "B Blocks Core" at bounding box center [155, 518] width 82 height 10
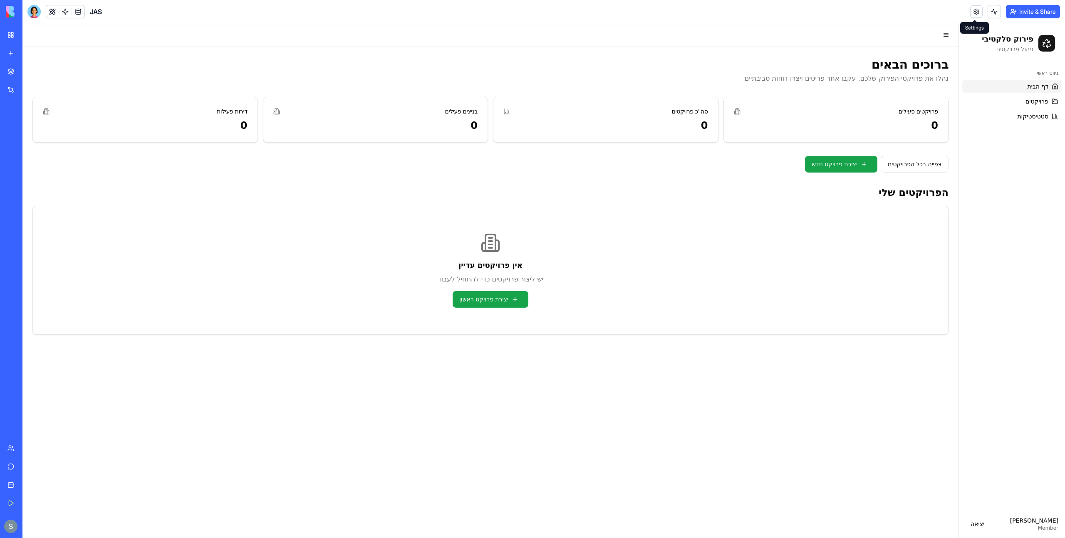
click at [973, 12] on link at bounding box center [976, 11] width 12 height 12
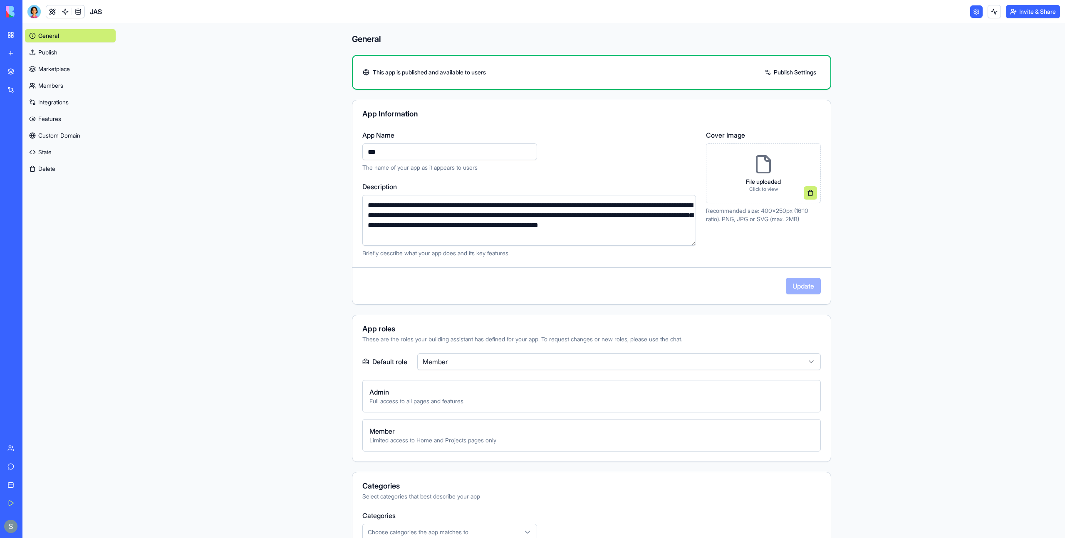
scroll to position [146, 0]
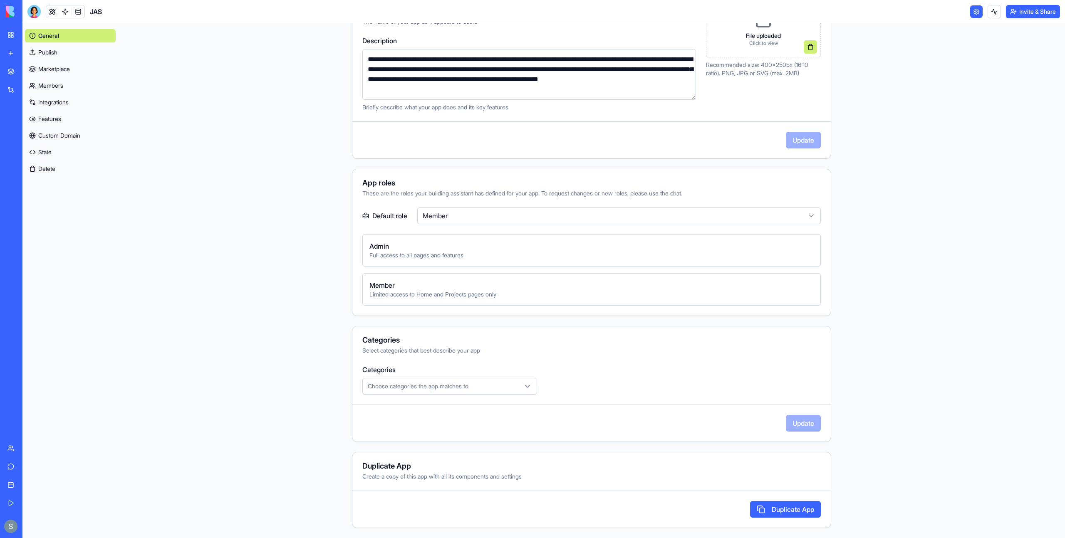
click at [785, 513] on button "Duplicate App" at bounding box center [785, 509] width 71 height 17
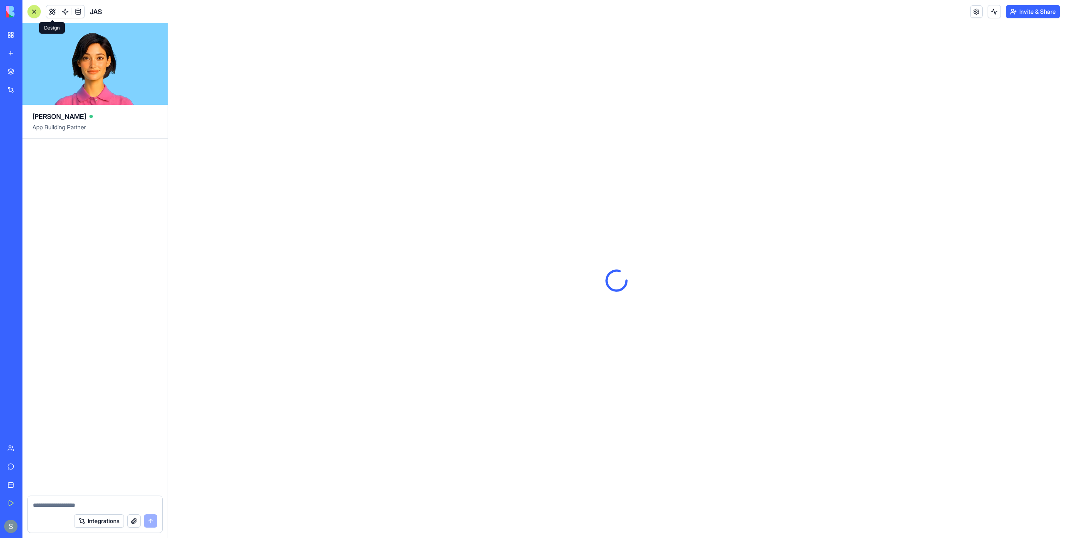
click at [56, 12] on button at bounding box center [52, 11] width 12 height 12
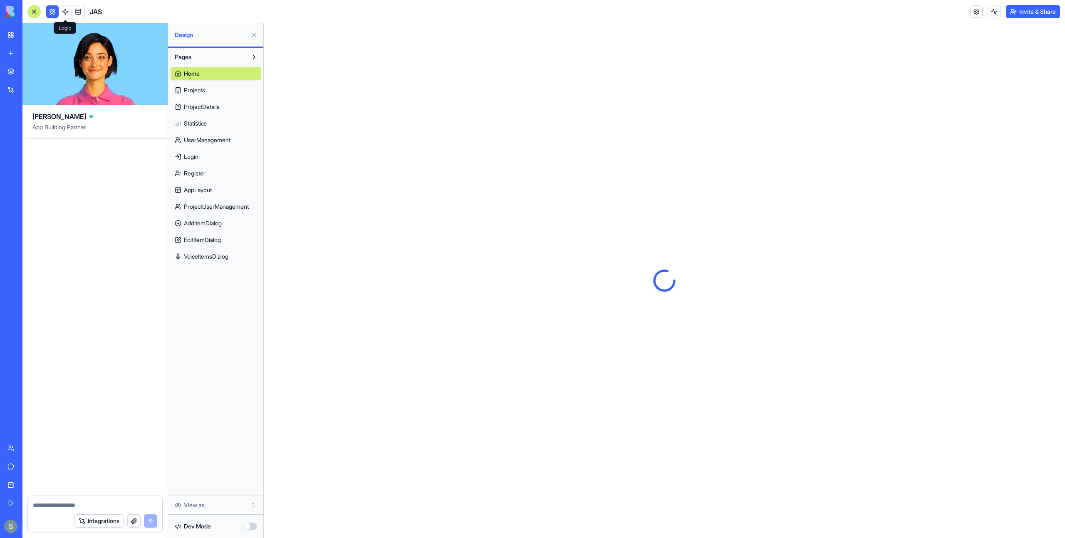
click at [65, 12] on link at bounding box center [65, 11] width 12 height 12
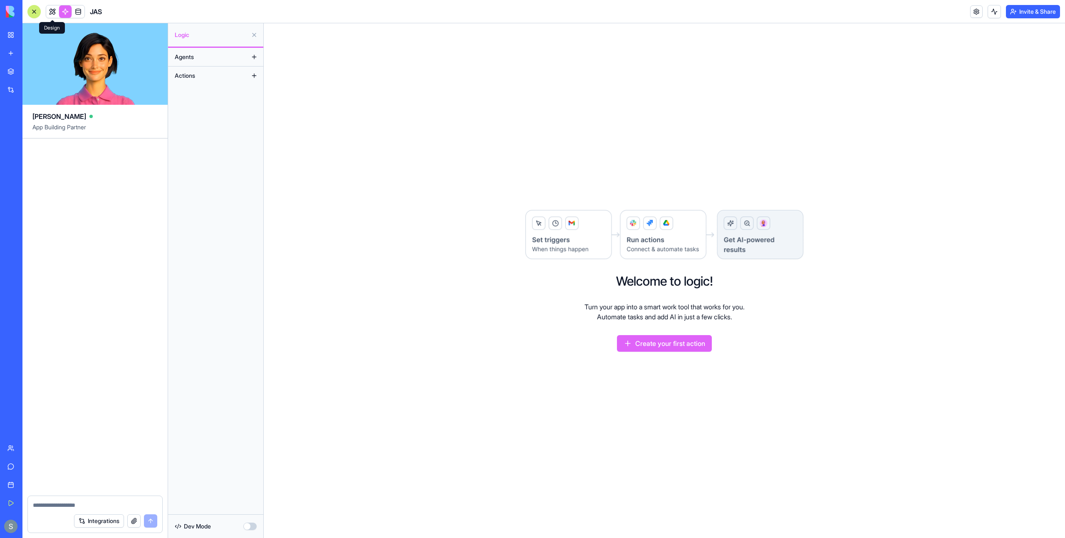
click at [55, 14] on link at bounding box center [52, 11] width 12 height 12
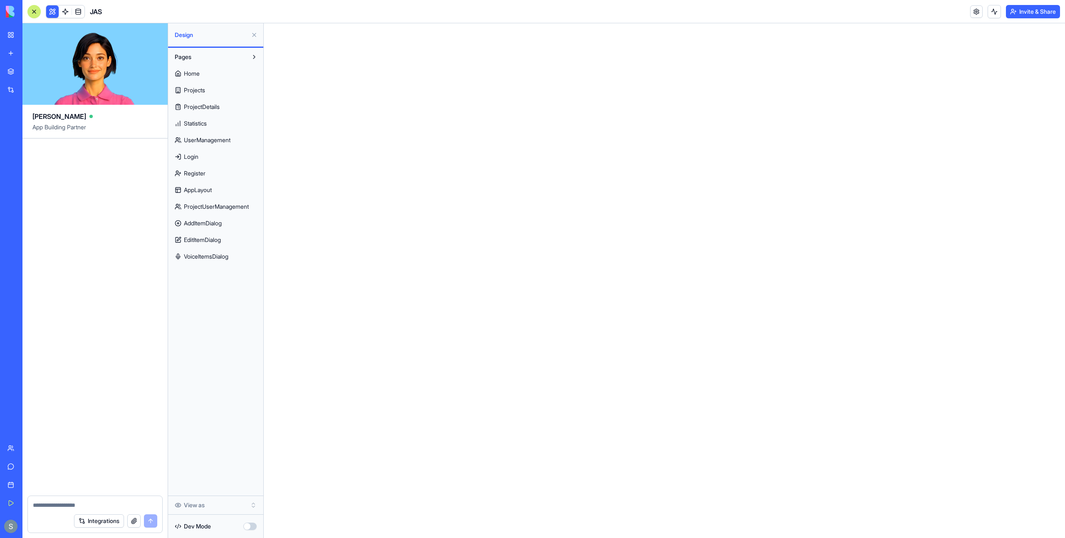
click at [203, 70] on link "Home" at bounding box center [216, 73] width 90 height 13
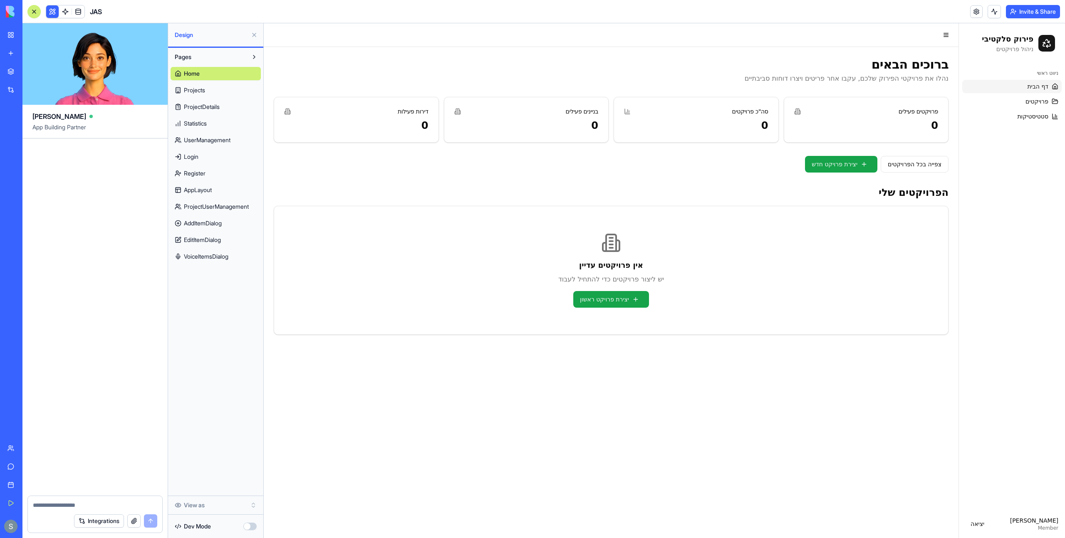
click at [257, 37] on button at bounding box center [254, 34] width 13 height 13
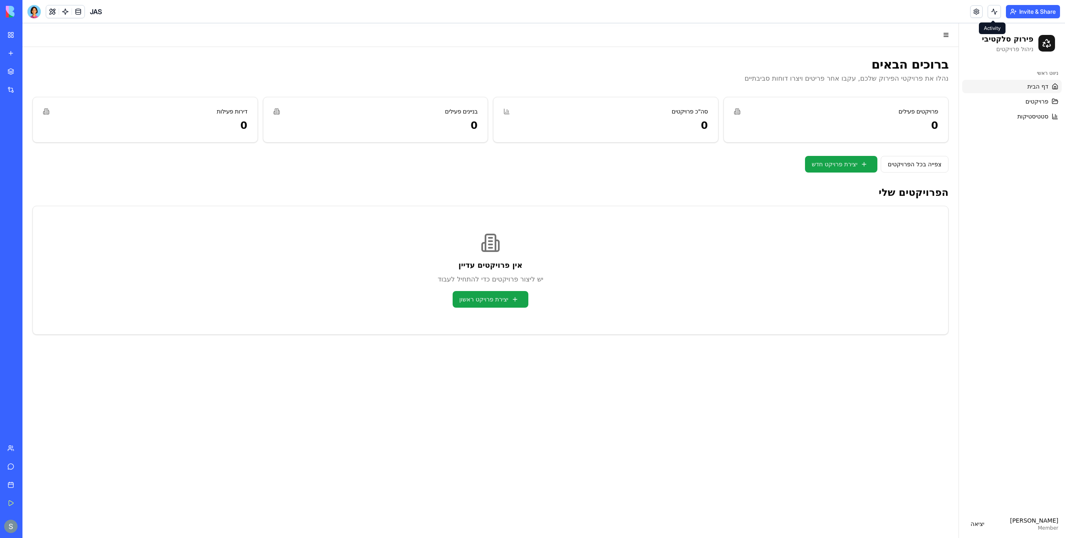
click at [1026, 12] on button "Invite & Share" at bounding box center [1033, 11] width 54 height 13
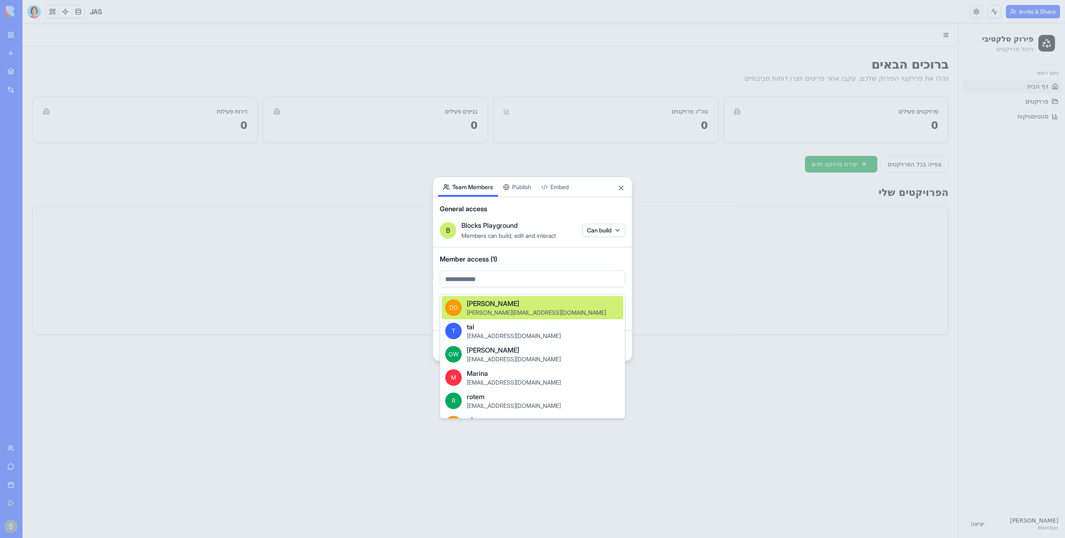
click at [484, 283] on body "My Workspace New app Marketplace Integrations Recent HubSpot CRM Sync Slack Cha…" at bounding box center [532, 269] width 1065 height 538
click at [491, 285] on div at bounding box center [532, 269] width 1065 height 538
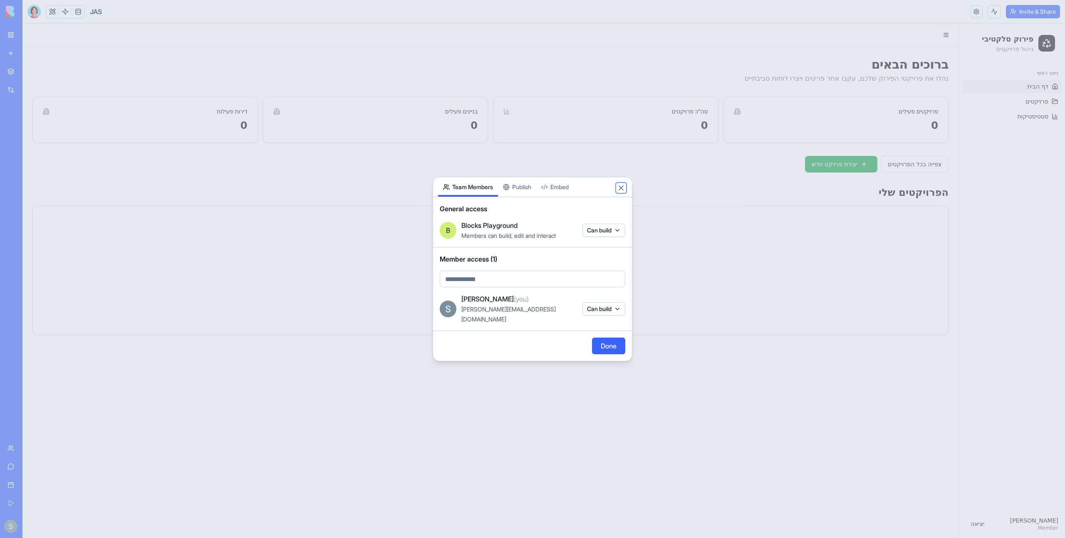
click at [620, 192] on button "Close" at bounding box center [621, 188] width 8 height 8
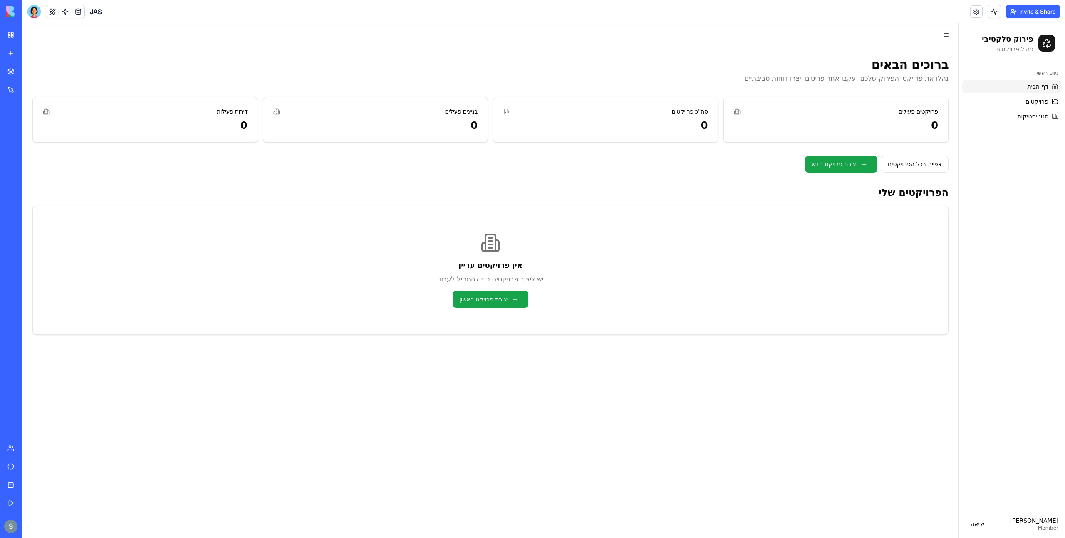
click at [1040, 14] on button "Invite & Share" at bounding box center [1033, 11] width 54 height 13
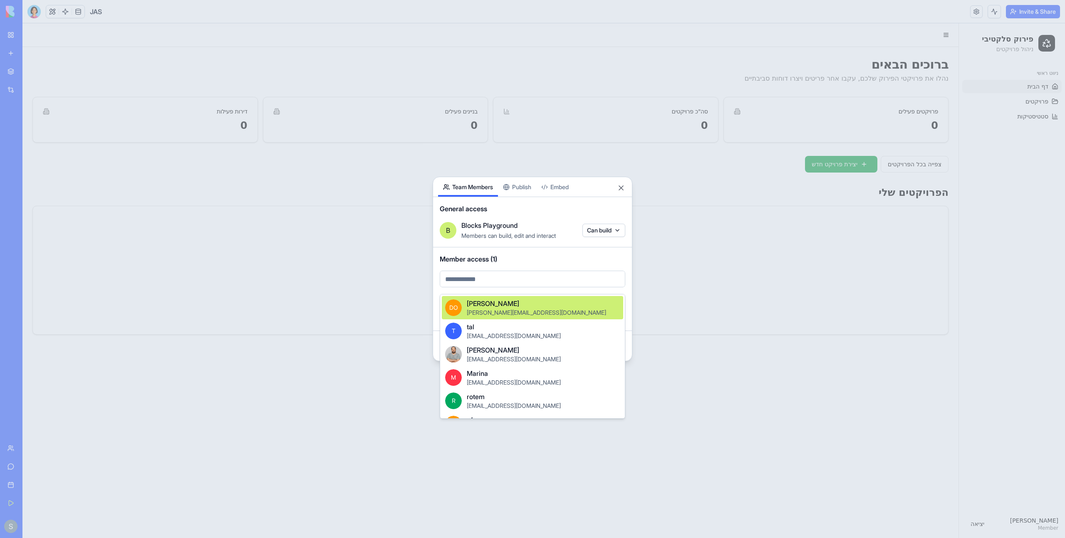
click at [509, 282] on body "My Workspace New app Marketplace Integrations Recent HubSpot CRM Sync Slack Cha…" at bounding box center [532, 269] width 1065 height 538
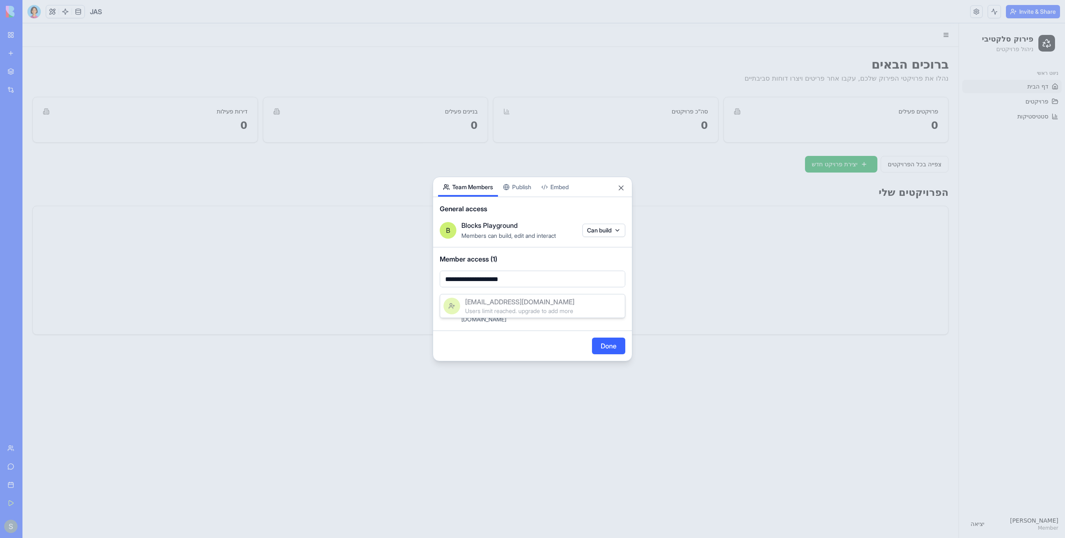
type input "**********"
click at [610, 341] on div at bounding box center [532, 269] width 1065 height 538
click at [609, 343] on button "Done" at bounding box center [608, 346] width 33 height 17
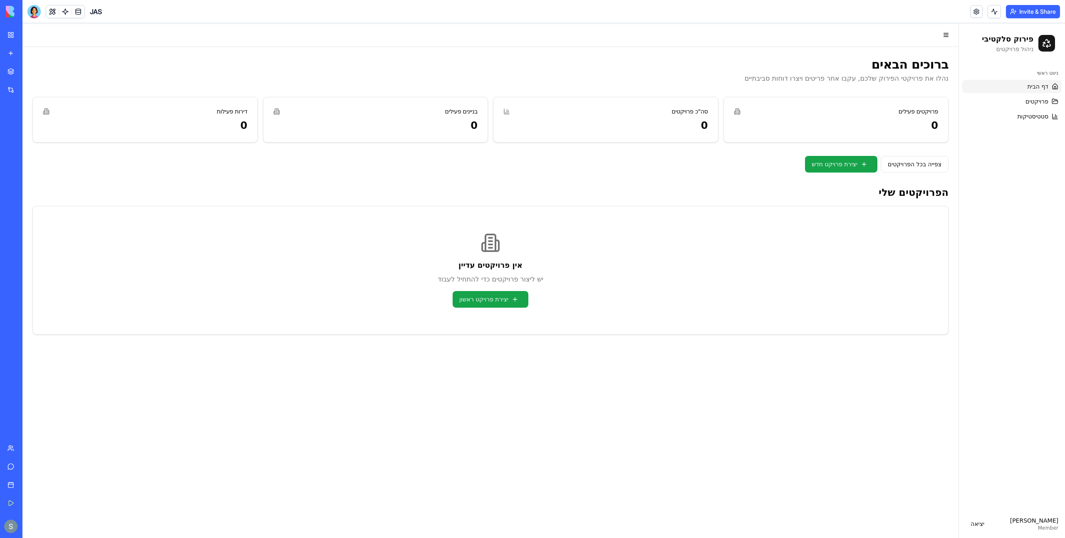
click at [1023, 17] on button "Invite & Share" at bounding box center [1033, 11] width 54 height 13
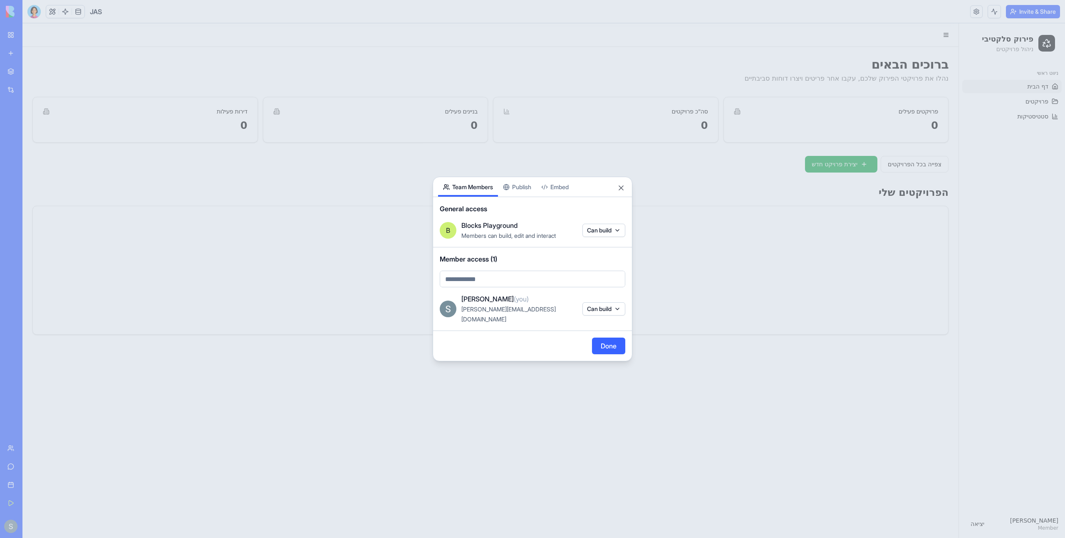
click at [545, 285] on body "My Workspace New app Marketplace Integrations Recent HubSpot CRM Sync Slack Cha…" at bounding box center [532, 269] width 1065 height 538
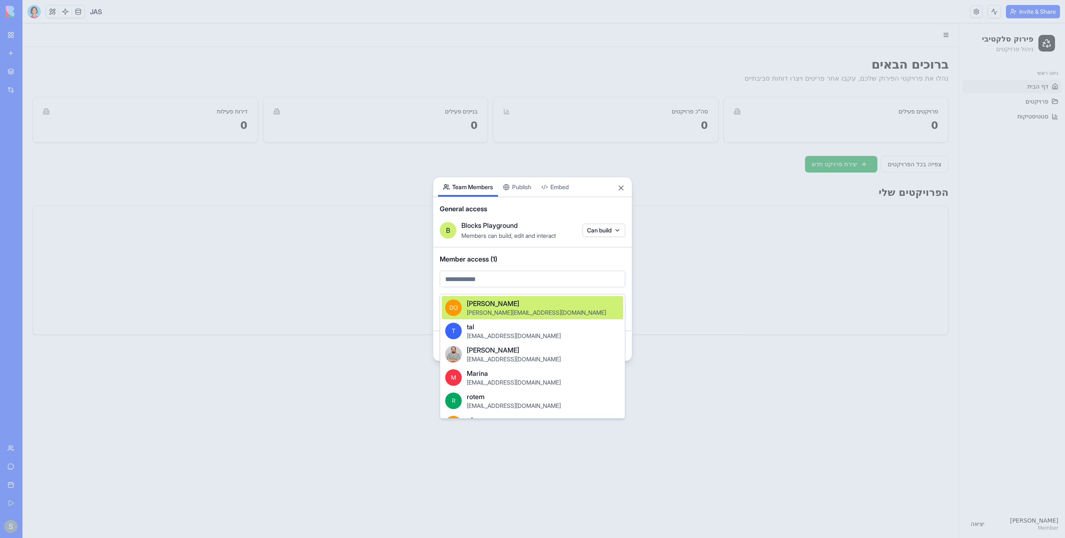
click at [538, 310] on div "DO [PERSON_NAME] [PERSON_NAME][EMAIL_ADDRESS][DOMAIN_NAME]" at bounding box center [532, 307] width 181 height 23
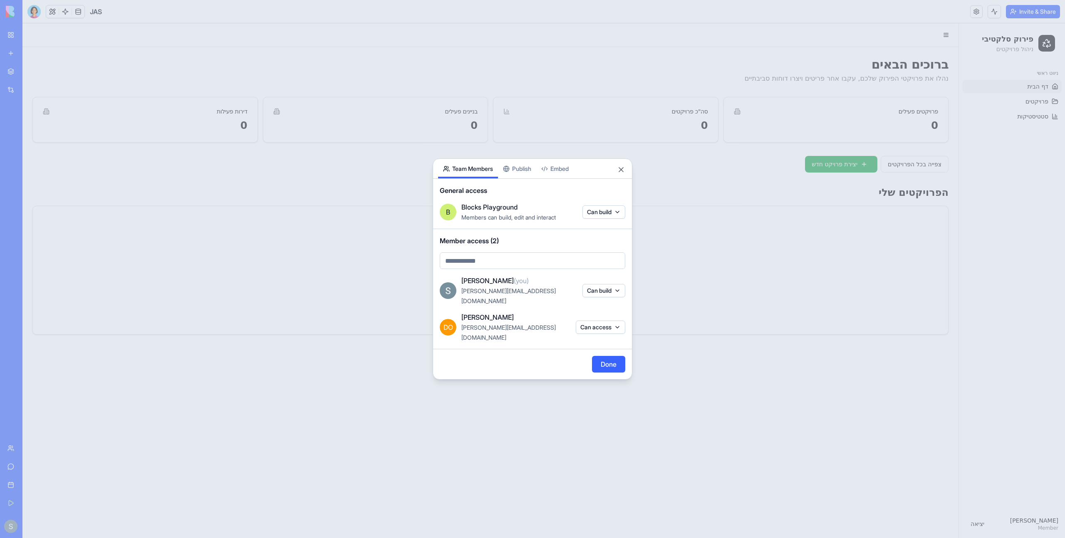
click at [529, 269] on input "text" at bounding box center [533, 261] width 186 height 17
click at [614, 324] on button "Can access" at bounding box center [601, 327] width 50 height 13
click at [614, 324] on div at bounding box center [532, 269] width 1065 height 538
click at [614, 324] on button "Can access" at bounding box center [601, 327] width 50 height 13
click at [604, 412] on div "Remove access" at bounding box center [600, 413] width 62 height 13
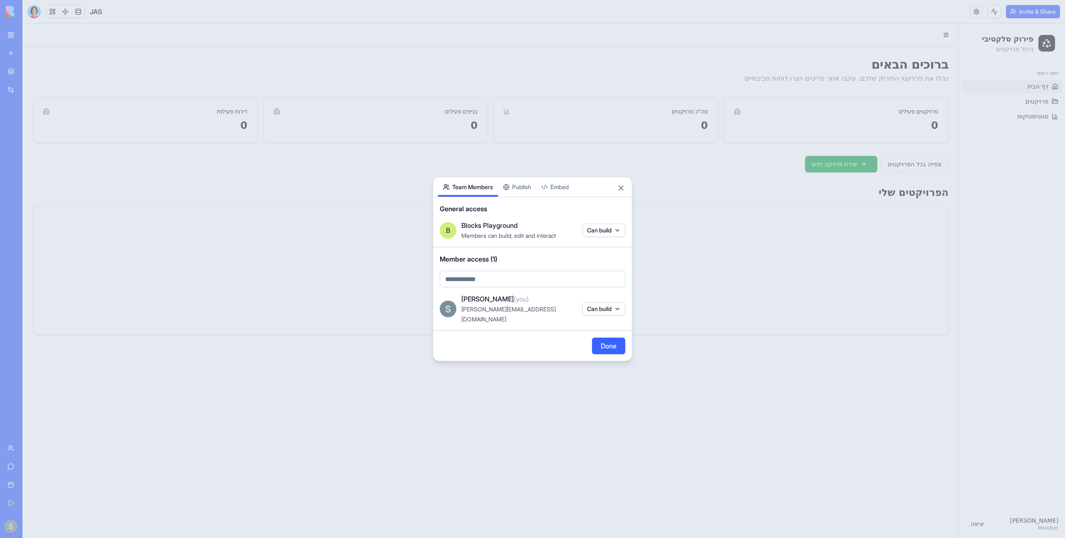
click at [518, 285] on body "My Workspace New app Marketplace Integrations Recent HubSpot CRM Sync Slack Cha…" at bounding box center [532, 269] width 1065 height 538
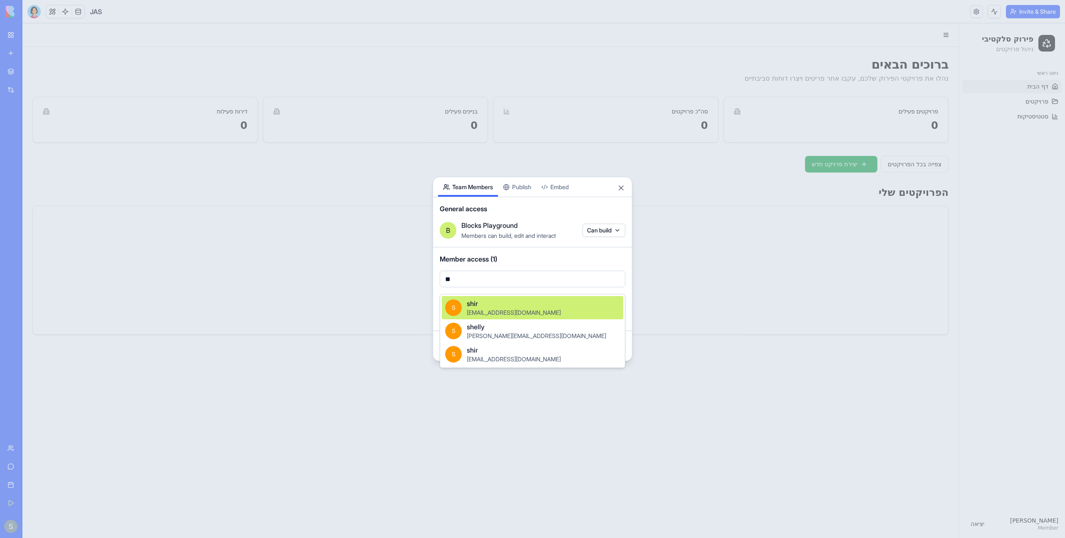
type input "*"
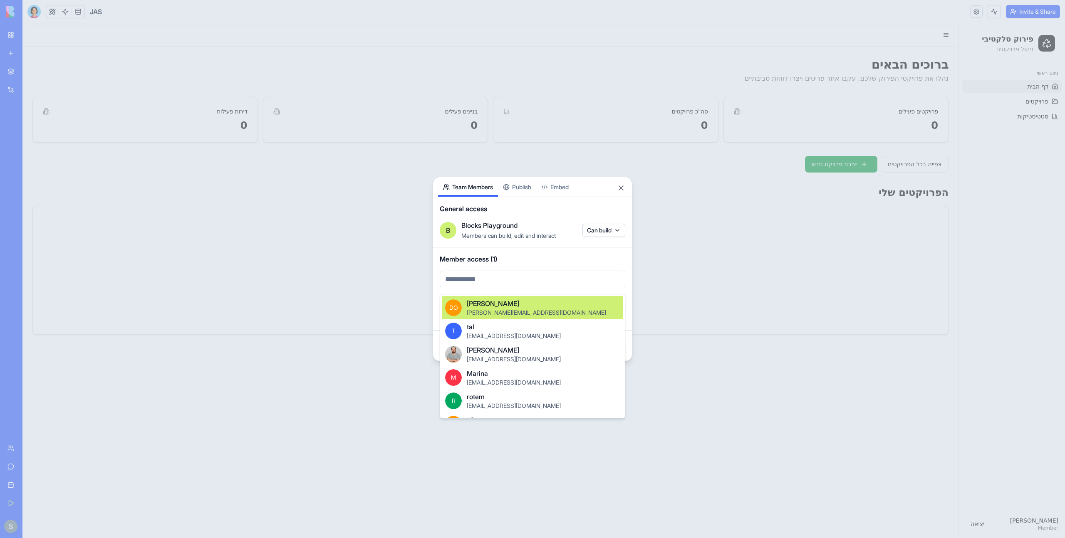
click at [519, 280] on div at bounding box center [532, 269] width 1065 height 538
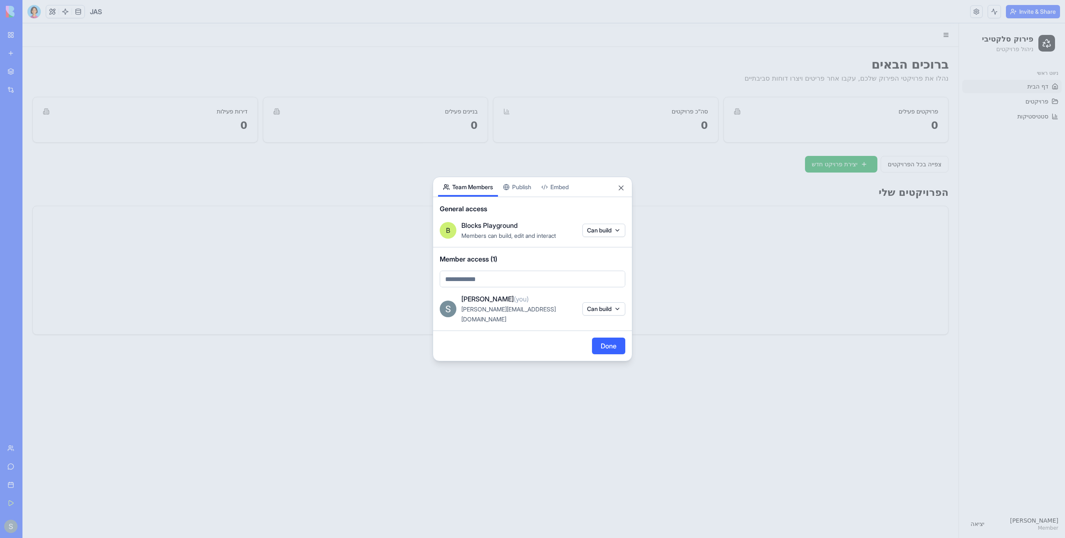
click at [526, 190] on button "Publish" at bounding box center [517, 187] width 38 height 20
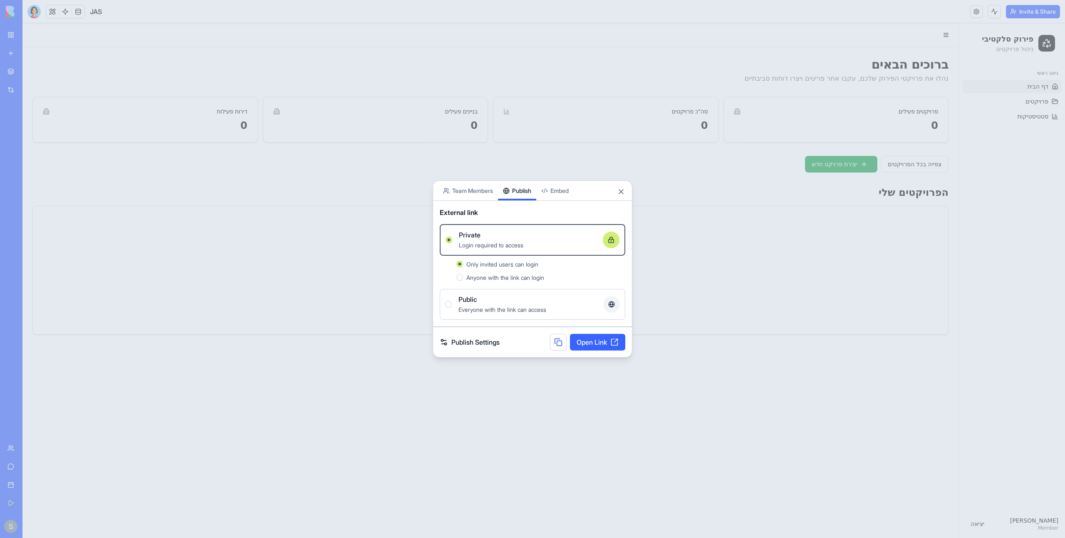
click at [480, 188] on button "Team Members" at bounding box center [468, 191] width 60 height 20
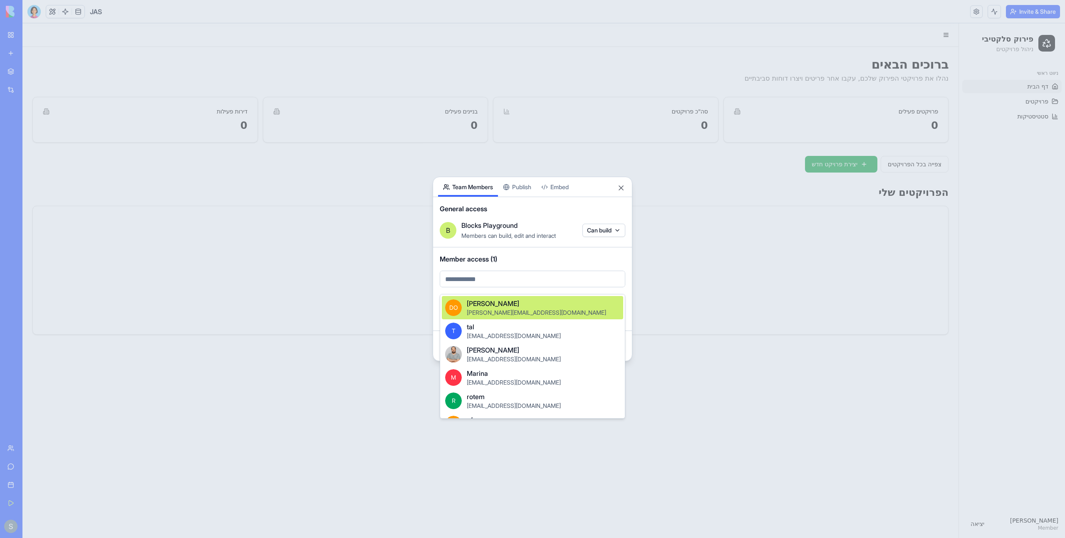
click at [492, 280] on body "My Workspace New app Marketplace Integrations Recent HubSpot CRM Sync Slack Cha…" at bounding box center [532, 269] width 1065 height 538
click at [501, 285] on div at bounding box center [532, 269] width 1065 height 538
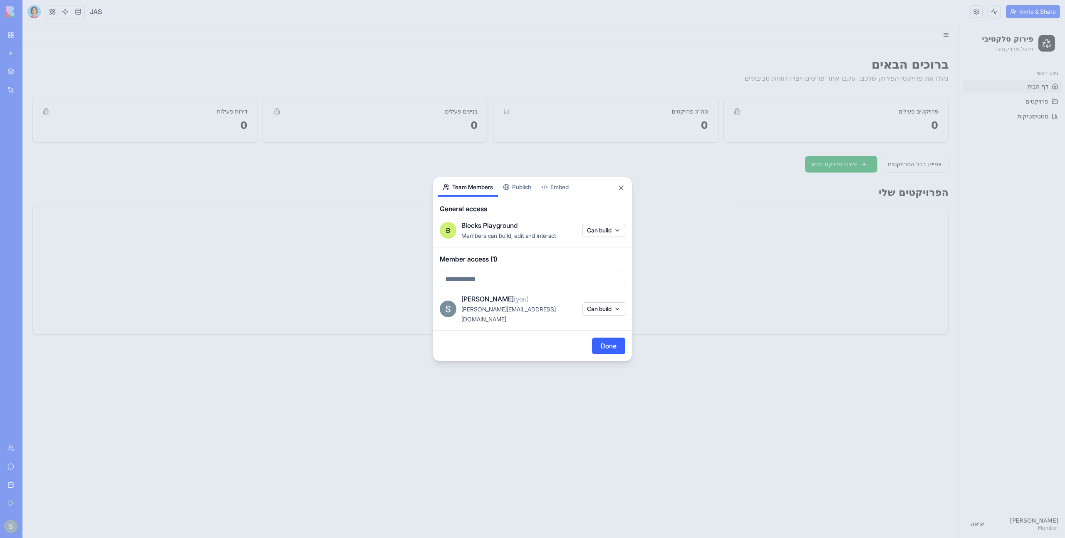
click at [501, 285] on body "My Workspace New app Marketplace Integrations Recent HubSpot CRM Sync Slack Cha…" at bounding box center [532, 269] width 1065 height 538
click at [507, 309] on span "Users limit reached. upgrade to add more" at bounding box center [519, 310] width 108 height 7
click at [508, 286] on body "**********" at bounding box center [532, 269] width 1065 height 538
type input "*"
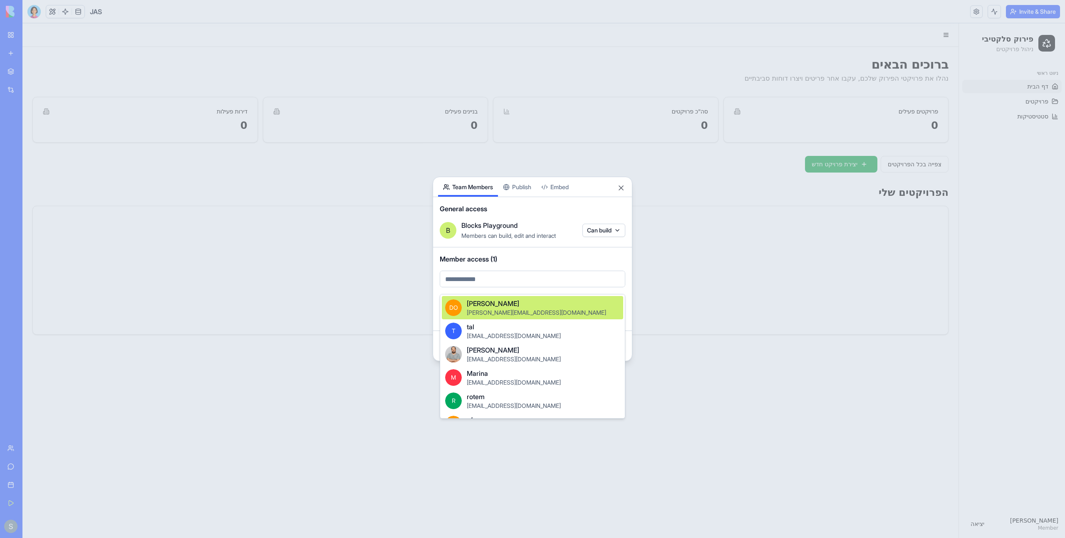
scroll to position [66, 0]
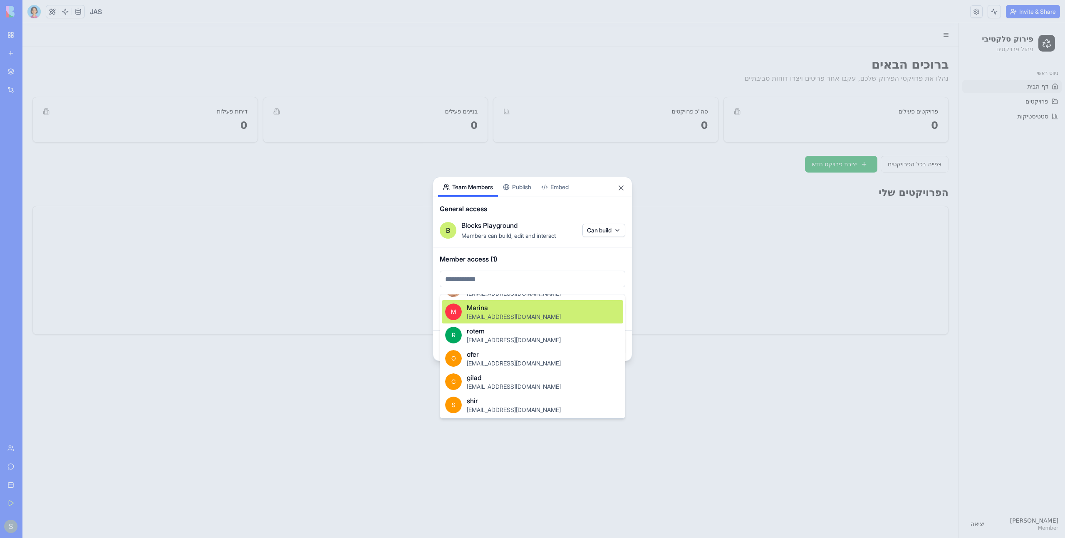
click at [560, 258] on div at bounding box center [532, 269] width 1065 height 538
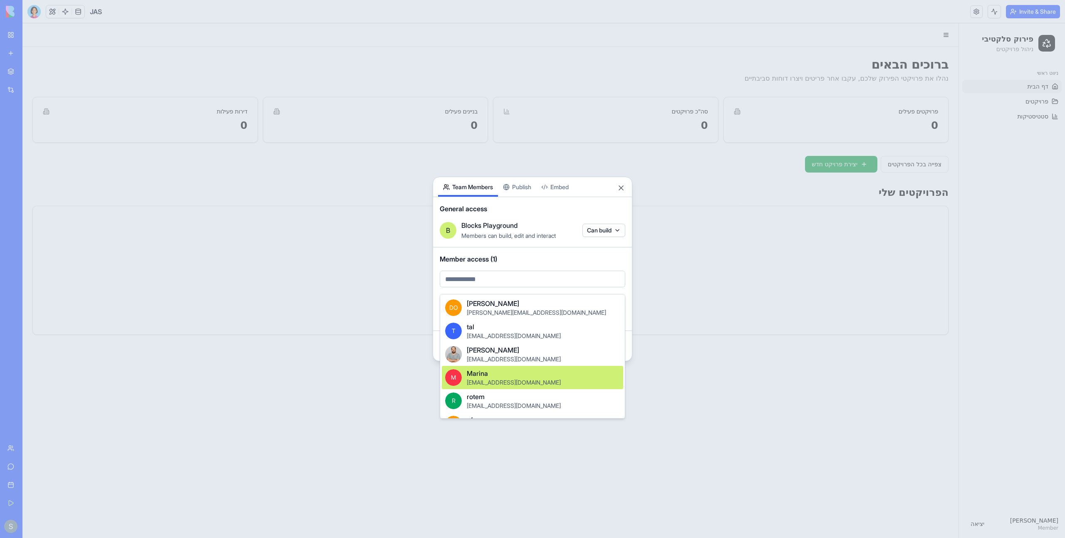
click at [541, 286] on body "My Workspace New app Marketplace Integrations Recent HubSpot CRM Sync Slack Cha…" at bounding box center [532, 269] width 1065 height 538
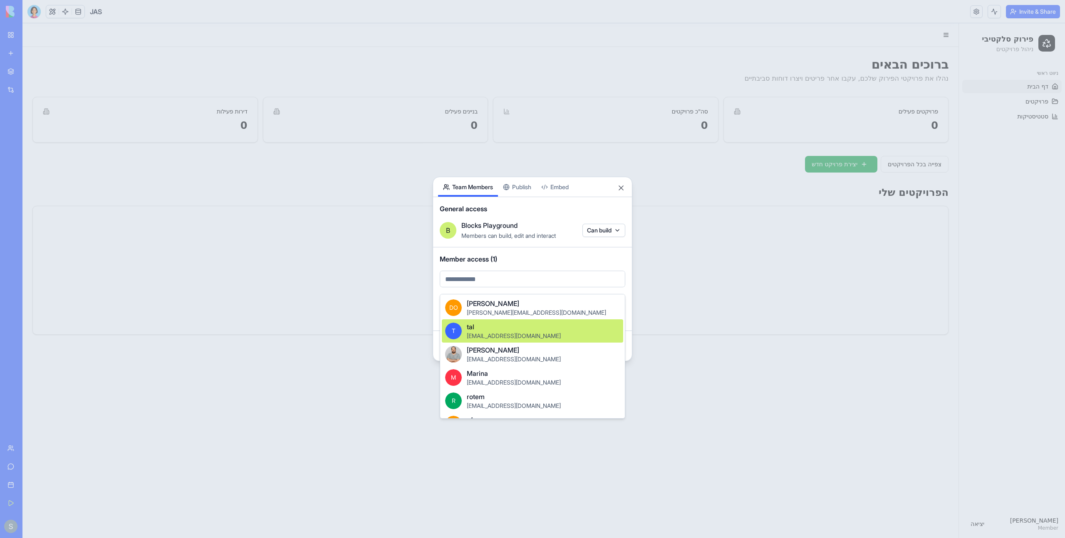
click at [530, 329] on div "T tal tal+old@blocks.diy" at bounding box center [532, 331] width 181 height 23
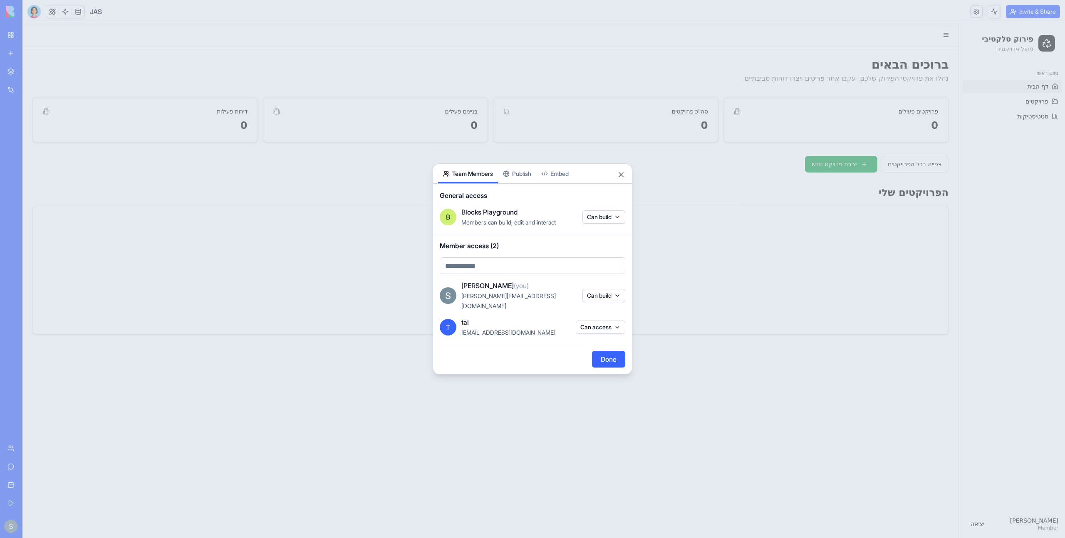
click at [545, 269] on input "text" at bounding box center [533, 266] width 186 height 17
click at [545, 268] on input "text" at bounding box center [533, 266] width 186 height 17
click at [552, 267] on input "text" at bounding box center [533, 266] width 186 height 17
type input "*"
type input "**********"
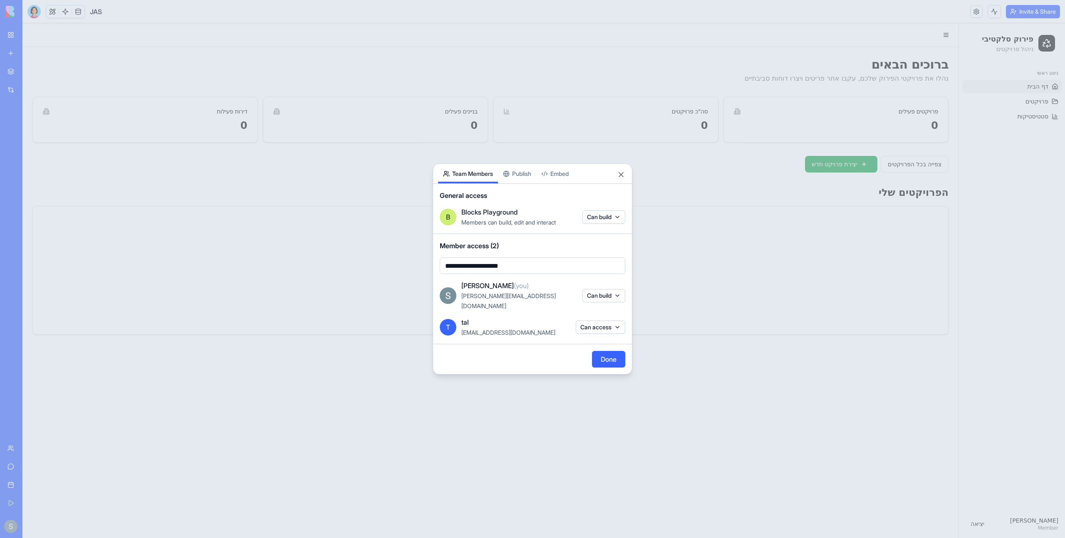
click at [612, 351] on button "Done" at bounding box center [608, 359] width 33 height 17
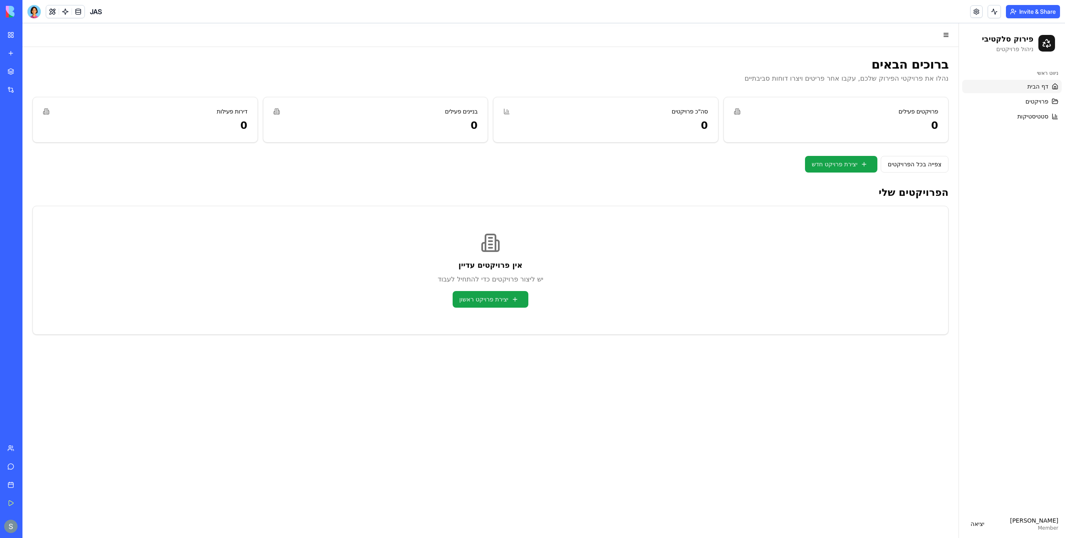
click at [1043, 12] on button "Invite & Share" at bounding box center [1033, 11] width 54 height 13
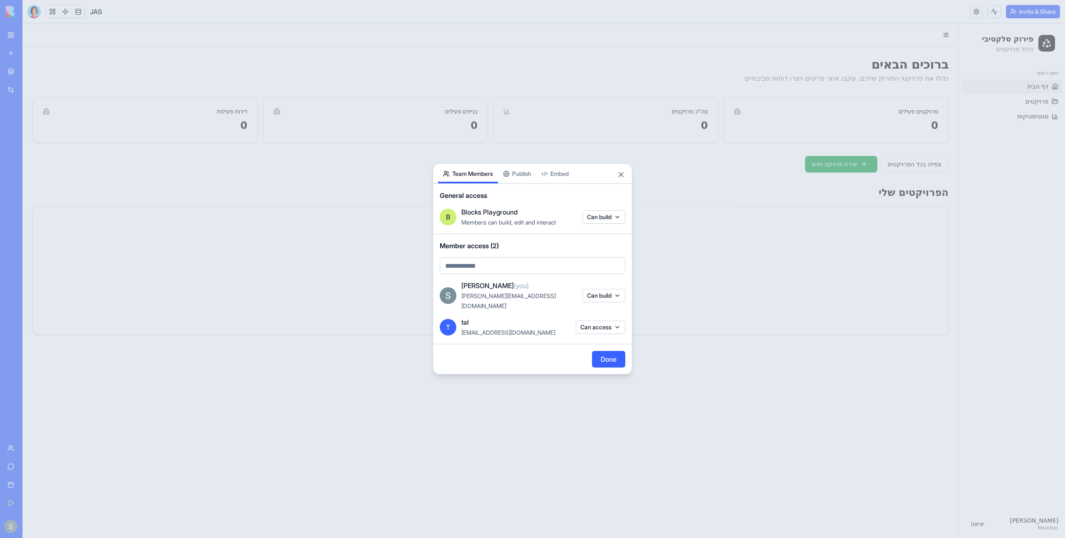
click at [559, 268] on body "My Workspace New app Marketplace Integrations Recent HubSpot CRM Sync Slack Cha…" at bounding box center [532, 269] width 1065 height 538
type input "*"
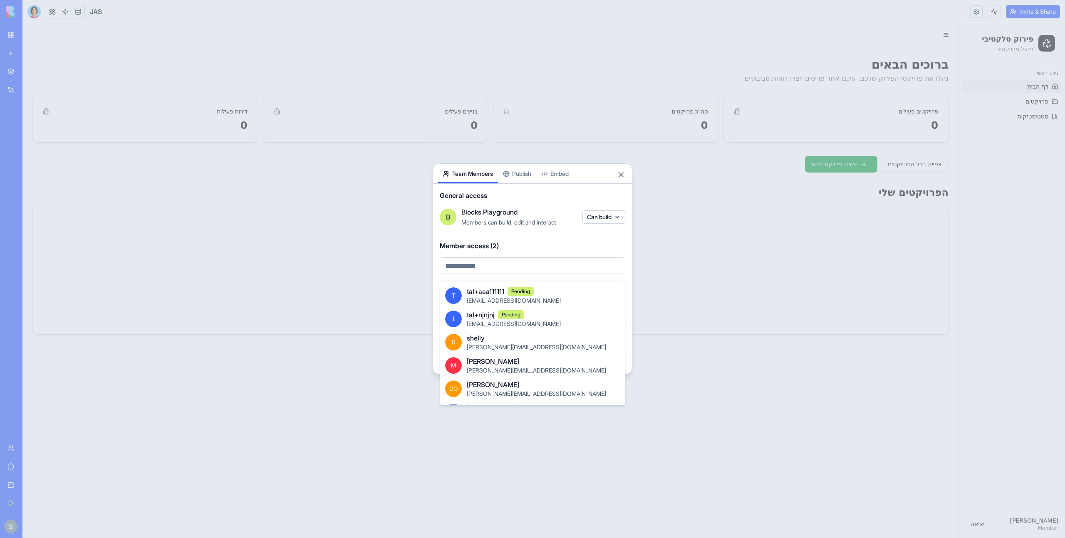
scroll to position [193, 0]
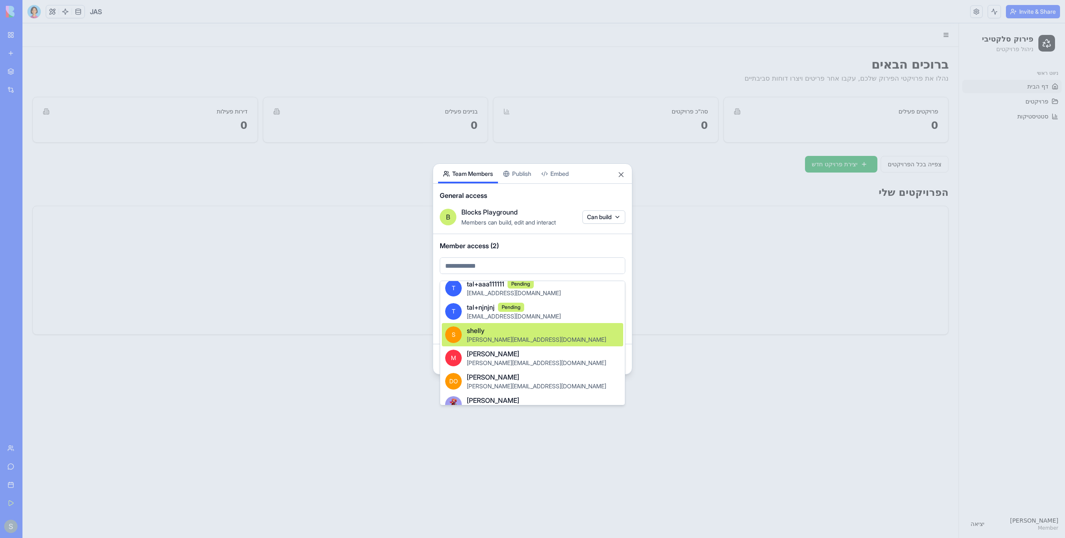
click at [547, 341] on div "S shelly shelly@blocks.diy" at bounding box center [532, 334] width 181 height 23
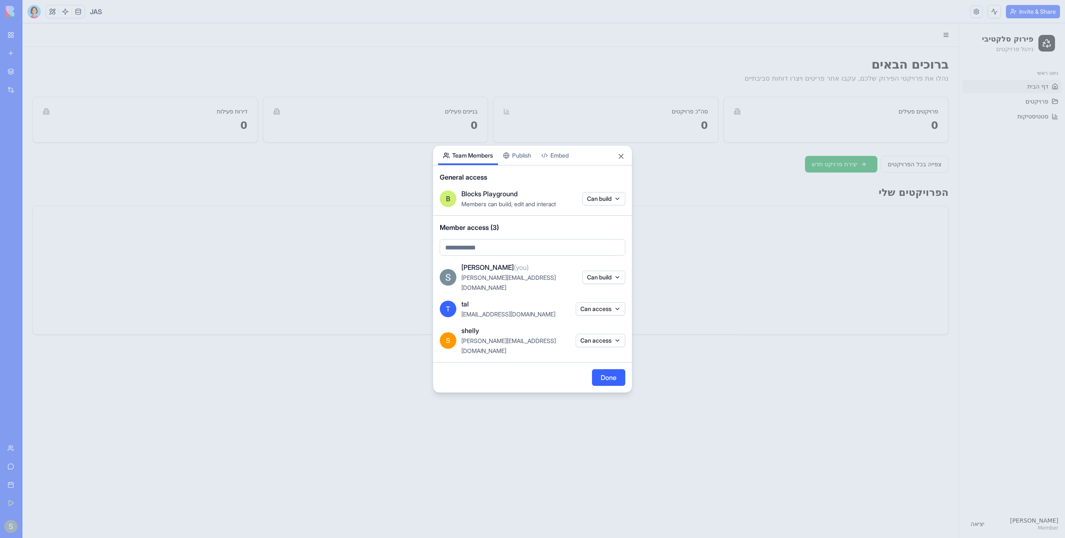
click at [515, 256] on input "text" at bounding box center [533, 247] width 186 height 17
type input "**********"
click at [608, 306] on button "Can access" at bounding box center [601, 308] width 50 height 13
click at [602, 385] on div "Can build" at bounding box center [600, 383] width 62 height 13
click at [542, 312] on div at bounding box center [532, 269] width 1065 height 538
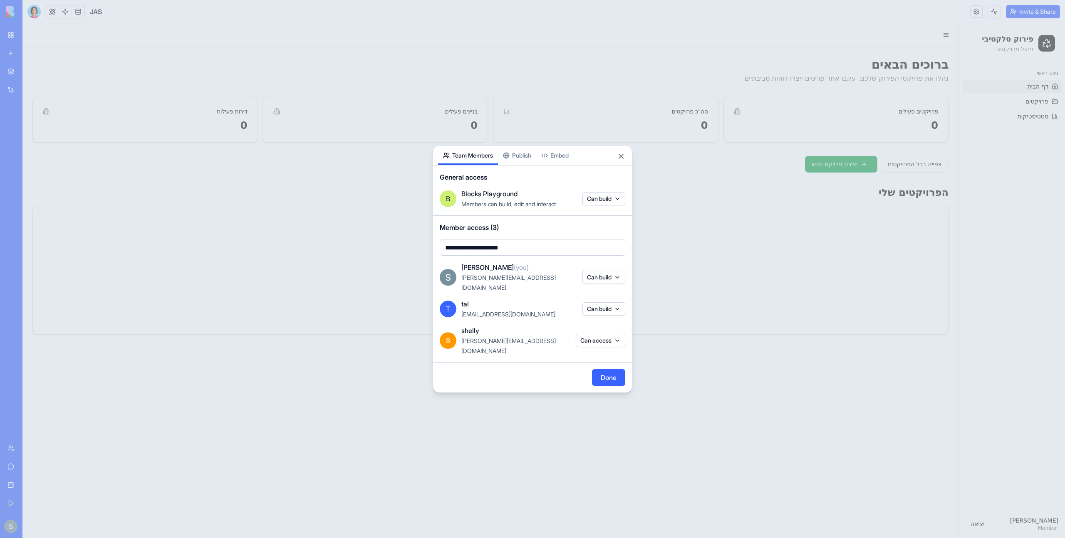
click at [618, 334] on button "Can access" at bounding box center [601, 340] width 50 height 13
click at [603, 426] on div "Remove access" at bounding box center [600, 426] width 62 height 13
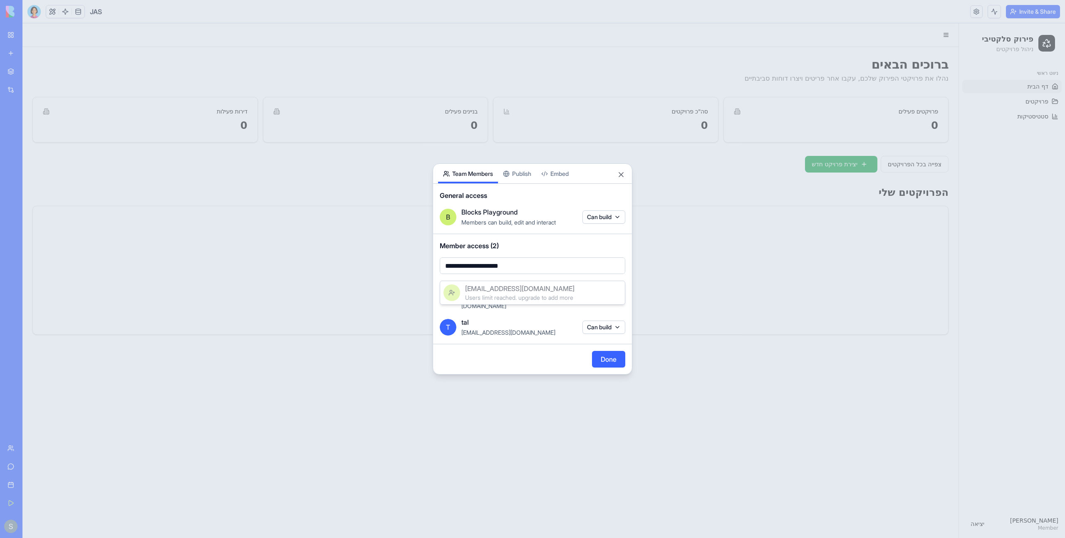
click at [580, 270] on body "**********" at bounding box center [532, 269] width 1065 height 538
click at [567, 295] on span "Users limit reached. upgrade to add more" at bounding box center [519, 297] width 108 height 7
click at [618, 359] on button "Done" at bounding box center [608, 359] width 33 height 17
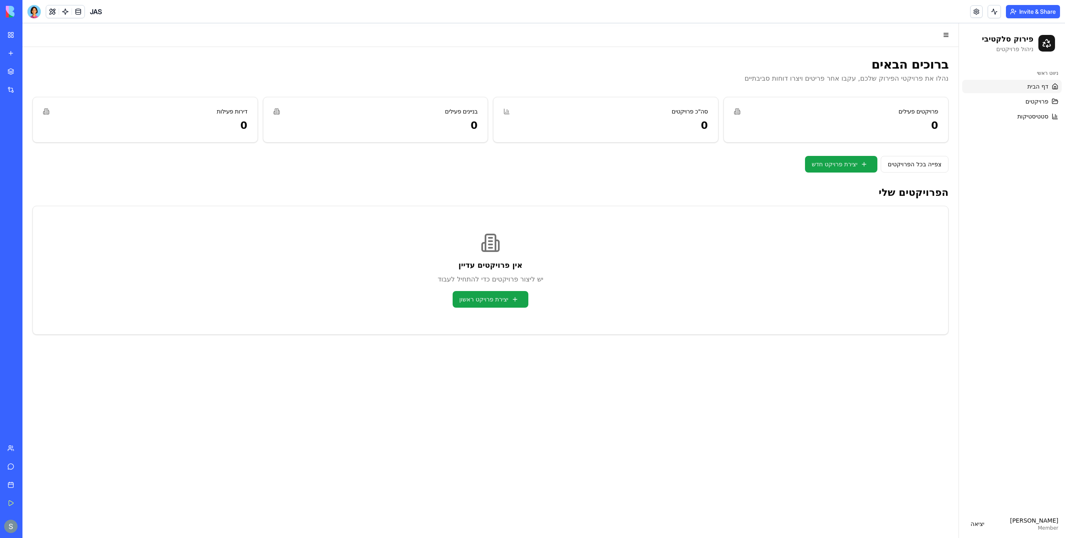
click at [1029, 10] on button "Invite & Share" at bounding box center [1033, 11] width 54 height 13
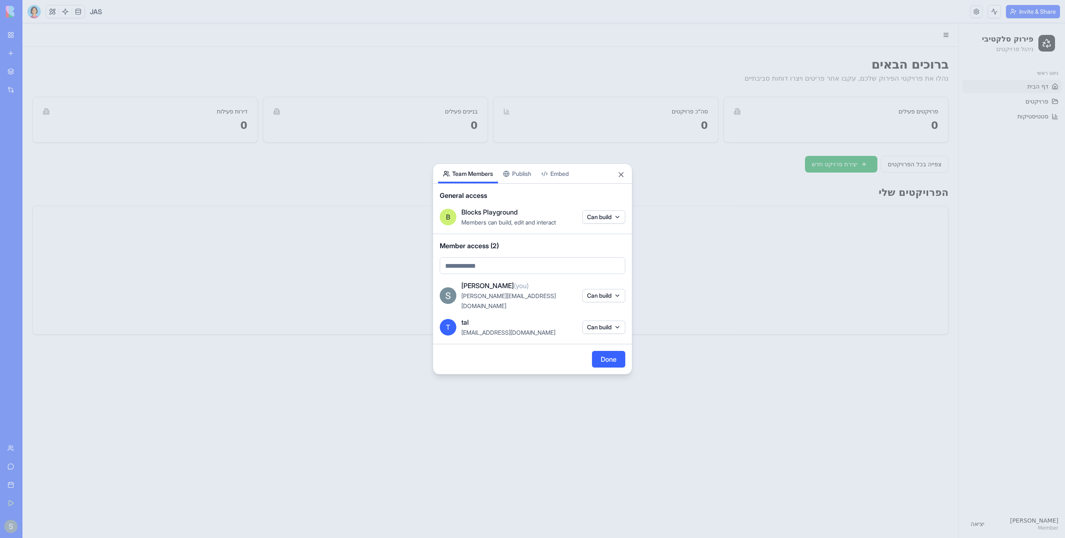
click at [496, 280] on div "Member access (2)" at bounding box center [532, 257] width 199 height 47
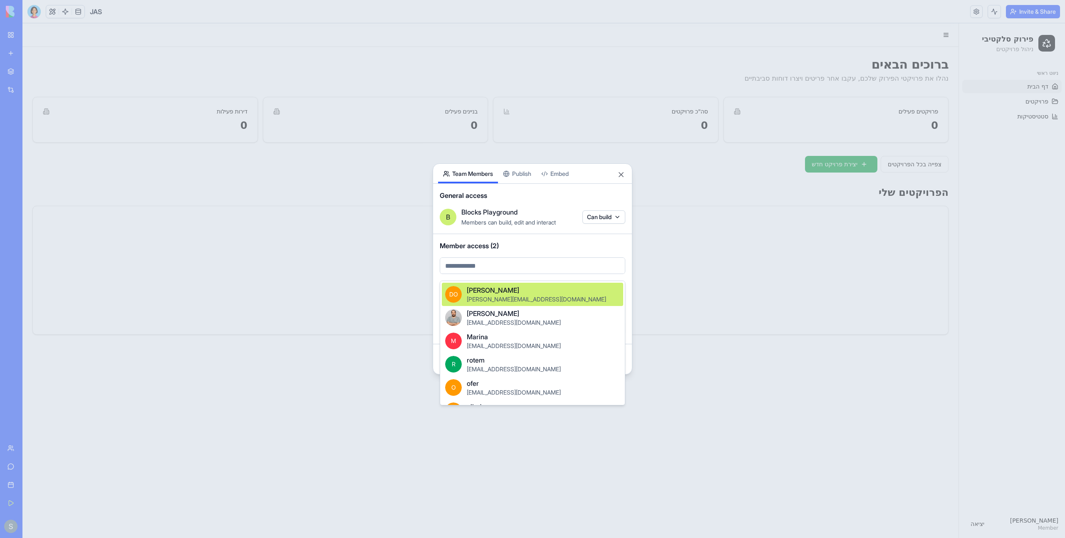
click at [502, 271] on body "My Workspace New app Marketplace Integrations Recent HubSpot CRM Sync Slack Cha…" at bounding box center [532, 269] width 1065 height 538
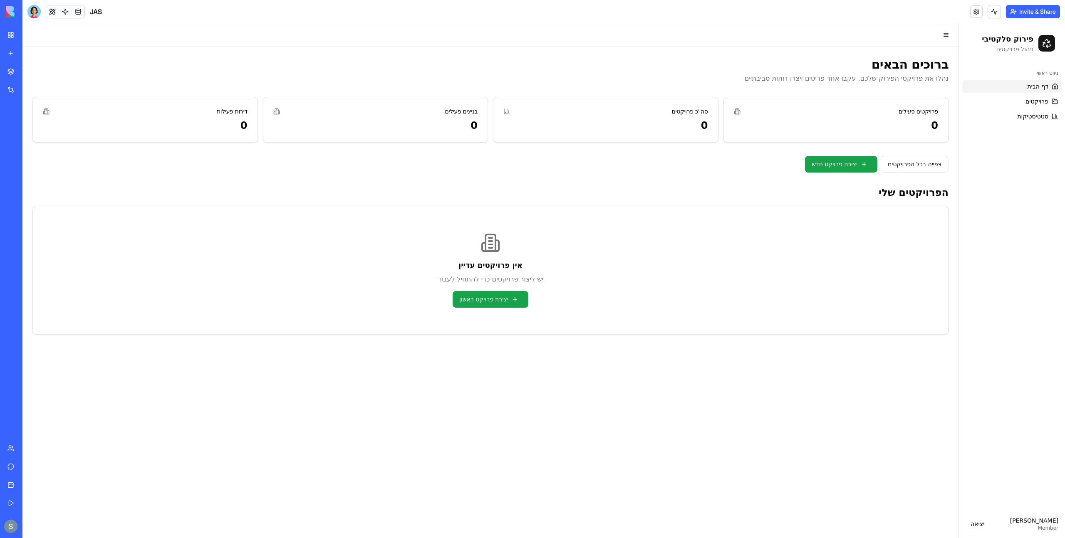
click at [1033, 12] on button "Invite & Share" at bounding box center [1033, 11] width 54 height 13
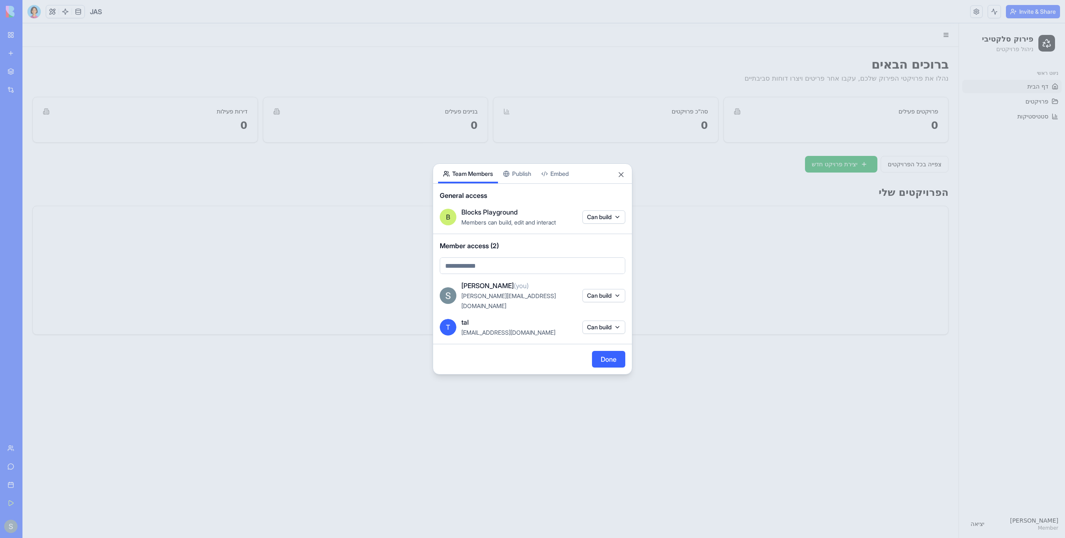
click at [568, 268] on body "My Workspace New app Marketplace Integrations Recent HubSpot CRM Sync Slack Cha…" at bounding box center [532, 269] width 1065 height 538
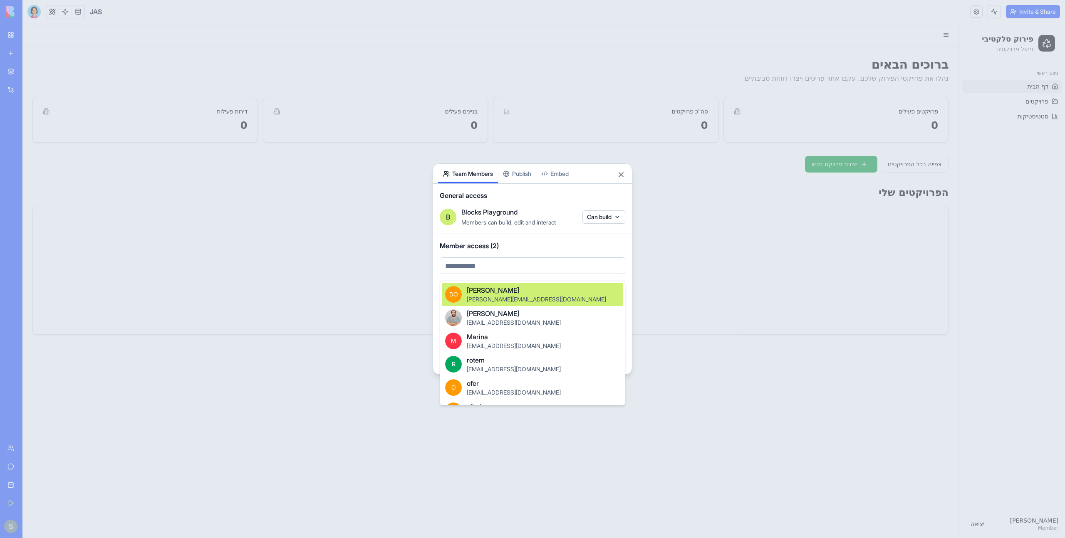
click at [535, 268] on div at bounding box center [532, 269] width 1065 height 538
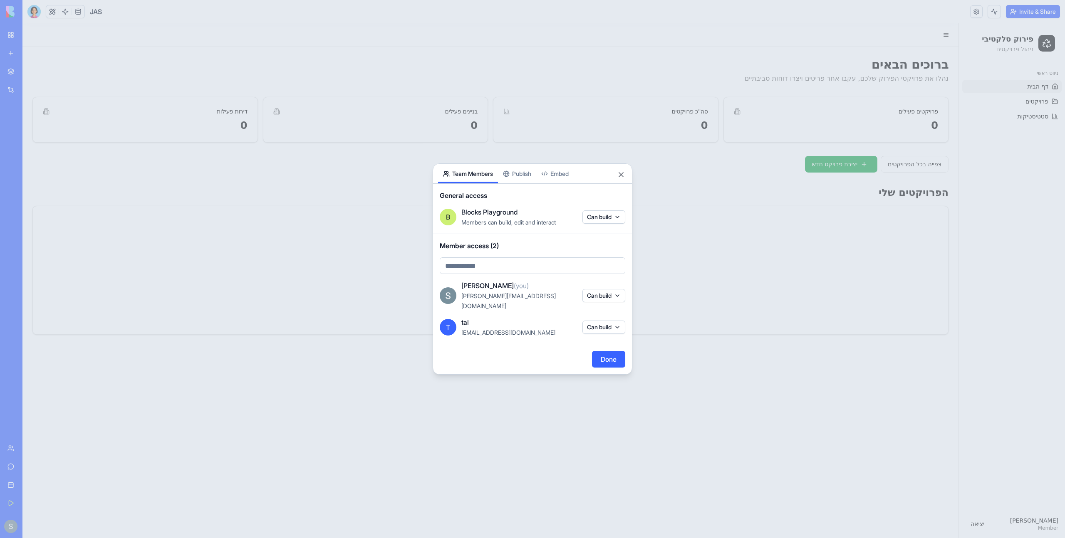
click at [535, 268] on body "My Workspace New app Marketplace Integrations Recent HubSpot CRM Sync Slack Cha…" at bounding box center [532, 269] width 1065 height 538
type input "******"
click at [479, 273] on div at bounding box center [532, 269] width 1065 height 538
click at [479, 273] on body "My Workspace New app Marketplace Integrations Recent HubSpot CRM Sync Slack Cha…" at bounding box center [532, 269] width 1065 height 538
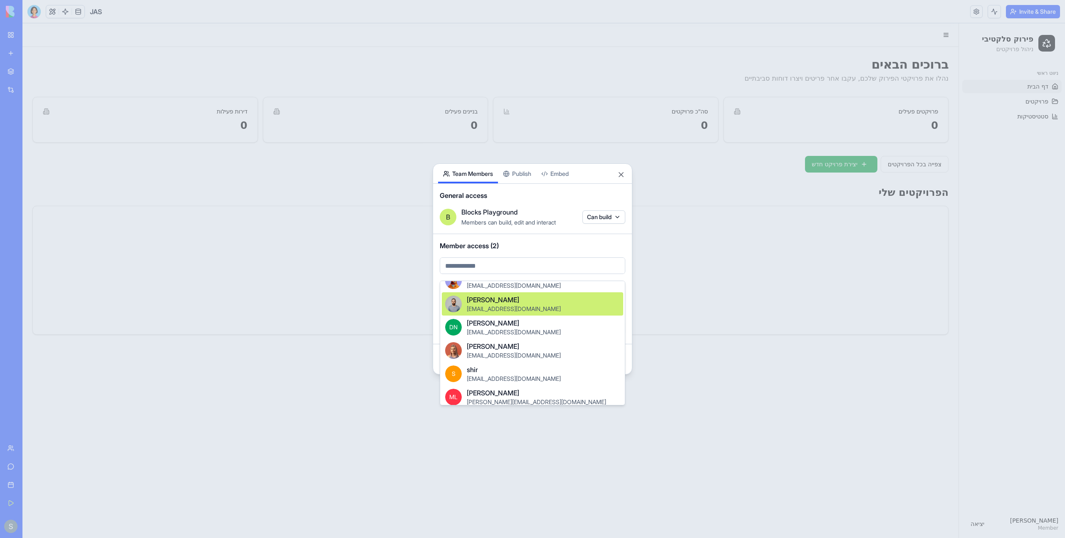
scroll to position [322, 0]
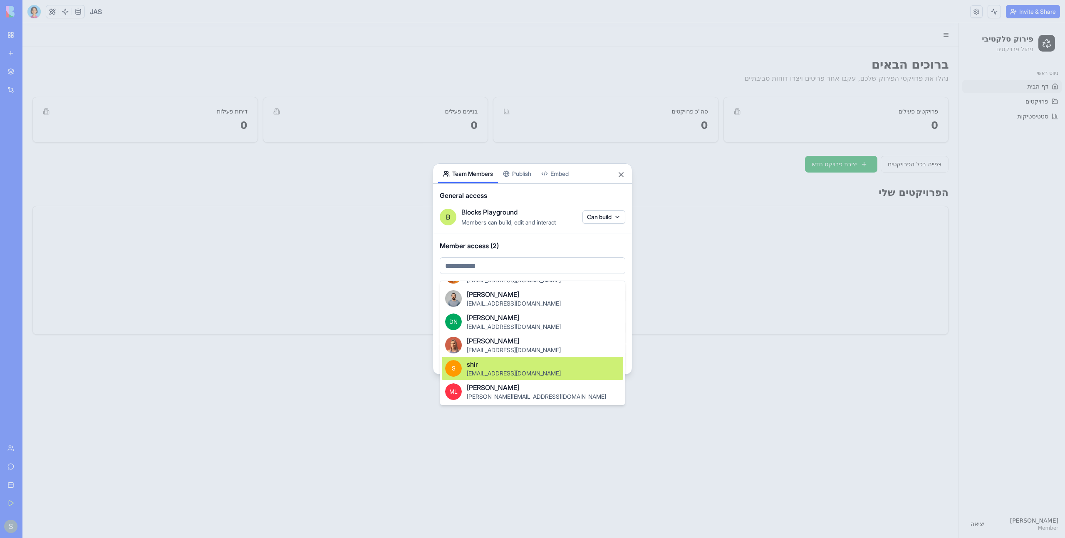
click at [499, 373] on span "shir@blocks.diy" at bounding box center [514, 373] width 94 height 7
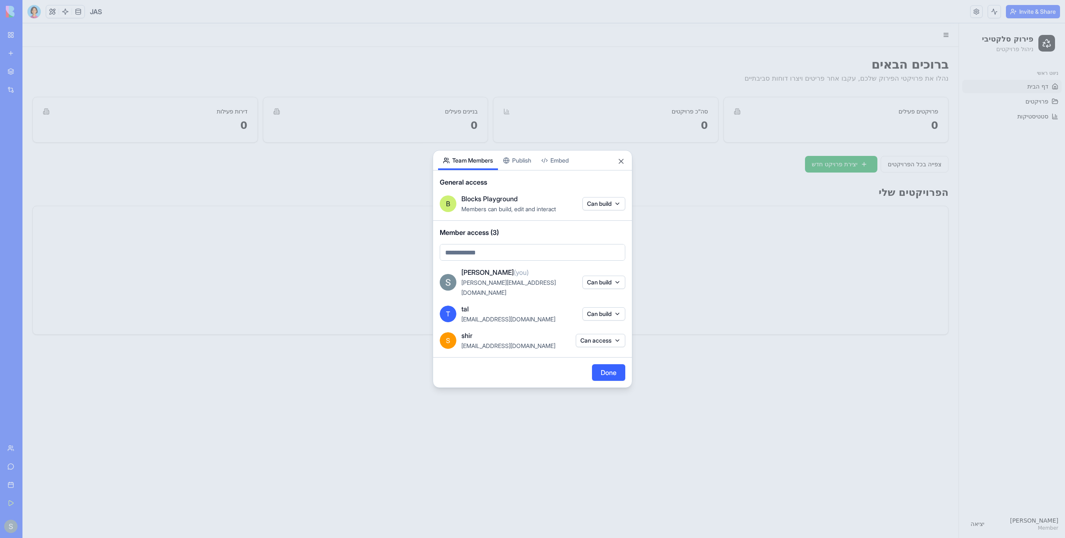
click at [504, 258] on input "text" at bounding box center [533, 252] width 186 height 17
click at [8, 446] on div at bounding box center [532, 269] width 1065 height 538
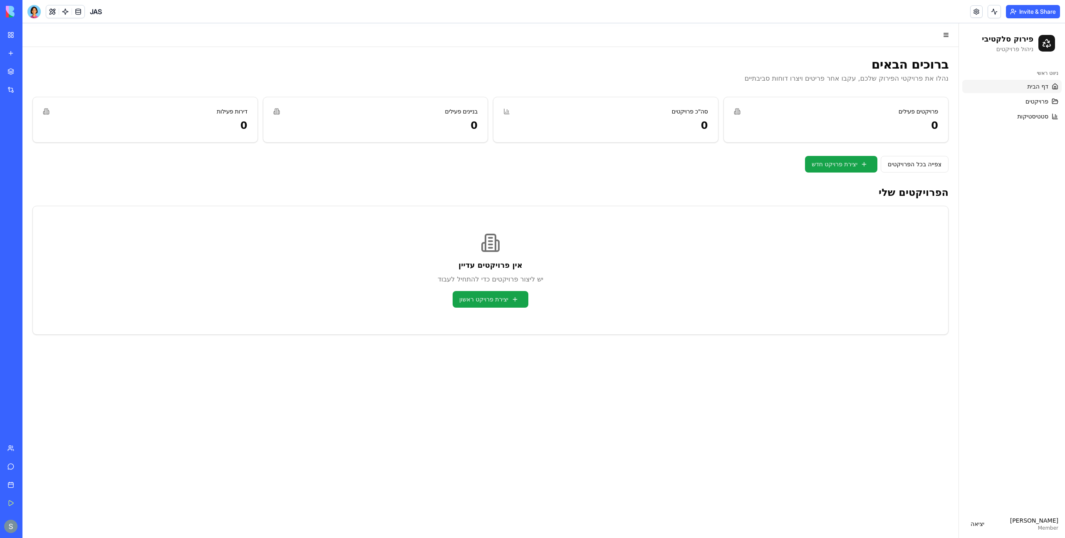
click at [8, 446] on link "Team" at bounding box center [18, 448] width 33 height 17
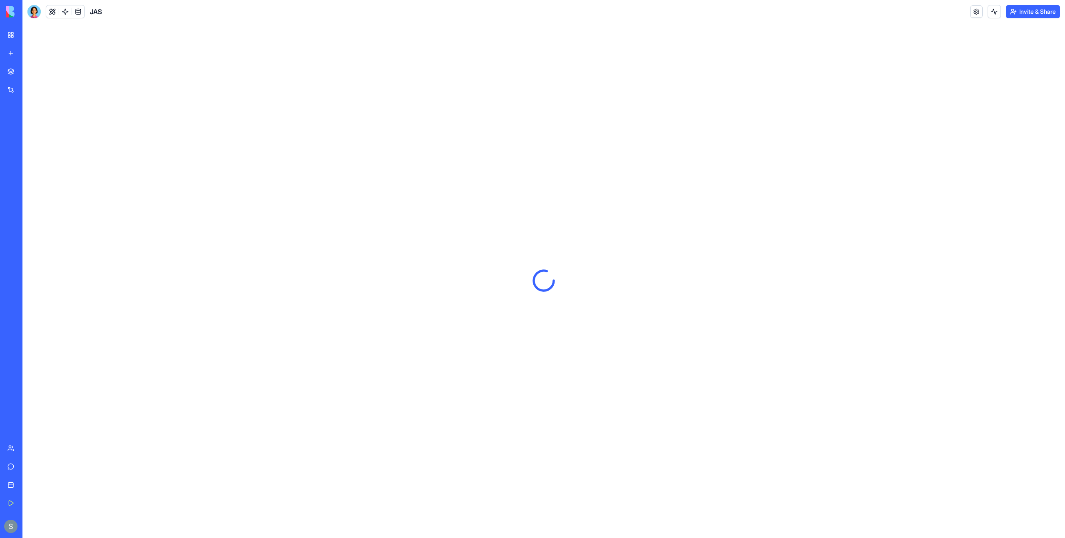
click at [1041, 13] on button "Invite & Share" at bounding box center [1033, 11] width 54 height 13
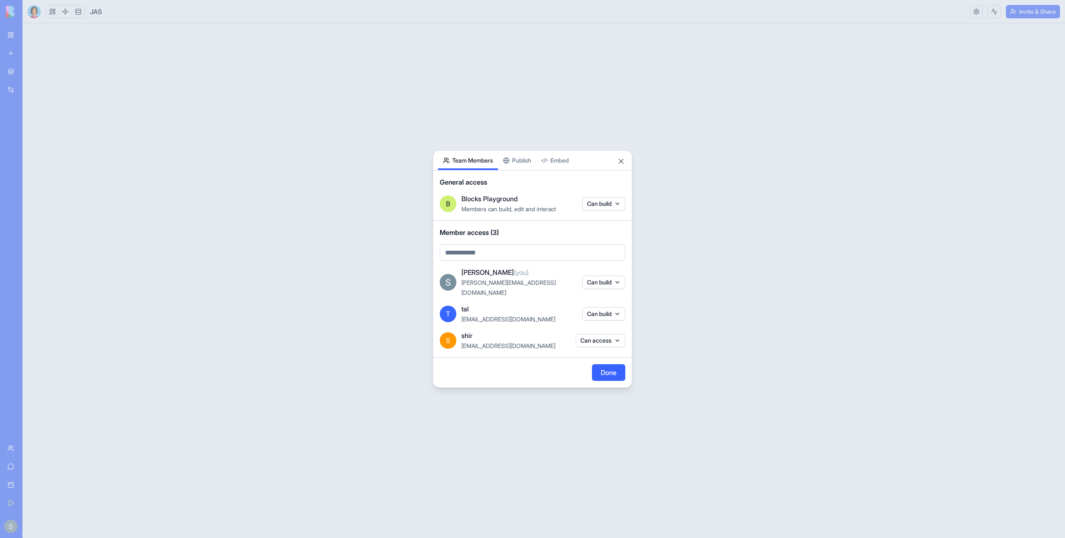
click at [481, 259] on body "My Workspace New app Marketplace Integrations Recent HubSpot CRM Sync Slack Cha…" at bounding box center [532, 269] width 1065 height 538
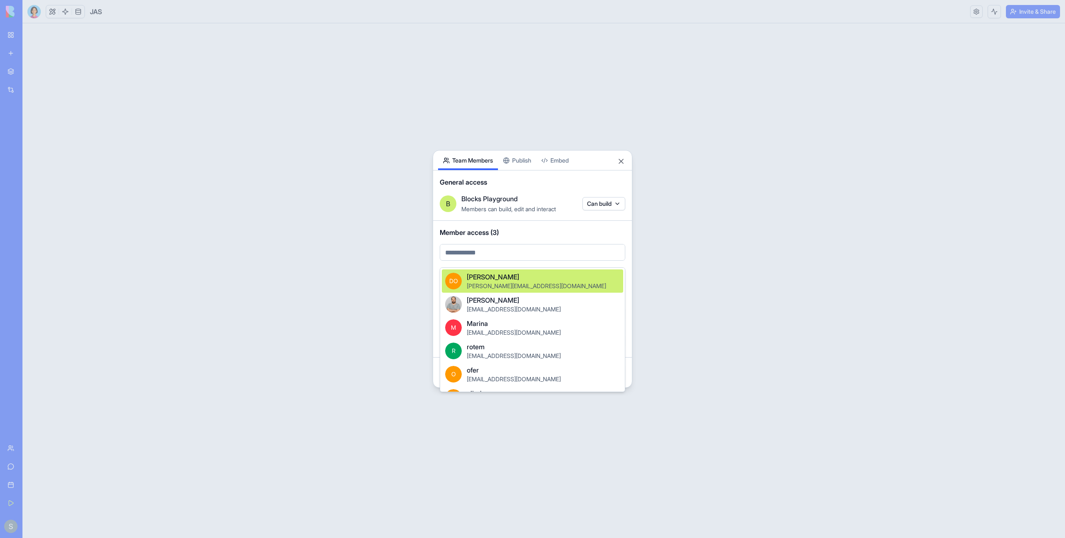
click at [481, 259] on div at bounding box center [532, 269] width 1065 height 538
click at [481, 259] on body "My Workspace New app Marketplace Integrations Recent HubSpot CRM Sync Slack Cha…" at bounding box center [532, 269] width 1065 height 538
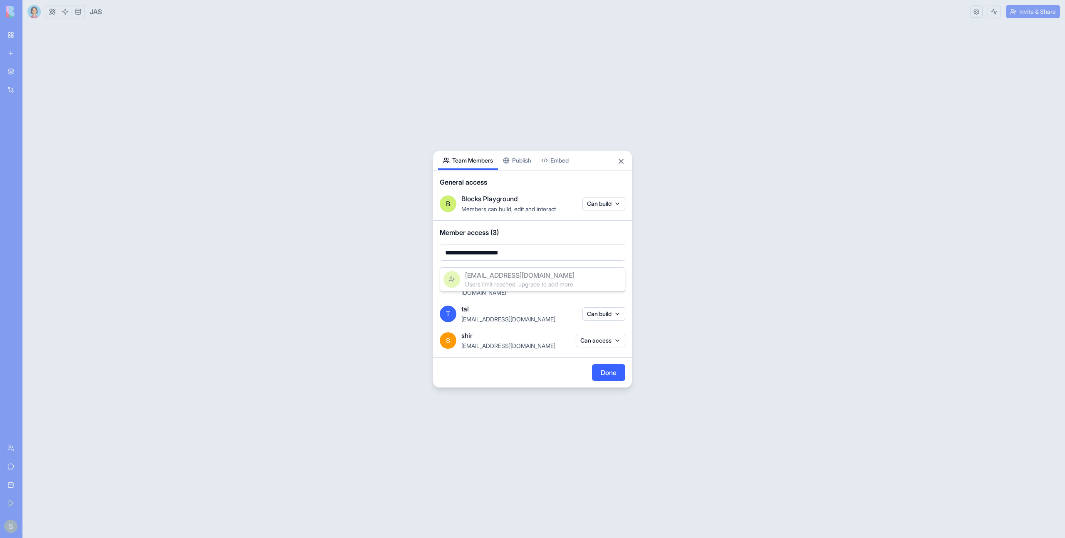
type input "**********"
click at [533, 334] on div at bounding box center [532, 269] width 1065 height 538
click at [620, 336] on button "Can access" at bounding box center [601, 340] width 50 height 13
click at [510, 340] on div at bounding box center [532, 269] width 1065 height 538
click at [561, 262] on body "**********" at bounding box center [532, 269] width 1065 height 538
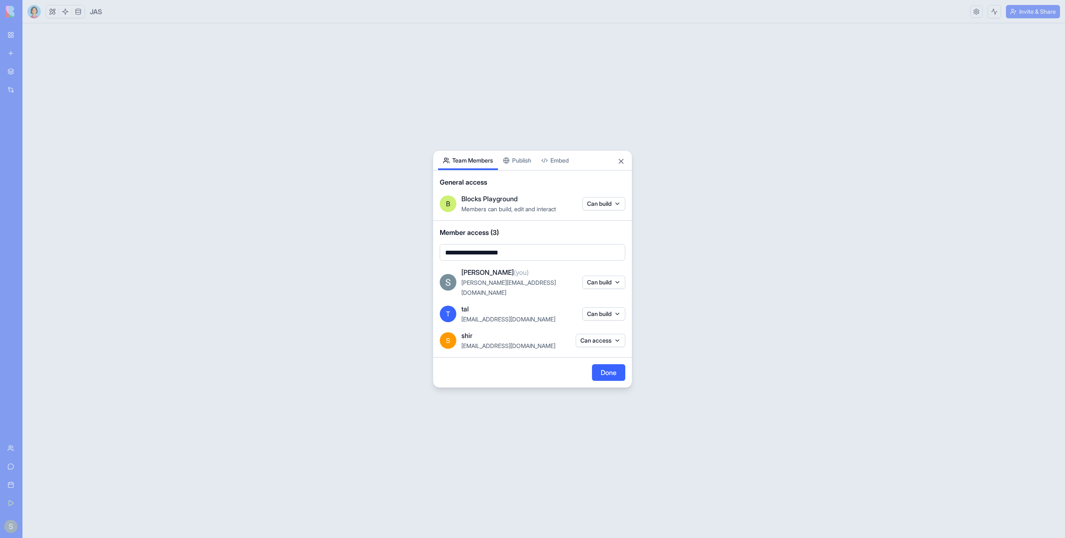
click at [620, 167] on div at bounding box center [532, 269] width 1065 height 538
click at [620, 166] on button "Close" at bounding box center [621, 161] width 8 height 8
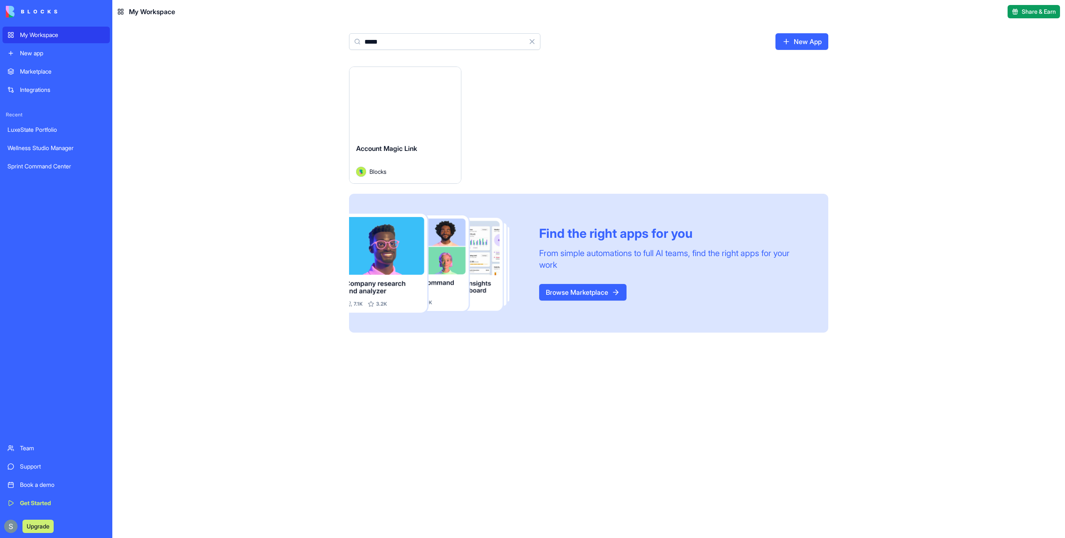
type input "*****"
click at [402, 107] on button "Launch" at bounding box center [405, 102] width 62 height 17
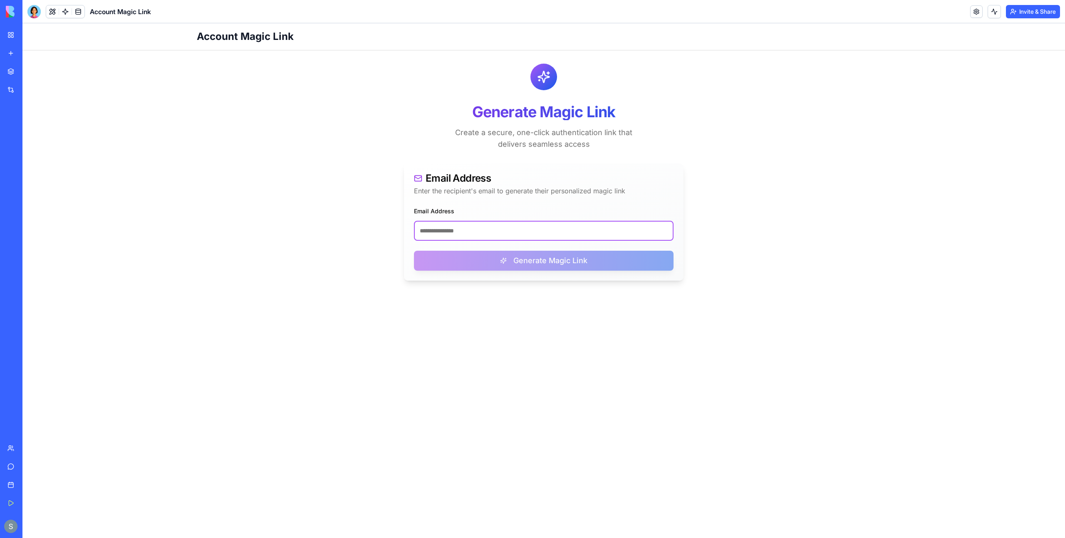
click at [473, 230] on input "Email Address" at bounding box center [544, 231] width 260 height 20
paste input "**********"
type input "**********"
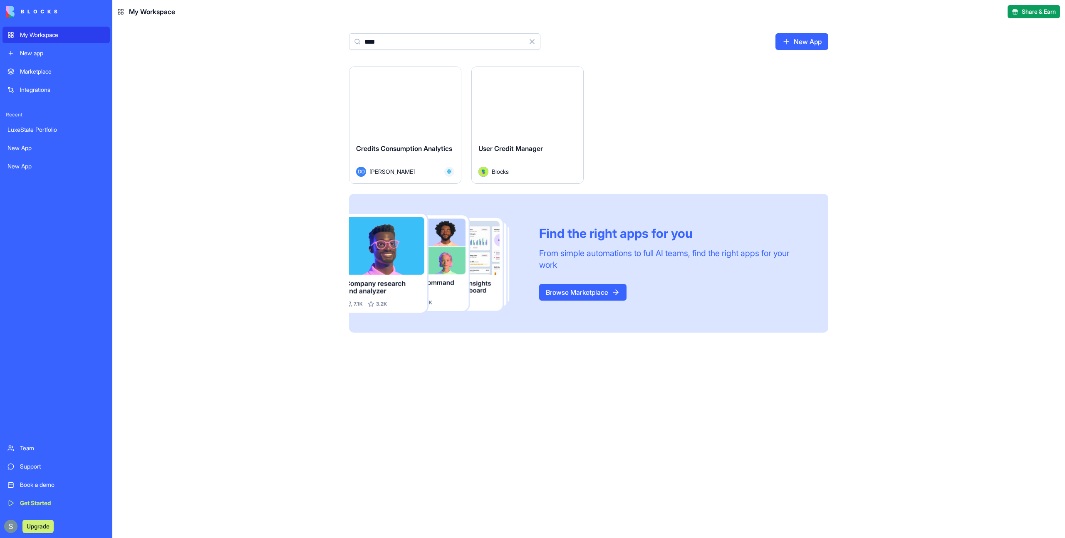
type input "****"
click at [553, 101] on button "Launch" at bounding box center [527, 102] width 62 height 17
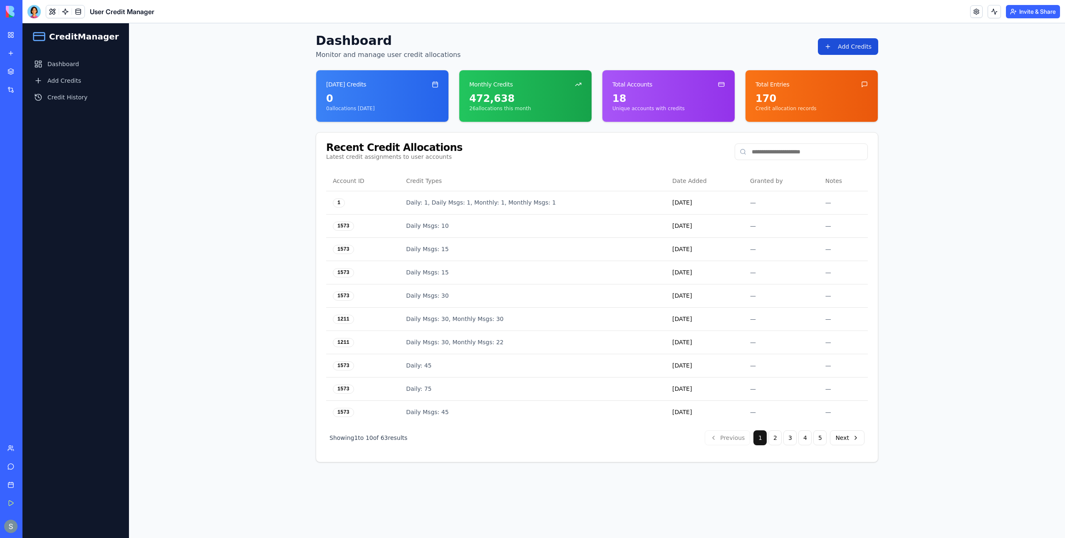
click at [855, 44] on button "Add Credits" at bounding box center [848, 46] width 60 height 17
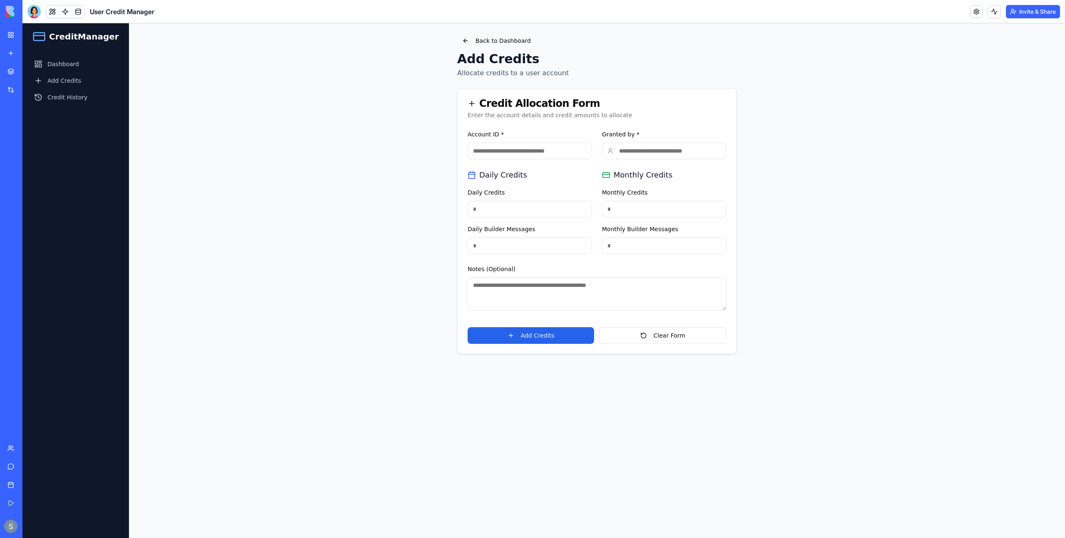
click at [507, 158] on input "Account ID *" at bounding box center [530, 151] width 124 height 17
type input "****"
click at [627, 154] on input "Granted by *" at bounding box center [664, 151] width 124 height 17
type input "******"
click at [565, 204] on input "Daily Credits" at bounding box center [530, 209] width 124 height 17
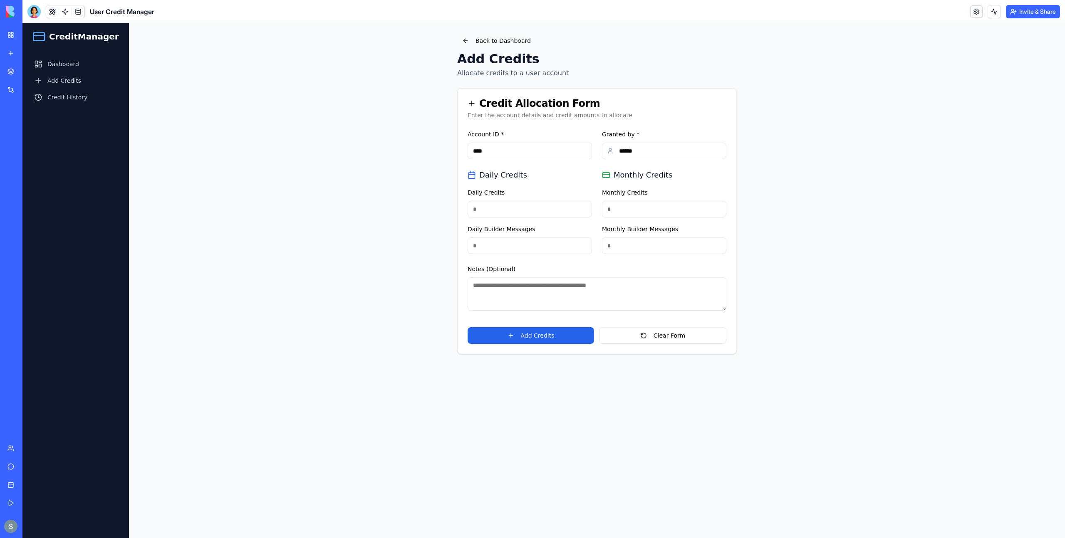
type input "****"
click at [539, 339] on button "Add Credits" at bounding box center [531, 335] width 126 height 17
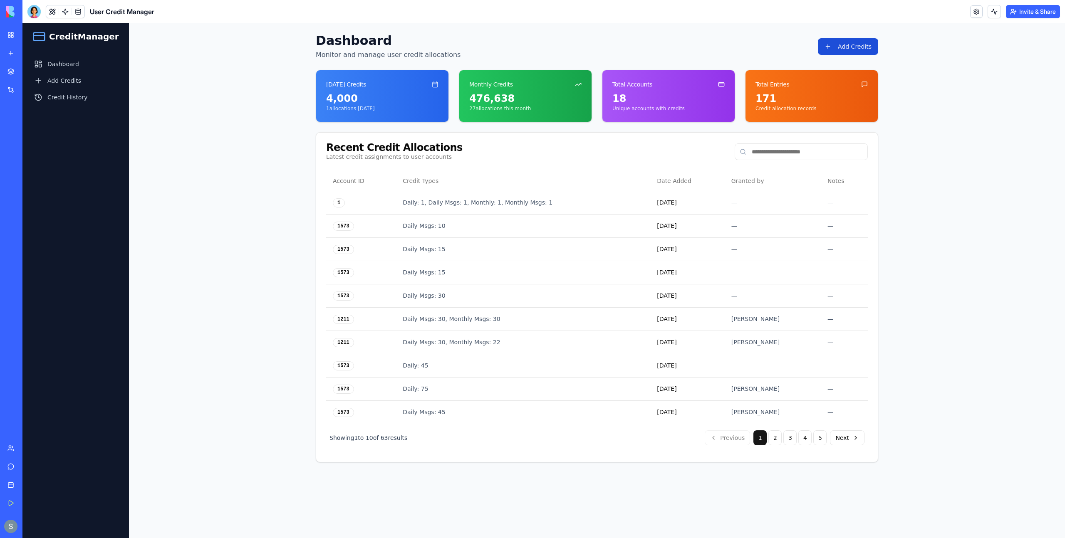
click at [851, 54] on button "Add Credits" at bounding box center [848, 46] width 60 height 17
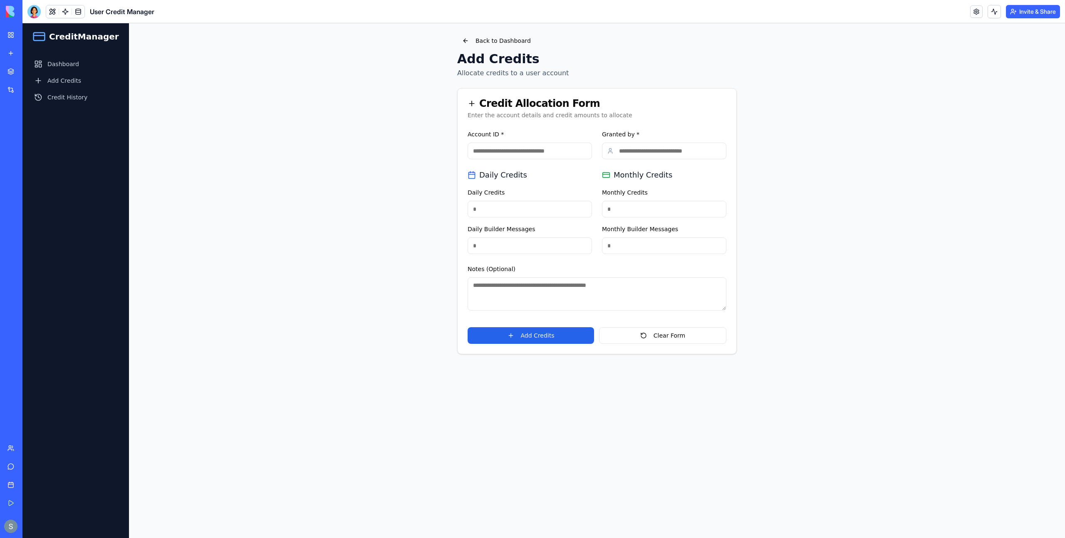
click at [546, 150] on input "Account ID *" at bounding box center [530, 151] width 124 height 17
click at [536, 152] on input "****" at bounding box center [530, 151] width 124 height 17
click at [499, 152] on input "****" at bounding box center [530, 151] width 124 height 17
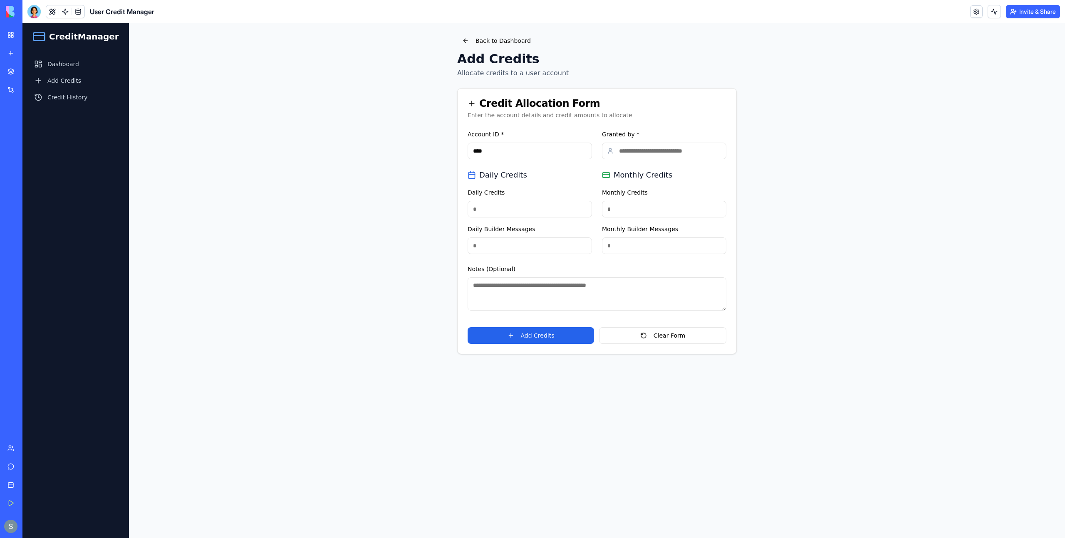
click at [499, 152] on input "****" at bounding box center [530, 151] width 124 height 17
type input "***"
click at [667, 151] on input "Granted by *" at bounding box center [664, 151] width 124 height 17
type input "******"
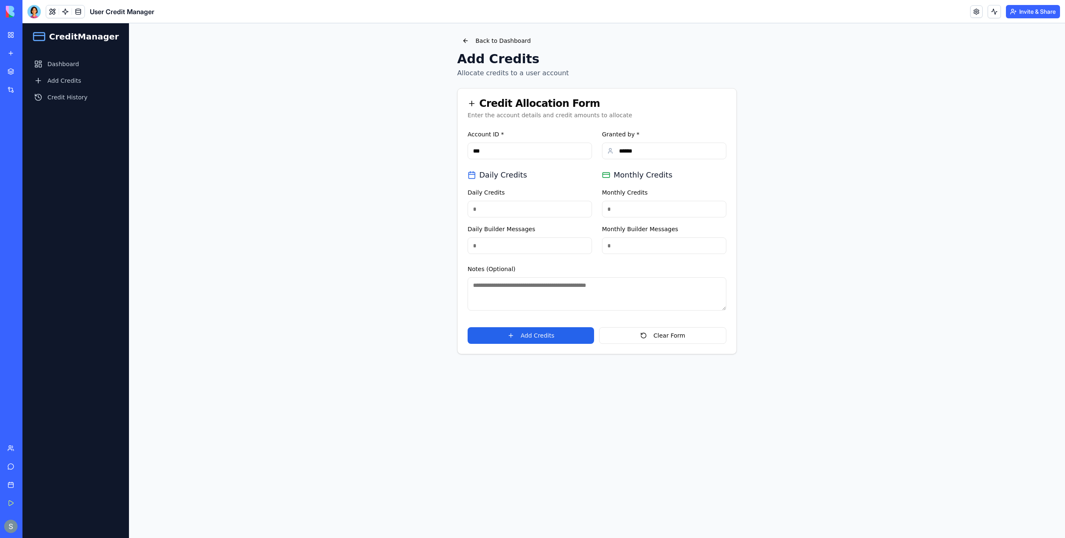
click at [539, 212] on input "Daily Credits" at bounding box center [530, 209] width 124 height 17
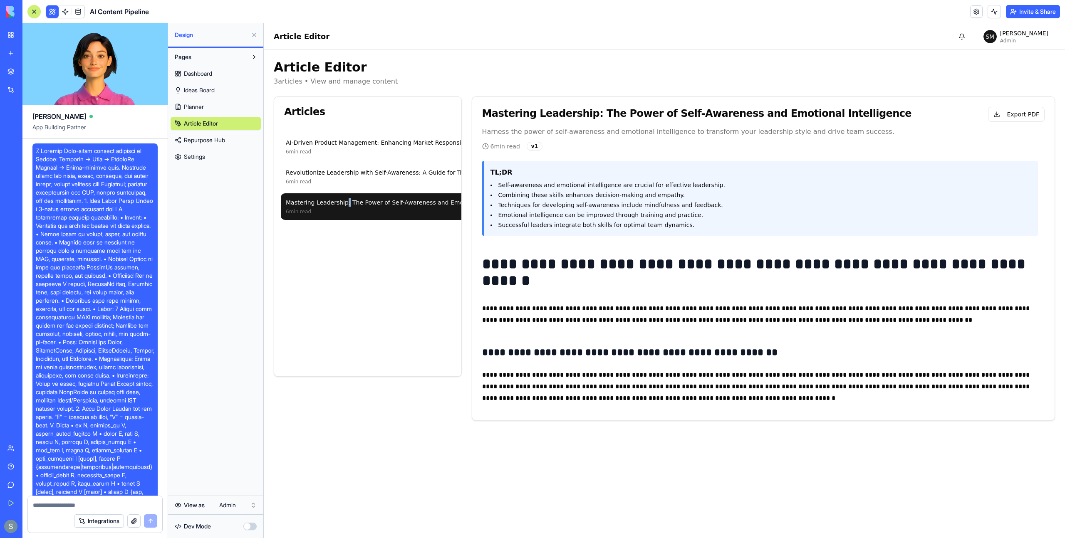
scroll to position [11581, 0]
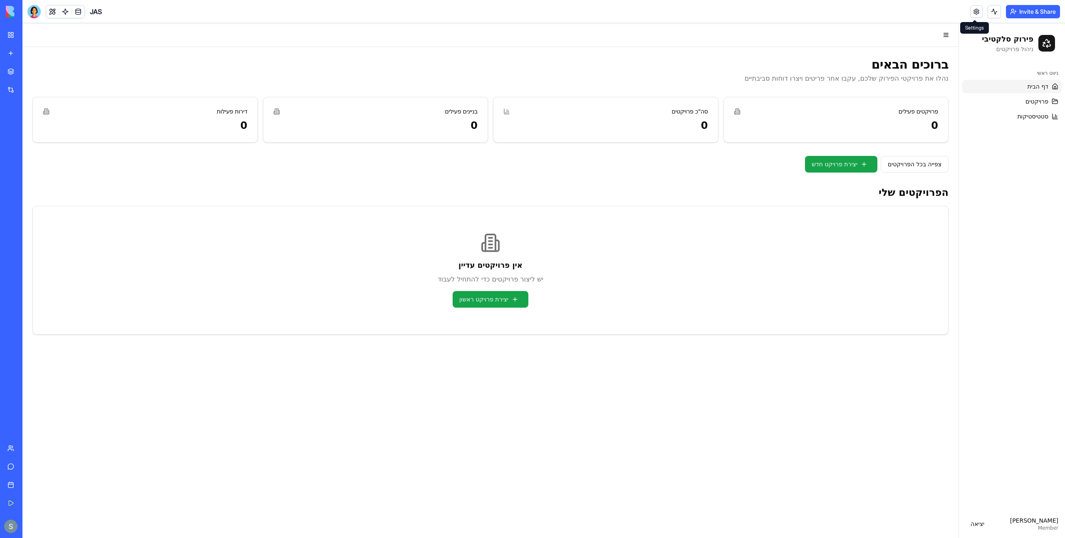
click at [975, 12] on link at bounding box center [976, 11] width 12 height 12
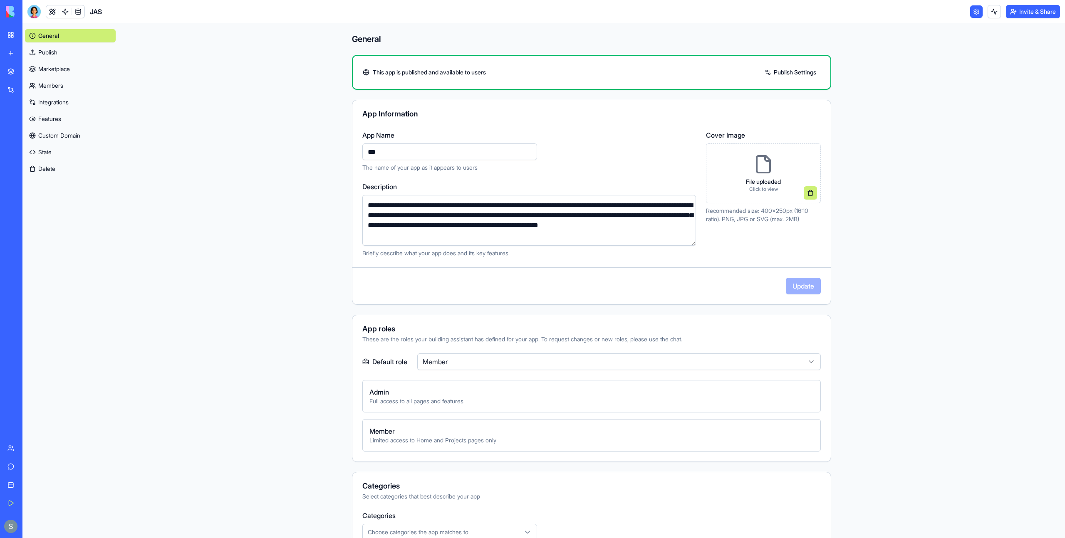
scroll to position [146, 0]
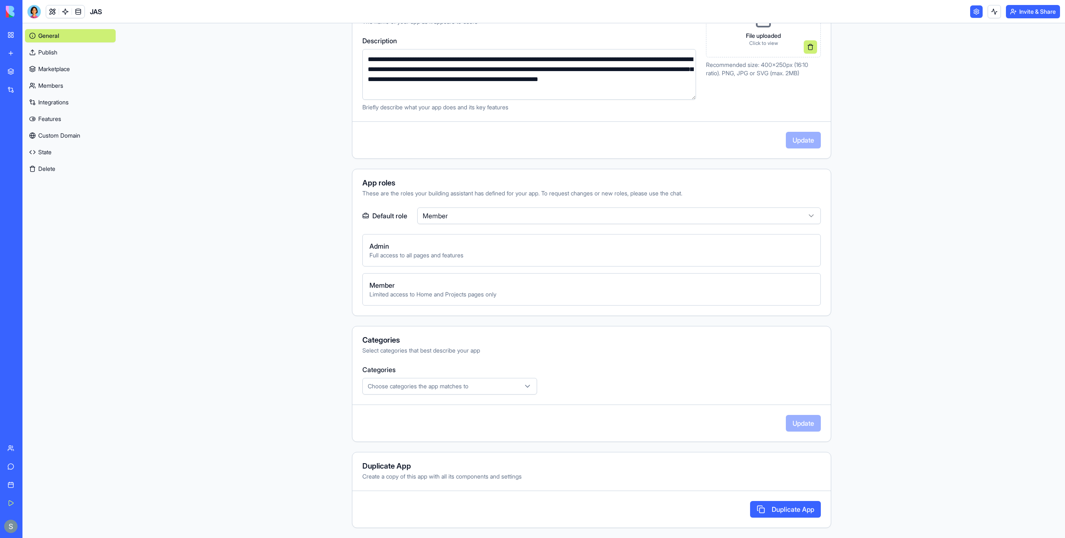
click at [795, 515] on button "Duplicate App" at bounding box center [785, 509] width 71 height 17
